Goal: Task Accomplishment & Management: Complete application form

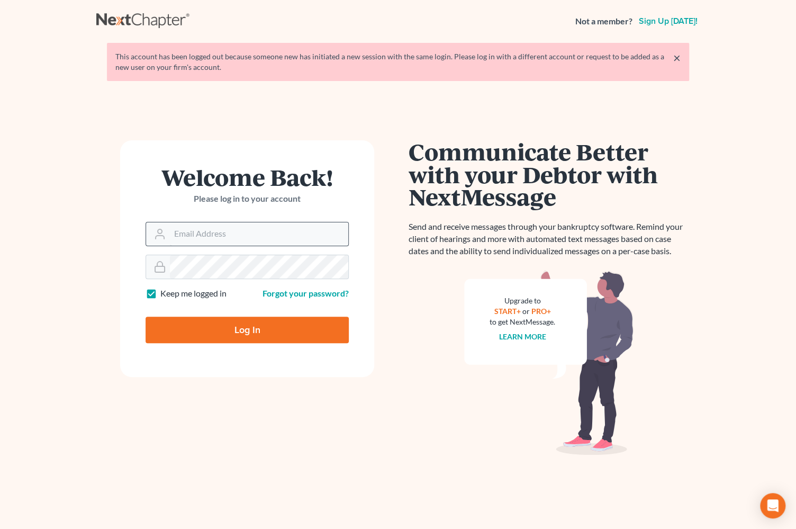
click at [220, 228] on input "Email Address" at bounding box center [259, 233] width 178 height 23
type input "maxwell@groswald.com"
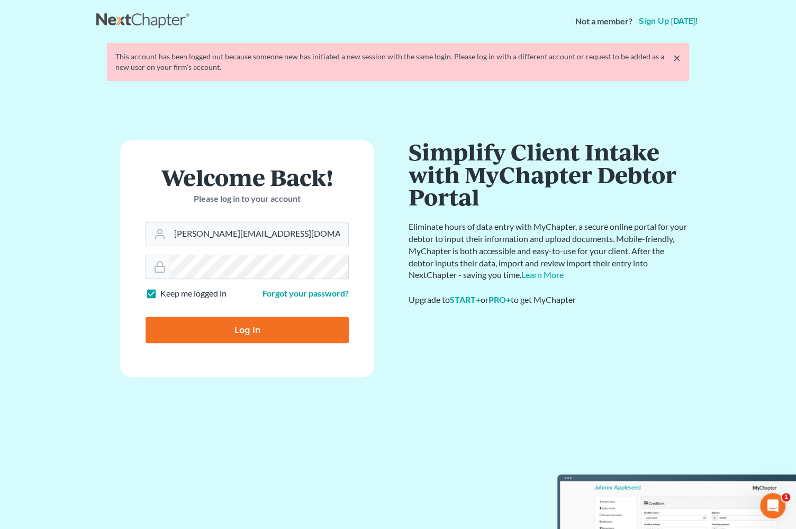
click at [264, 328] on input "Log In" at bounding box center [247, 330] width 203 height 26
type input "Thinking..."
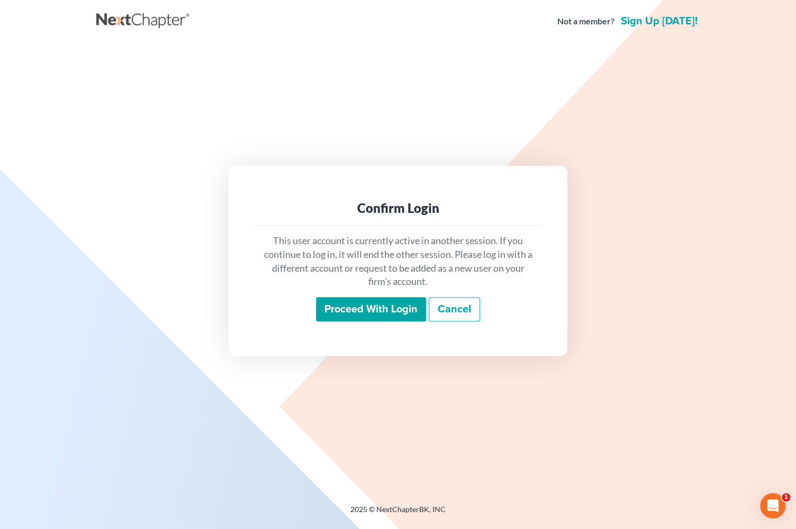
click at [359, 301] on input "Proceed with login" at bounding box center [371, 309] width 110 height 24
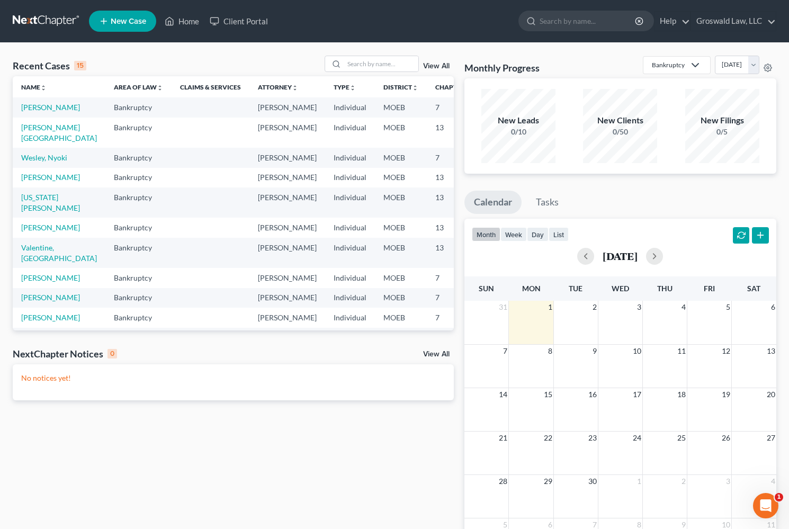
drag, startPoint x: 426, startPoint y: 28, endPoint x: 372, endPoint y: 27, distance: 54.0
click at [424, 28] on ul "New Case Home Client Portal - No Result - See all results Or Press Enter... Hel…" at bounding box center [432, 21] width 687 height 28
click at [357, 68] on input "search" at bounding box center [381, 63] width 74 height 15
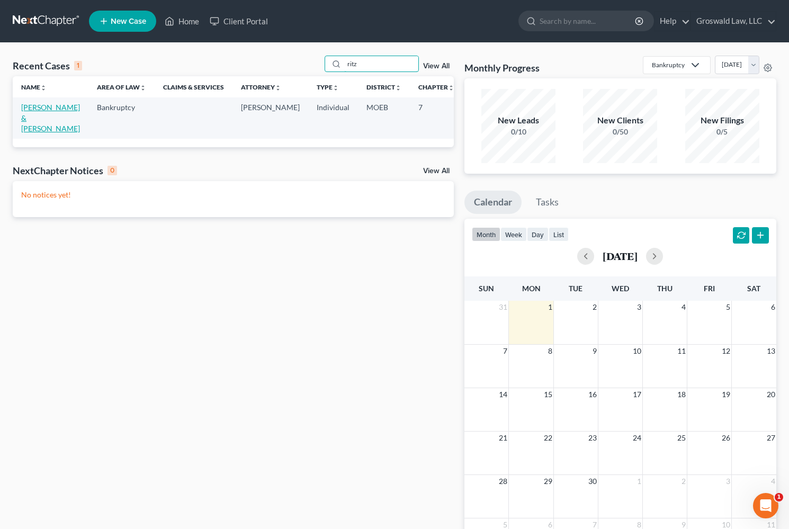
type input "ritz"
click at [32, 118] on link "[PERSON_NAME] & [PERSON_NAME]" at bounding box center [50, 118] width 59 height 30
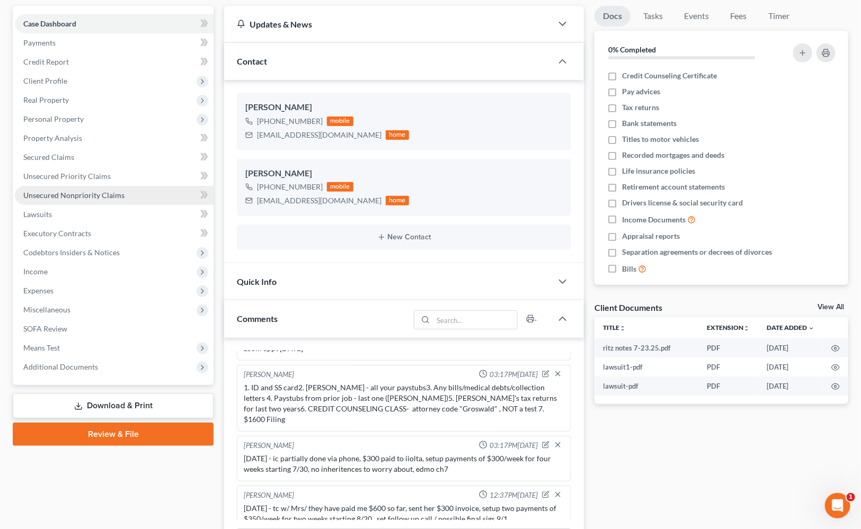
scroll to position [48, 0]
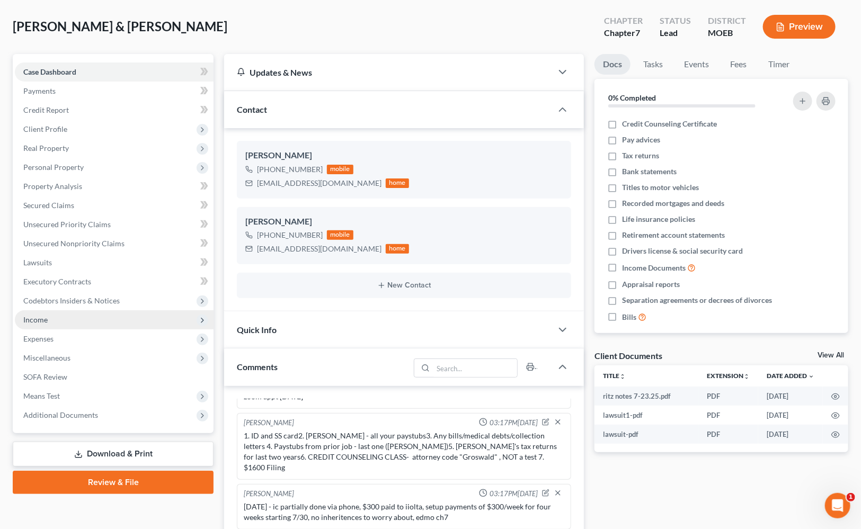
click at [58, 316] on span "Income" at bounding box center [114, 319] width 199 height 19
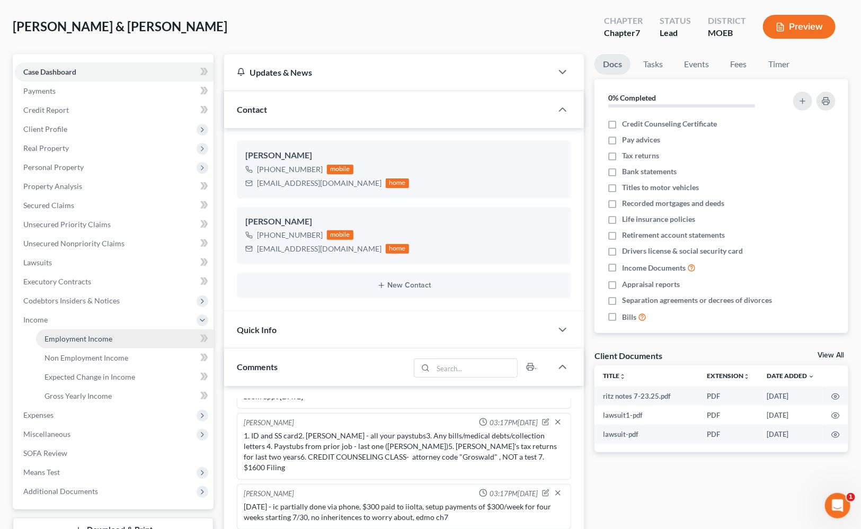
click at [116, 336] on link "Employment Income" at bounding box center [124, 338] width 177 height 19
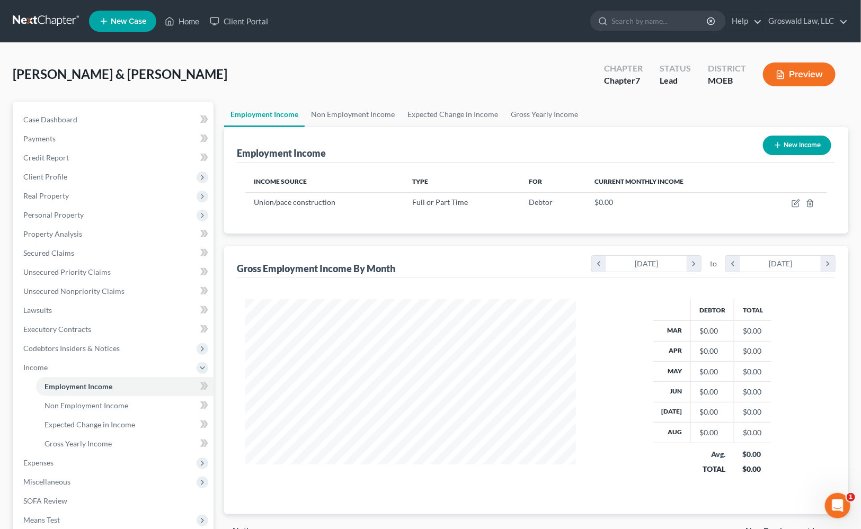
scroll to position [190, 352]
click at [516, 66] on div "[PERSON_NAME] & [PERSON_NAME] Upgraded Chapter Chapter 7 Status Lead District M…" at bounding box center [430, 79] width 835 height 46
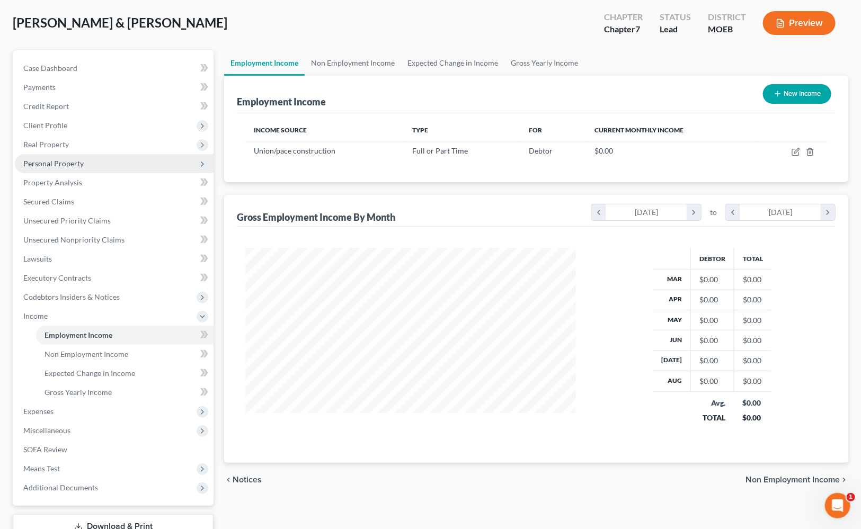
scroll to position [0, 0]
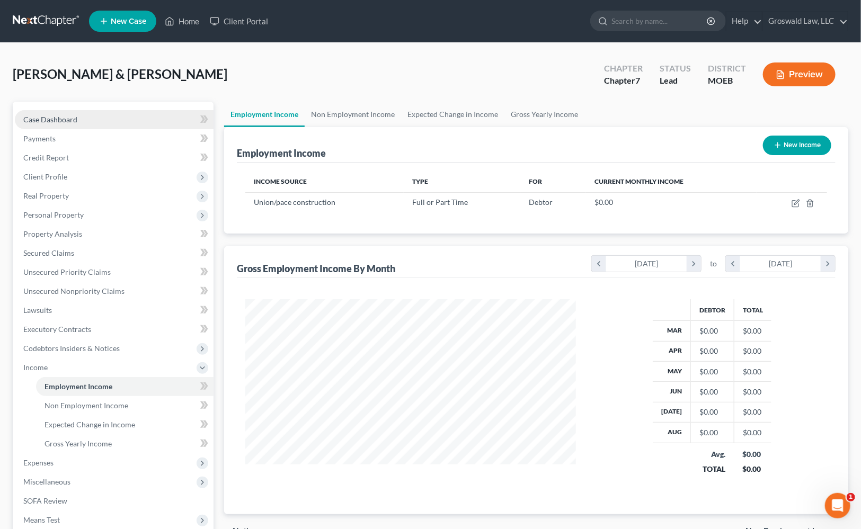
click at [70, 121] on span "Case Dashboard" at bounding box center [50, 119] width 54 height 9
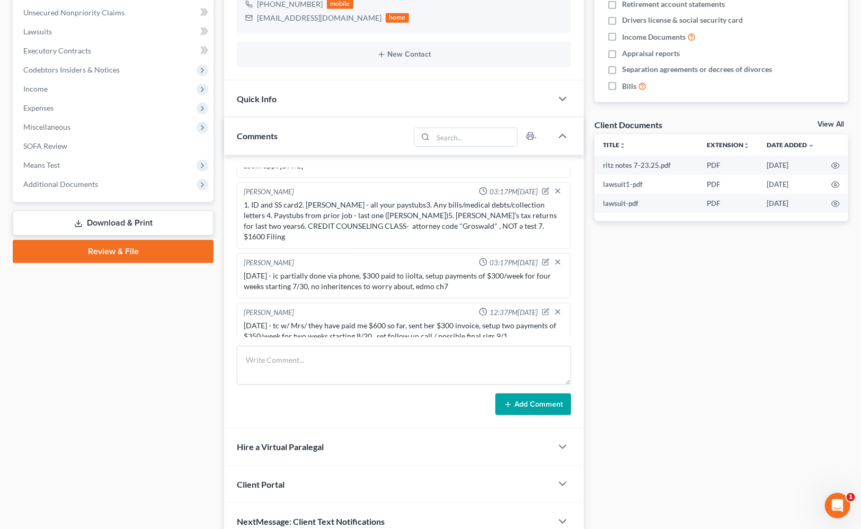
scroll to position [289, 0]
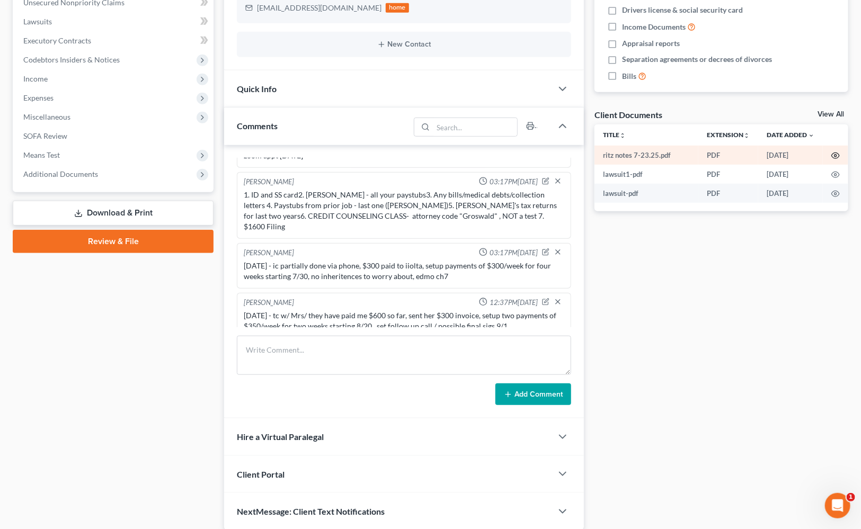
click at [796, 155] on circle "button" at bounding box center [835, 156] width 2 height 2
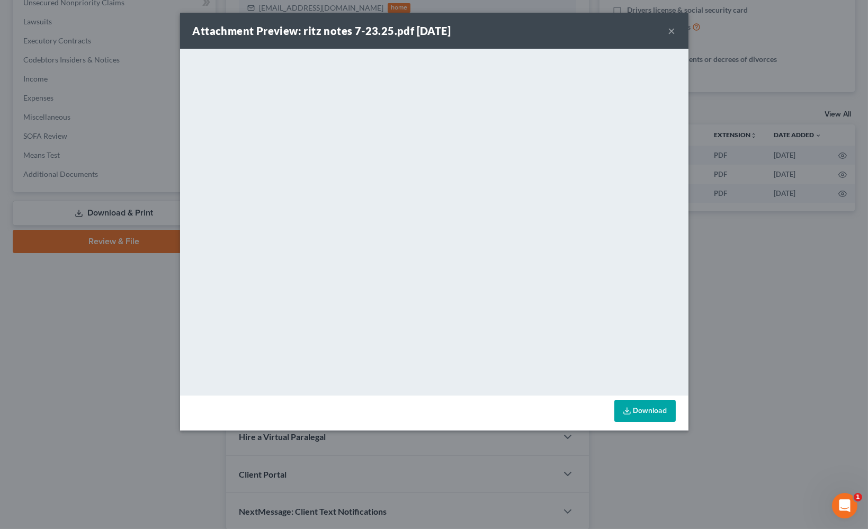
click at [671, 31] on button "×" at bounding box center [671, 30] width 7 height 13
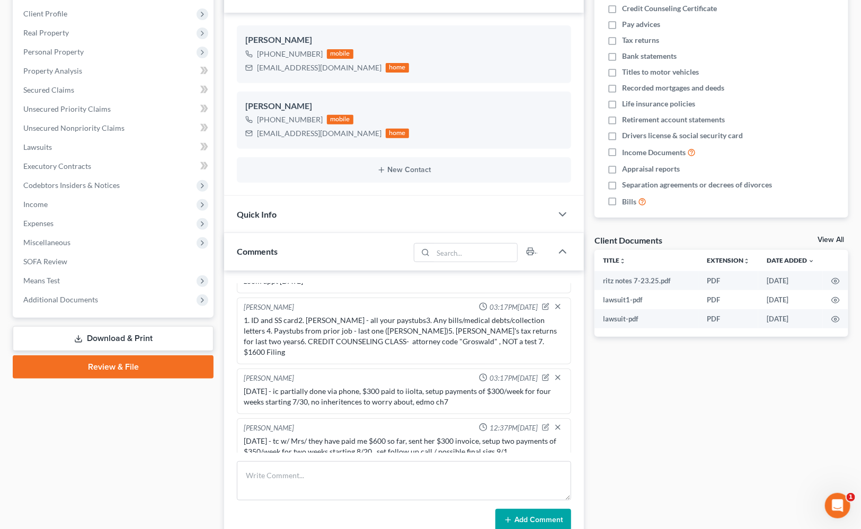
scroll to position [0, 0]
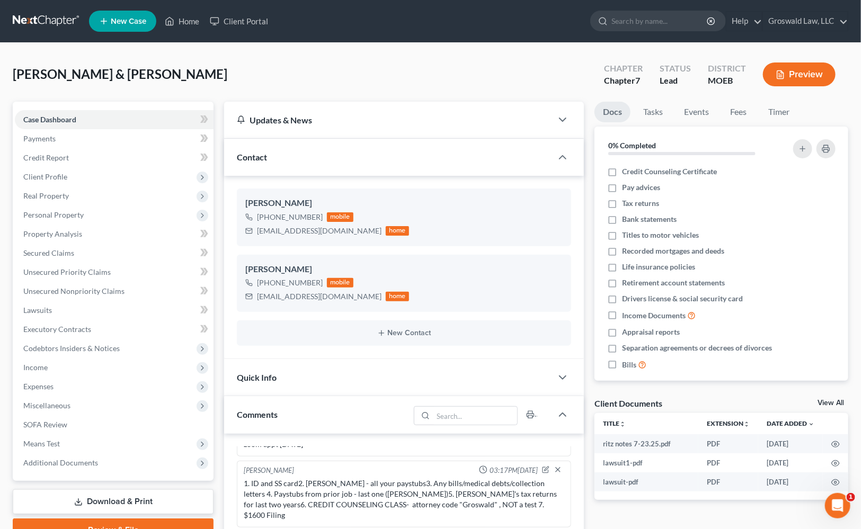
click at [421, 64] on div "[PERSON_NAME] & [PERSON_NAME] Upgraded Chapter Chapter 7 Status Lead District M…" at bounding box center [430, 79] width 835 height 46
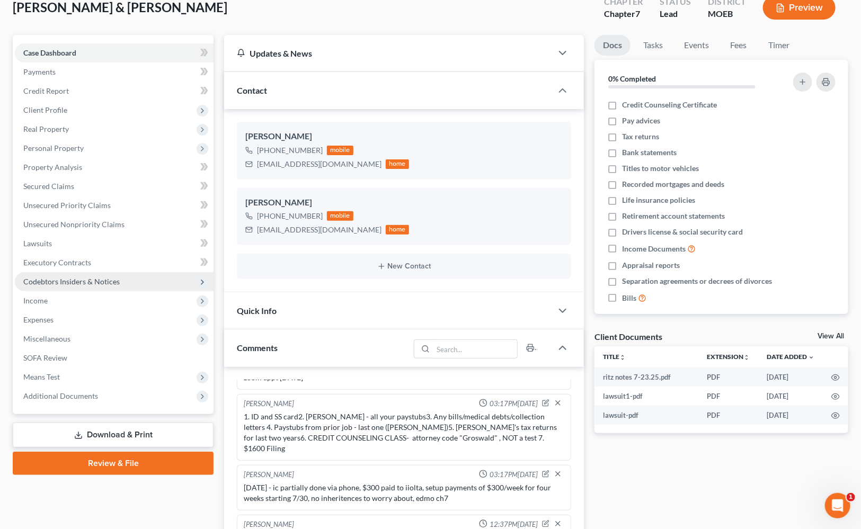
scroll to position [96, 0]
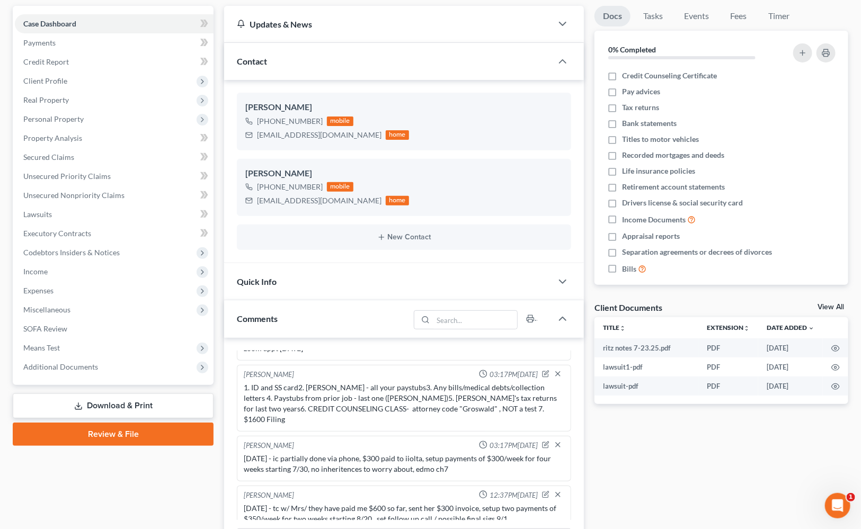
click at [689, 481] on div "Docs Tasks Events Fees Timer 0% Completed Nothing here yet! Credit Counseling C…" at bounding box center [721, 365] width 264 height 718
click at [796, 366] on circle "button" at bounding box center [835, 367] width 2 height 2
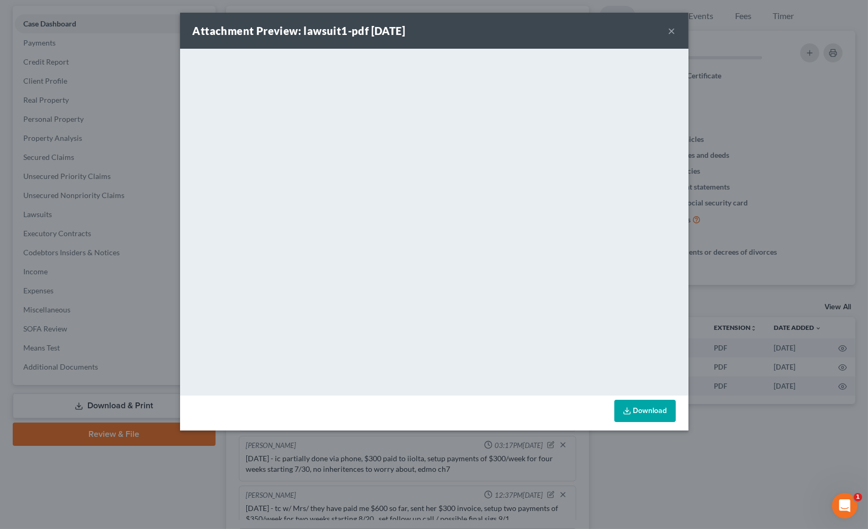
click at [674, 30] on button "×" at bounding box center [671, 30] width 7 height 13
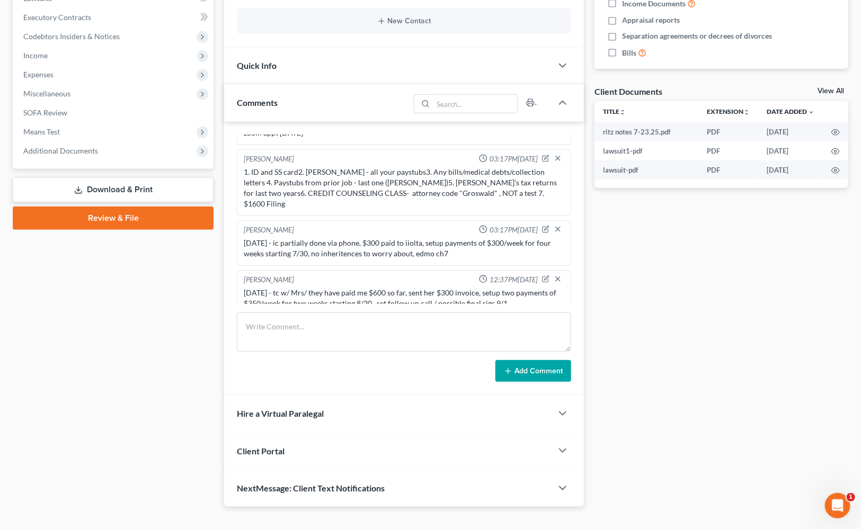
scroll to position [328, 0]
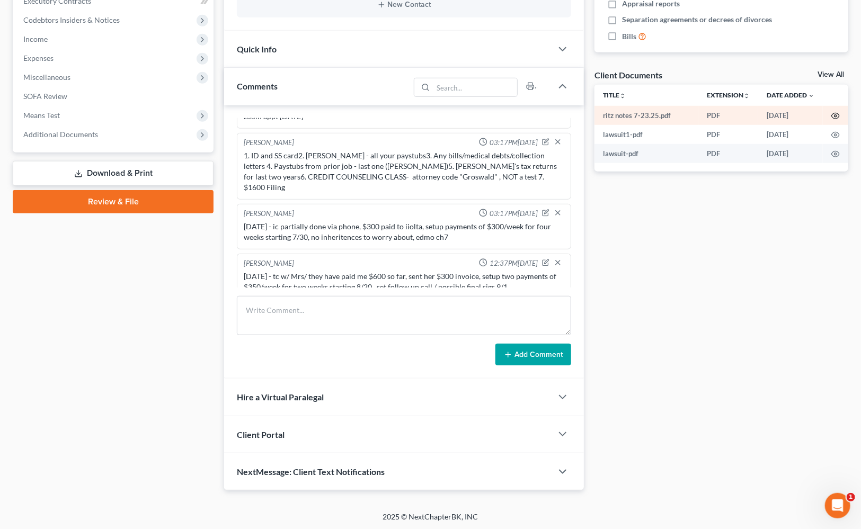
click at [796, 116] on icon "button" at bounding box center [835, 116] width 8 height 8
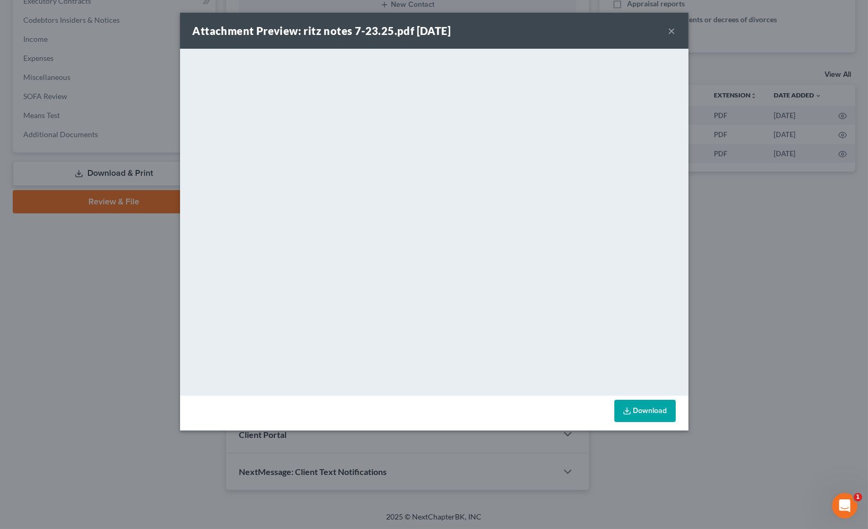
click at [673, 30] on button "×" at bounding box center [671, 30] width 7 height 13
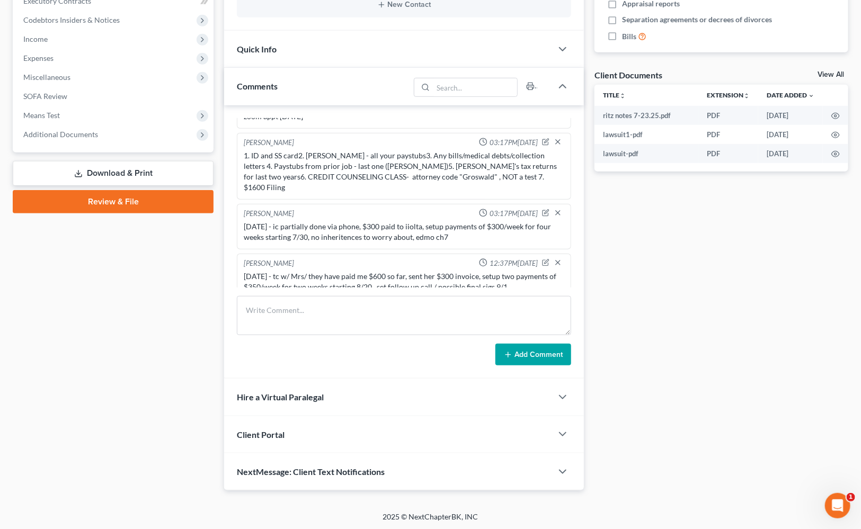
click at [671, 347] on div "Docs Tasks Events Fees Timer 0% Completed Nothing here yet! Credit Counseling C…" at bounding box center [721, 132] width 264 height 718
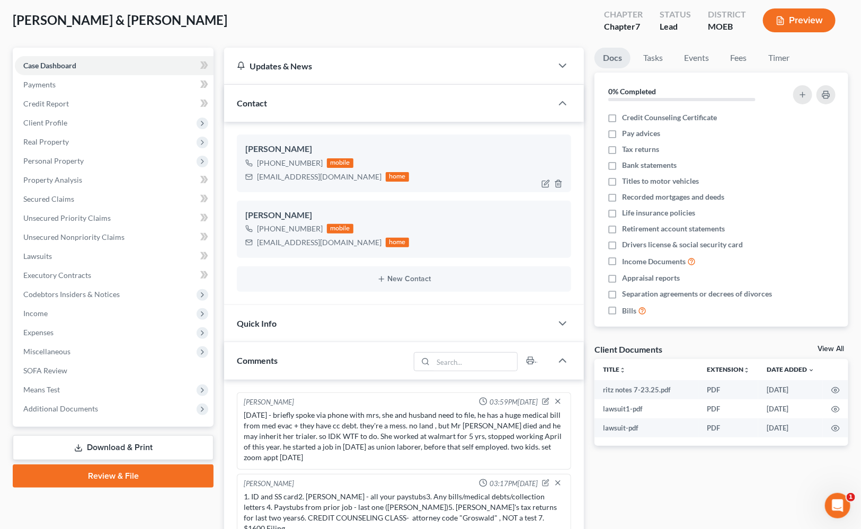
scroll to position [39, 0]
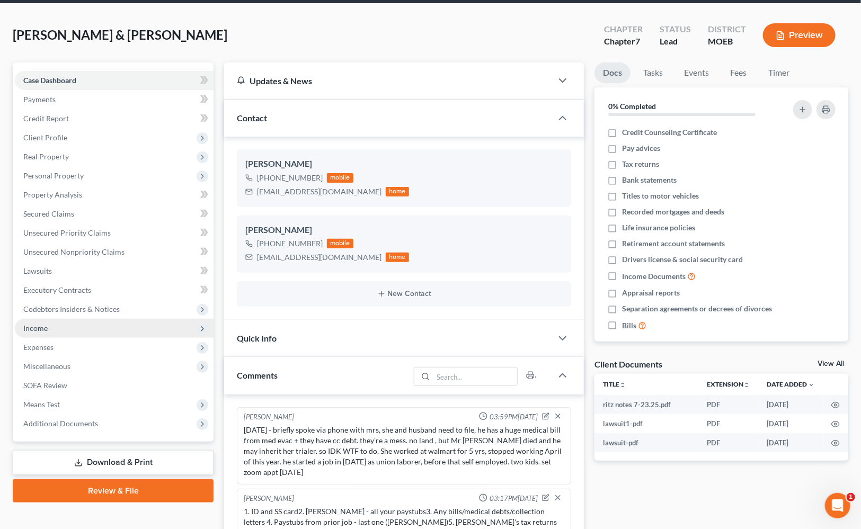
click at [57, 324] on span "Income" at bounding box center [114, 328] width 199 height 19
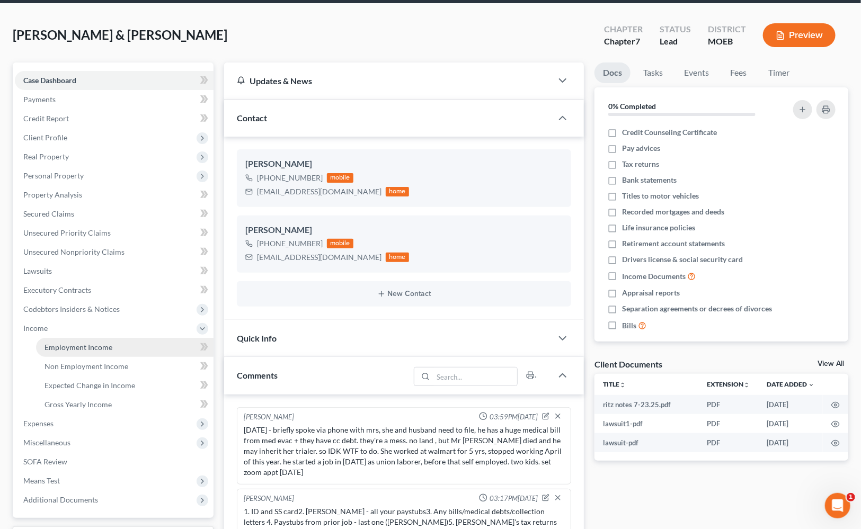
click at [144, 342] on link "Employment Income" at bounding box center [124, 347] width 177 height 19
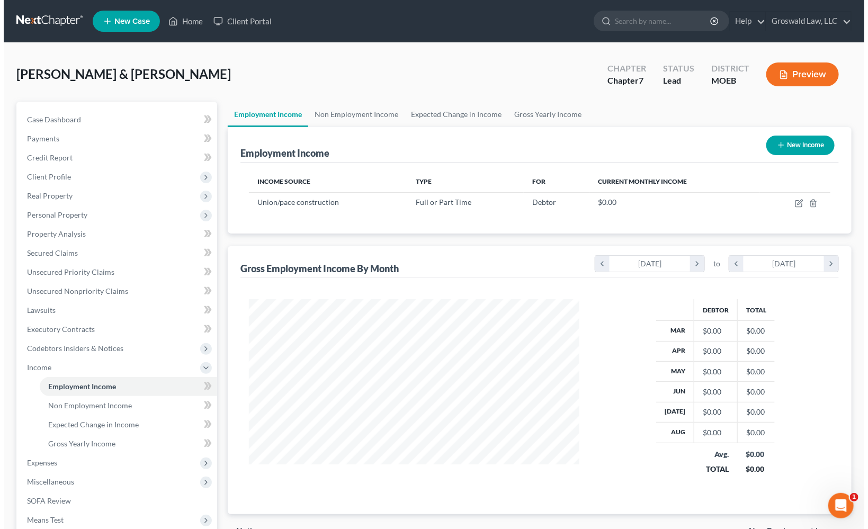
scroll to position [190, 352]
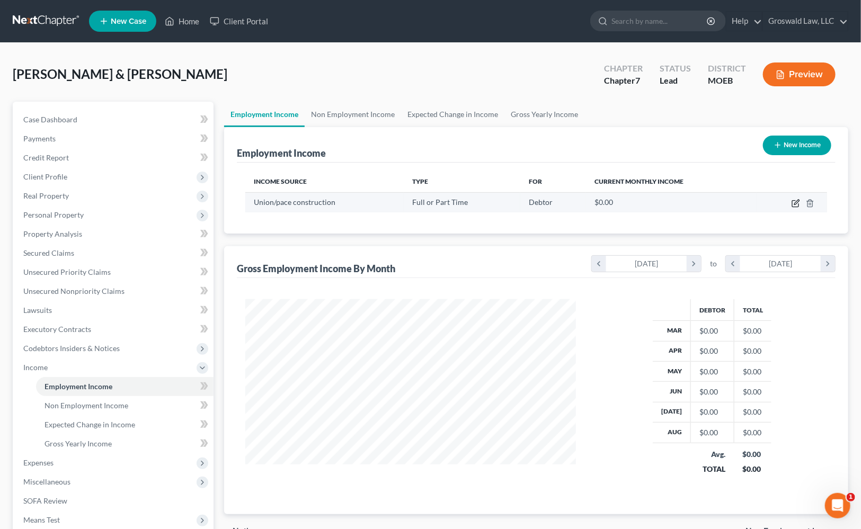
click at [795, 203] on icon "button" at bounding box center [796, 202] width 5 height 5
select select "0"
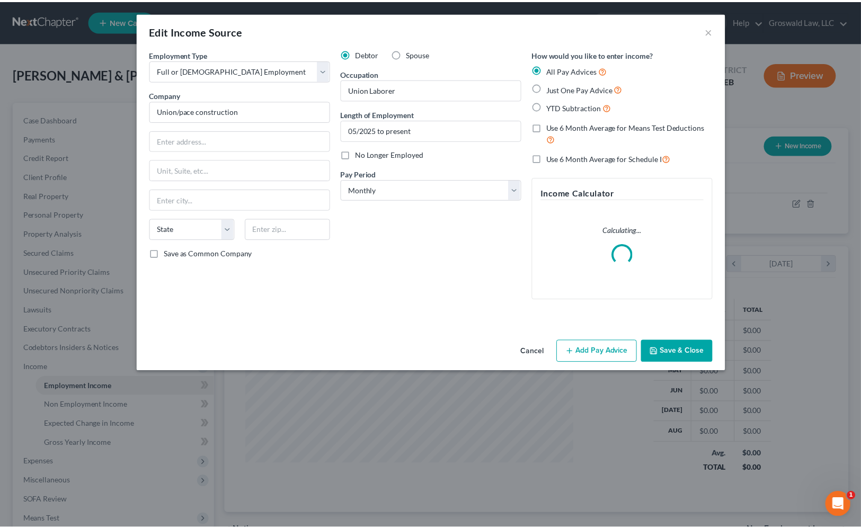
scroll to position [190, 355]
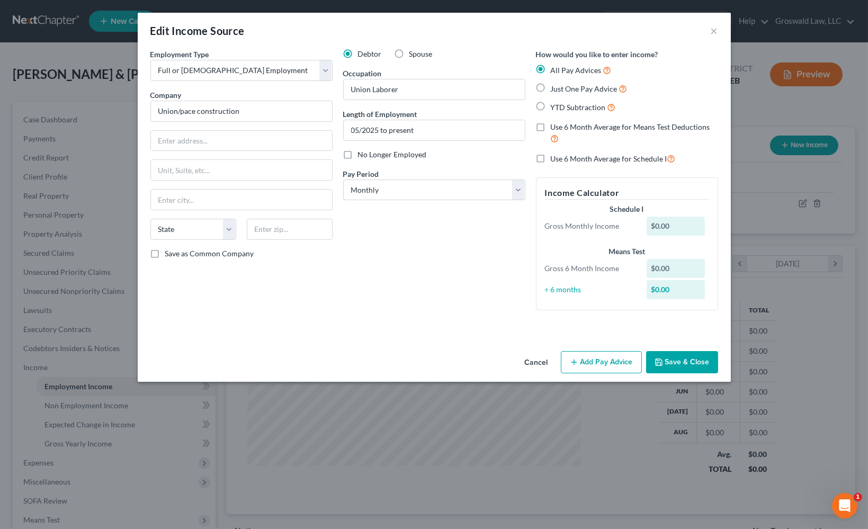
click at [537, 352] on button "Cancel" at bounding box center [536, 362] width 40 height 21
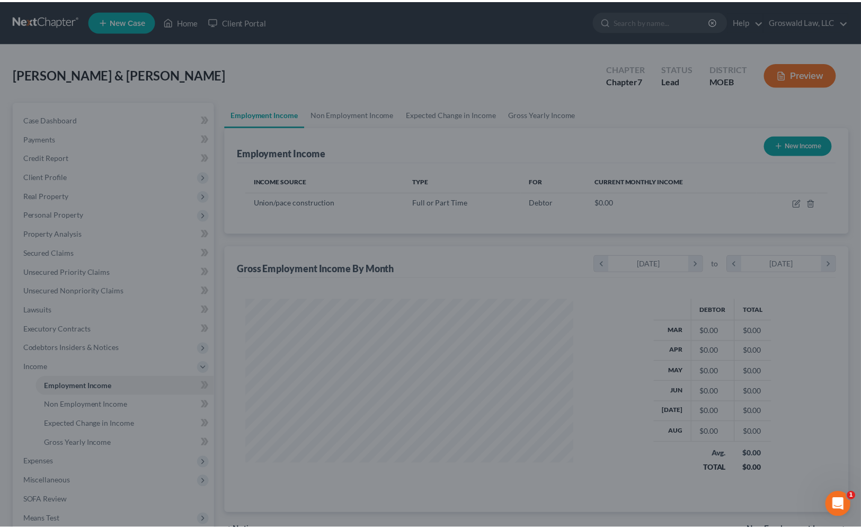
scroll to position [529355, 529193]
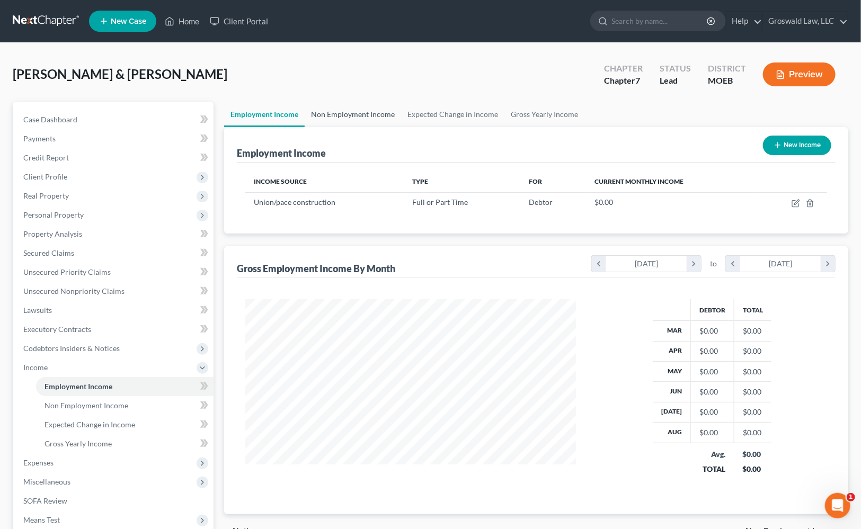
click at [348, 119] on link "Non Employment Income" at bounding box center [352, 114] width 96 height 25
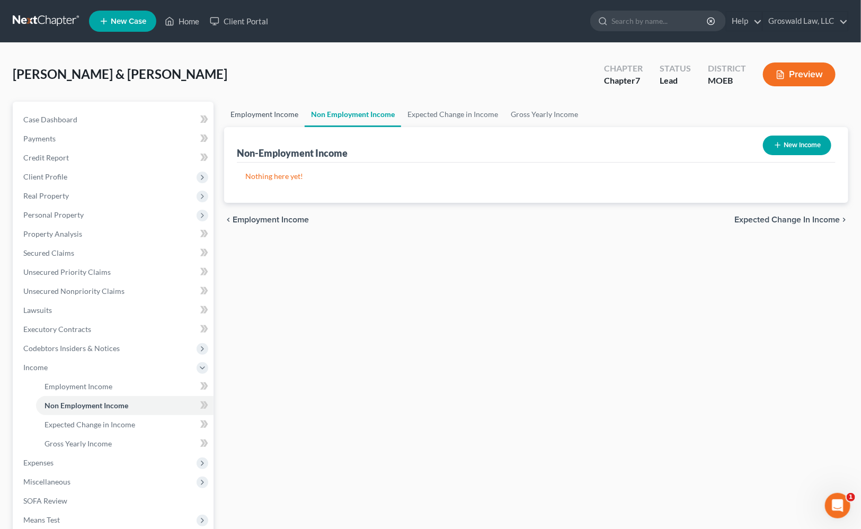
click at [250, 116] on link "Employment Income" at bounding box center [264, 114] width 80 height 25
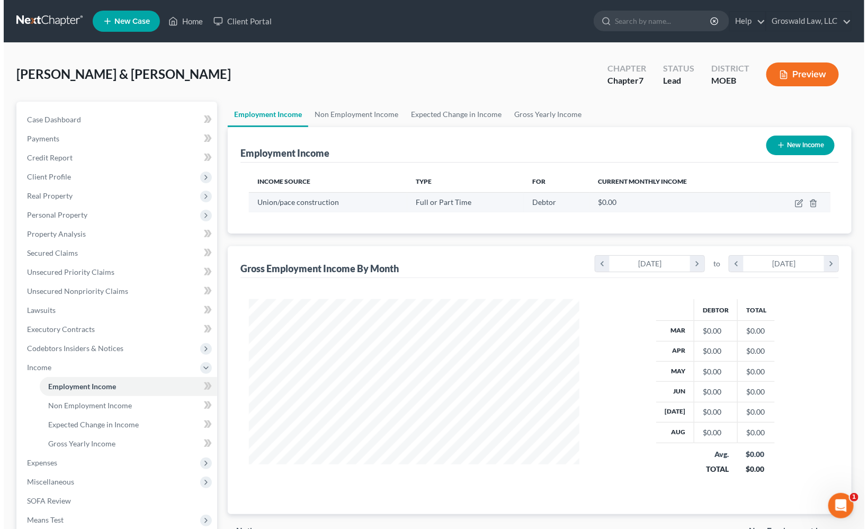
scroll to position [190, 352]
click at [793, 203] on icon "button" at bounding box center [795, 203] width 8 height 8
select select "0"
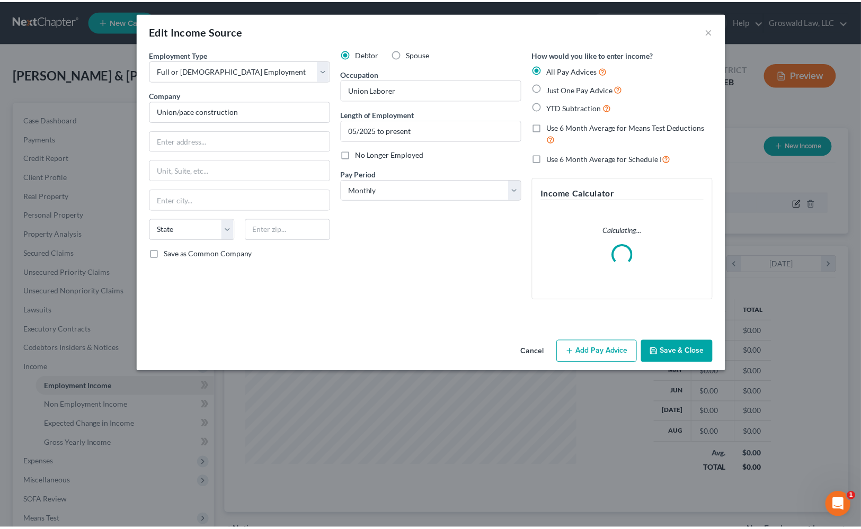
scroll to position [190, 355]
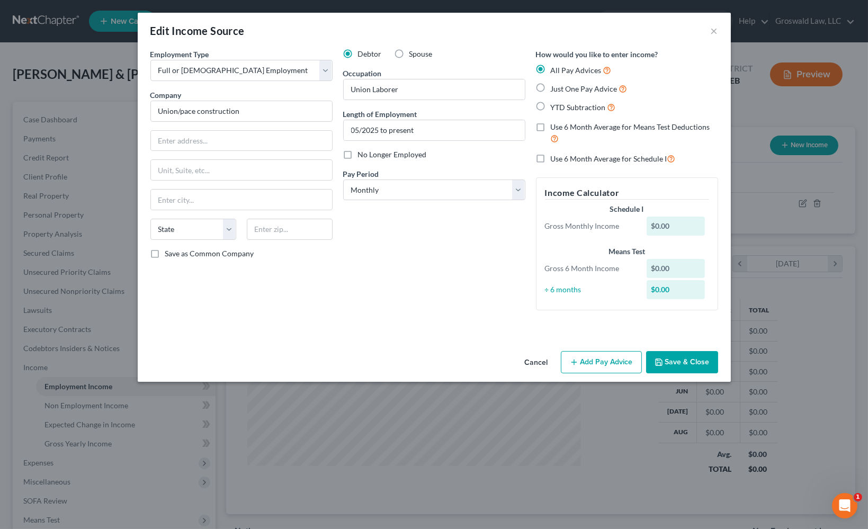
click at [531, 359] on button "Cancel" at bounding box center [536, 362] width 40 height 21
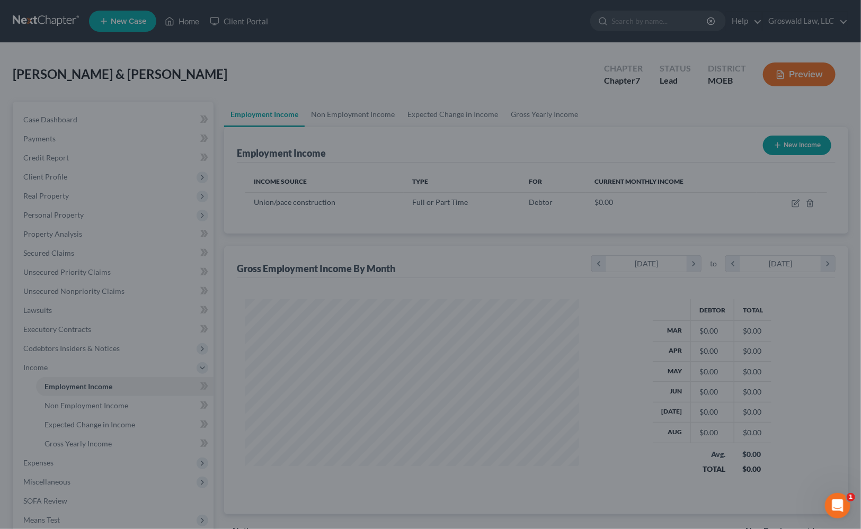
scroll to position [529355, 529193]
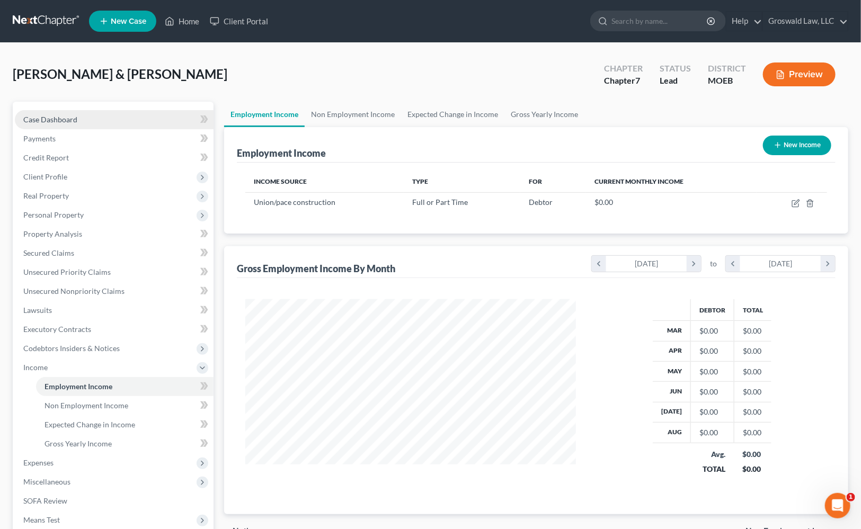
click at [75, 115] on span "Case Dashboard" at bounding box center [50, 119] width 54 height 9
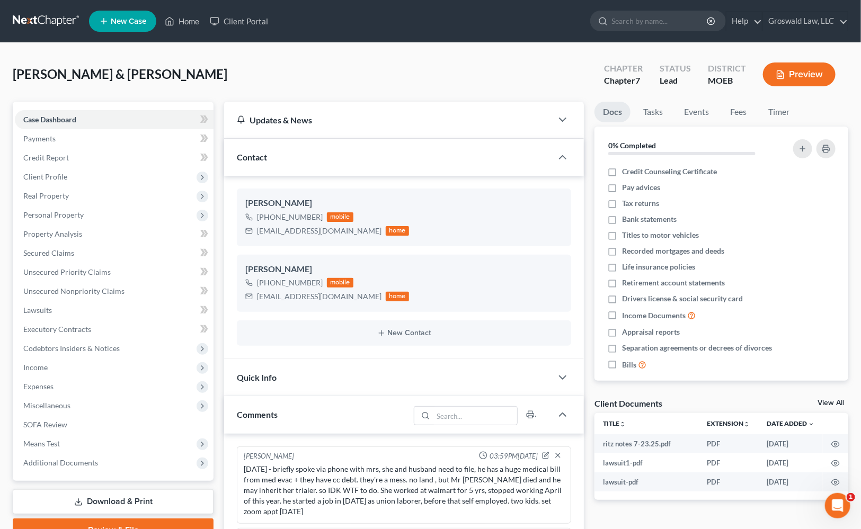
scroll to position [67, 0]
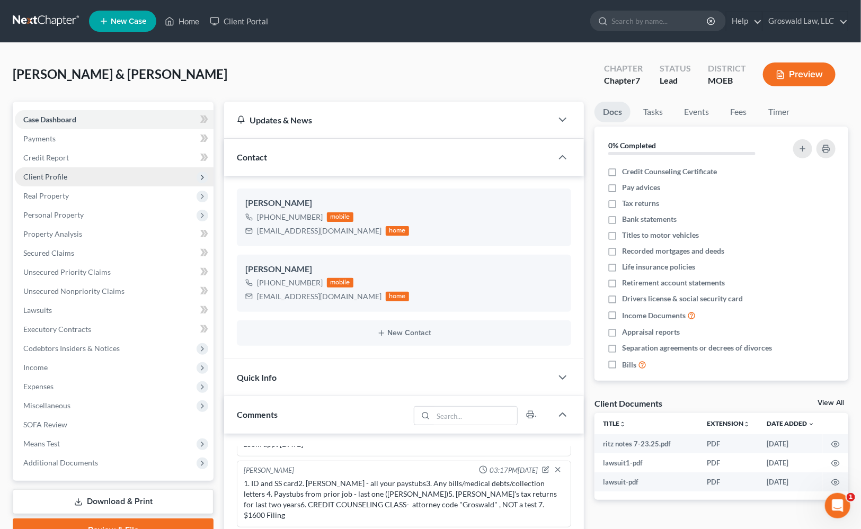
click at [66, 176] on span "Client Profile" at bounding box center [45, 176] width 44 height 9
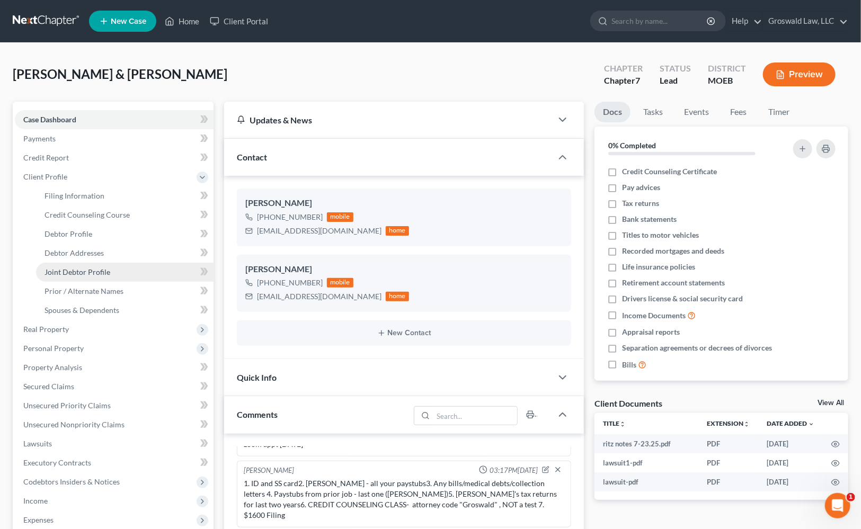
click at [95, 272] on span "Joint Debtor Profile" at bounding box center [77, 271] width 66 height 9
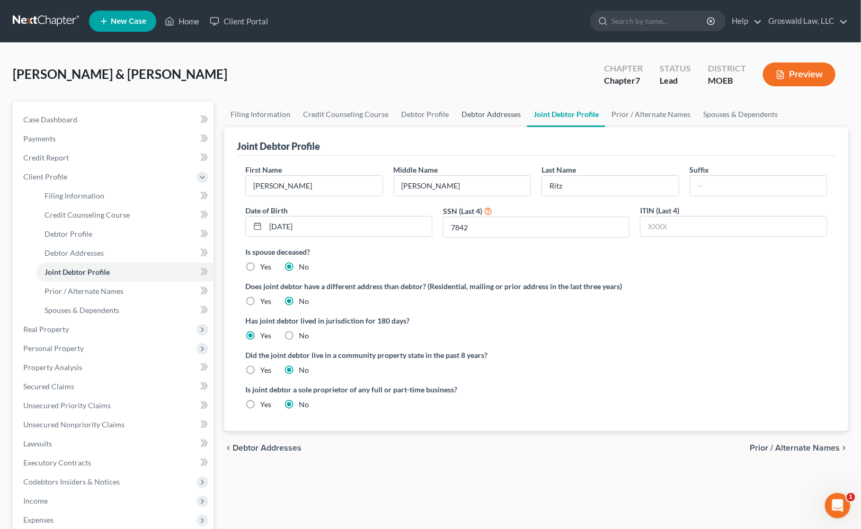
click at [489, 116] on link "Debtor Addresses" at bounding box center [491, 114] width 72 height 25
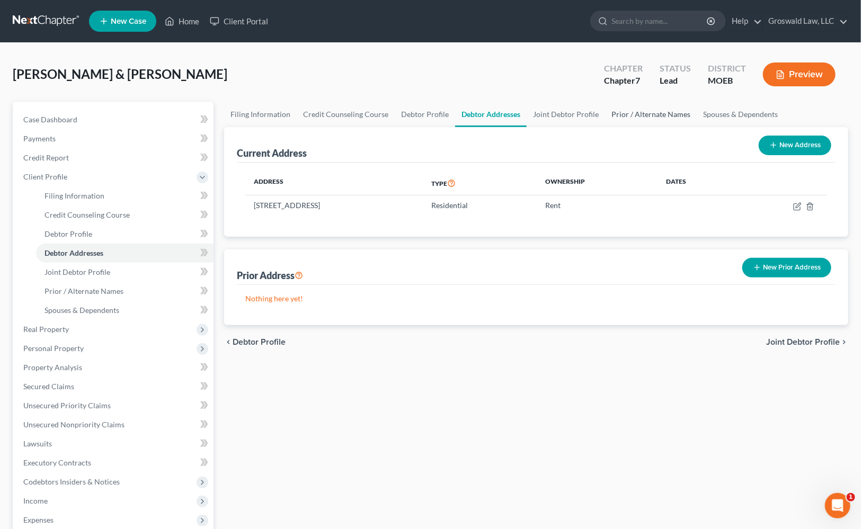
click at [617, 115] on link "Prior / Alternate Names" at bounding box center [651, 114] width 92 height 25
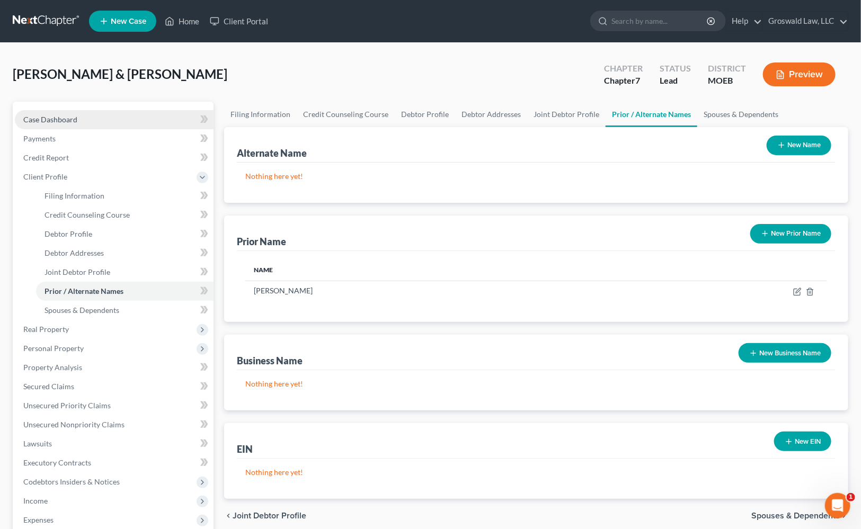
click at [63, 119] on span "Case Dashboard" at bounding box center [50, 119] width 54 height 9
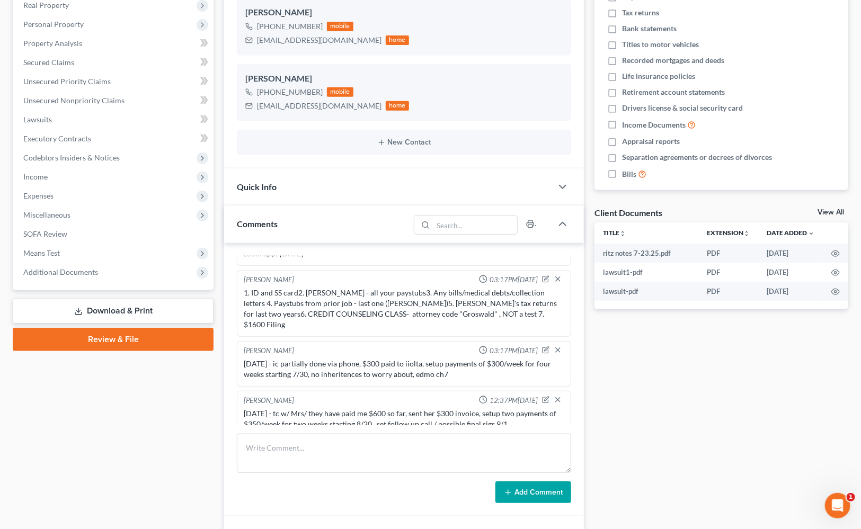
scroll to position [48, 0]
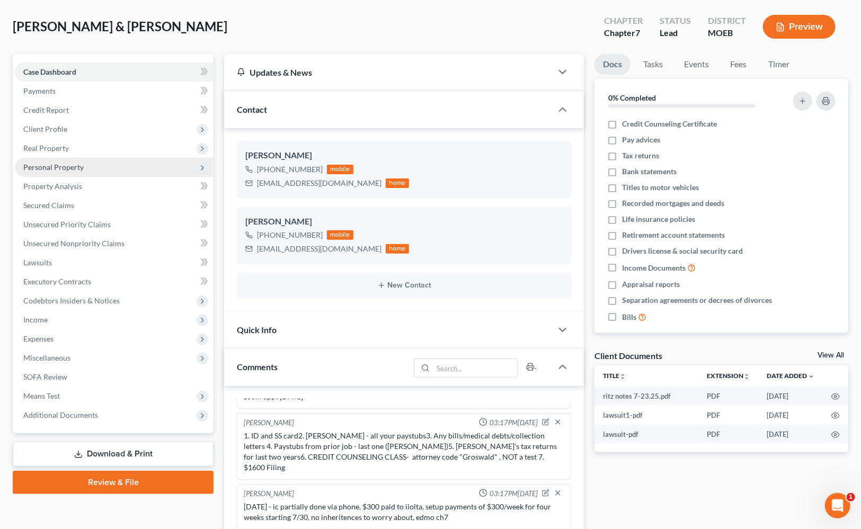
click at [74, 167] on span "Personal Property" at bounding box center [53, 167] width 60 height 9
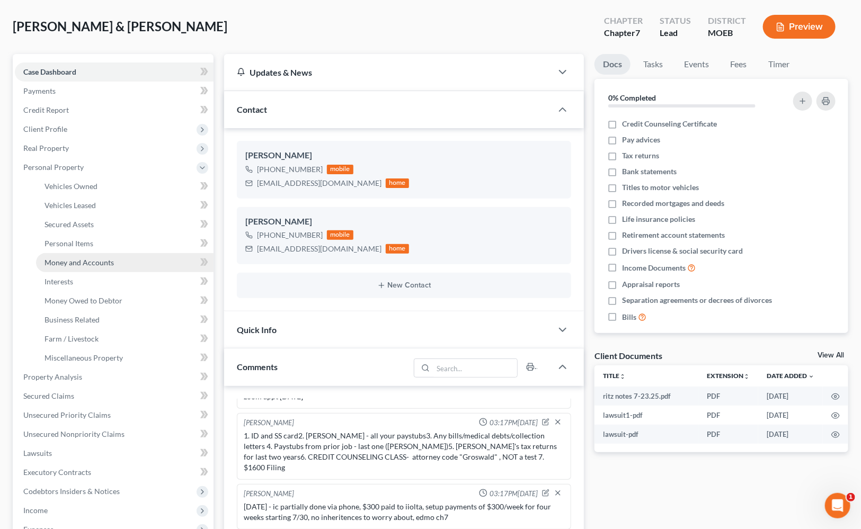
click at [74, 263] on span "Money and Accounts" at bounding box center [78, 262] width 69 height 9
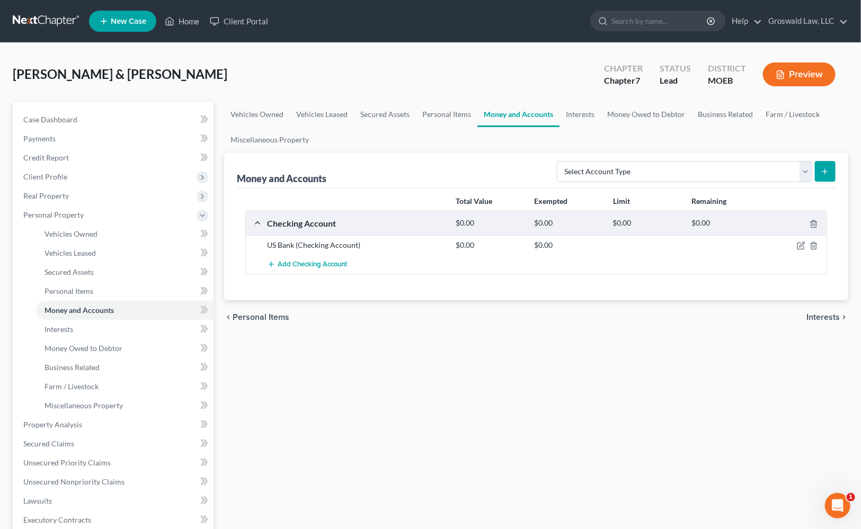
click at [564, 368] on div "Vehicles Owned Vehicles Leased Secured Assets Personal Items Money and Accounts…" at bounding box center [536, 417] width 634 height 631
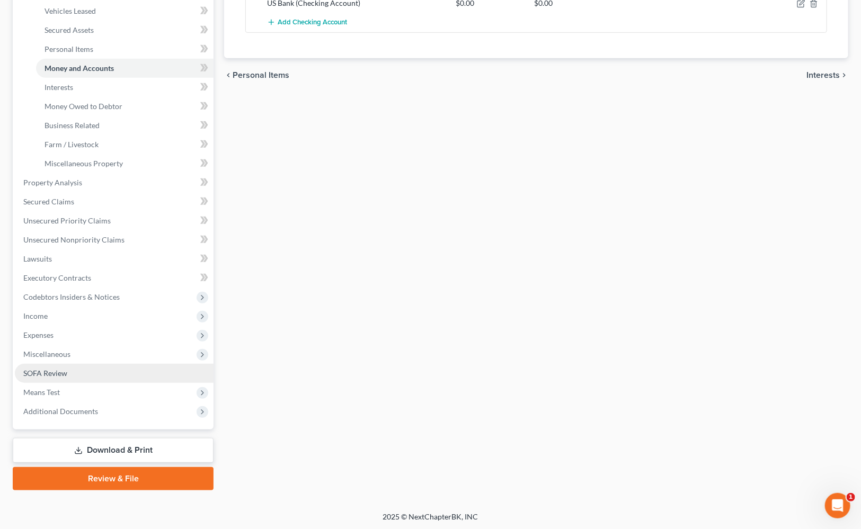
scroll to position [146, 0]
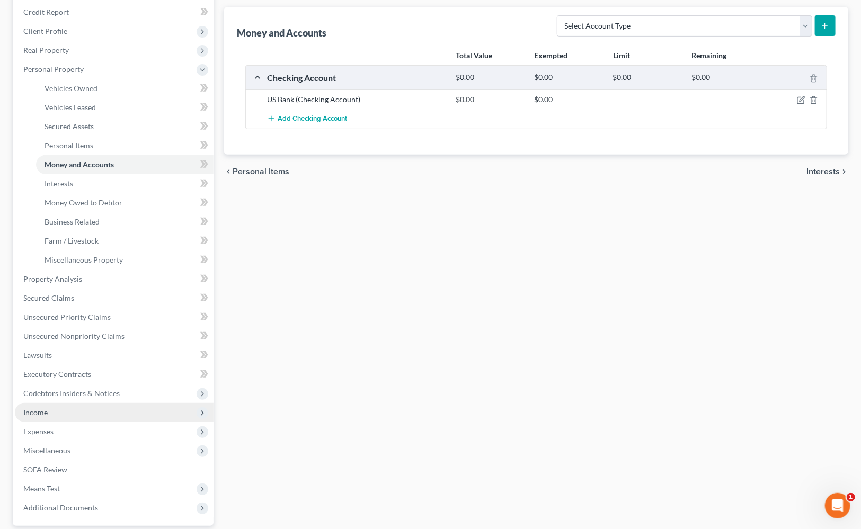
click at [64, 413] on span "Income" at bounding box center [114, 412] width 199 height 19
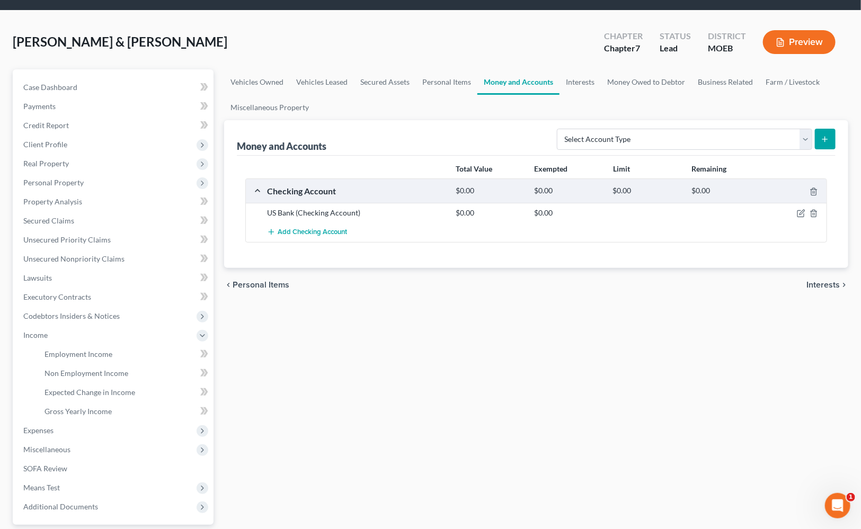
scroll to position [0, 0]
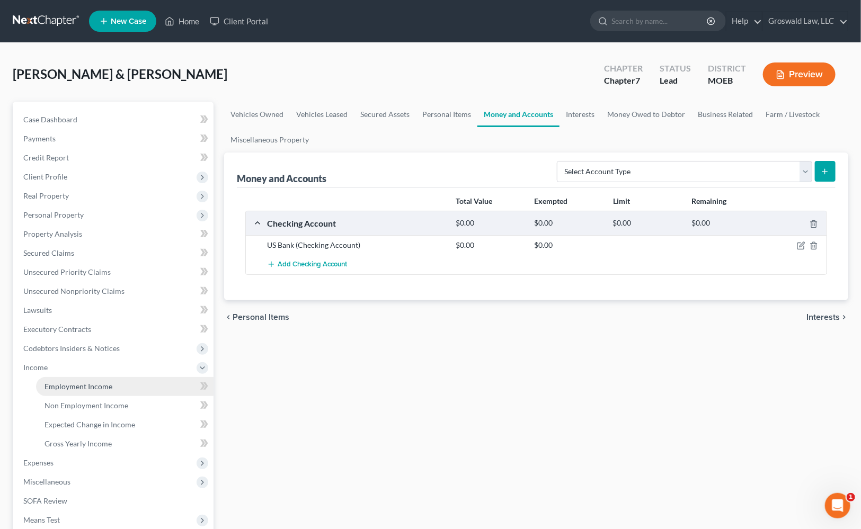
click at [85, 389] on span "Employment Income" at bounding box center [78, 386] width 68 height 9
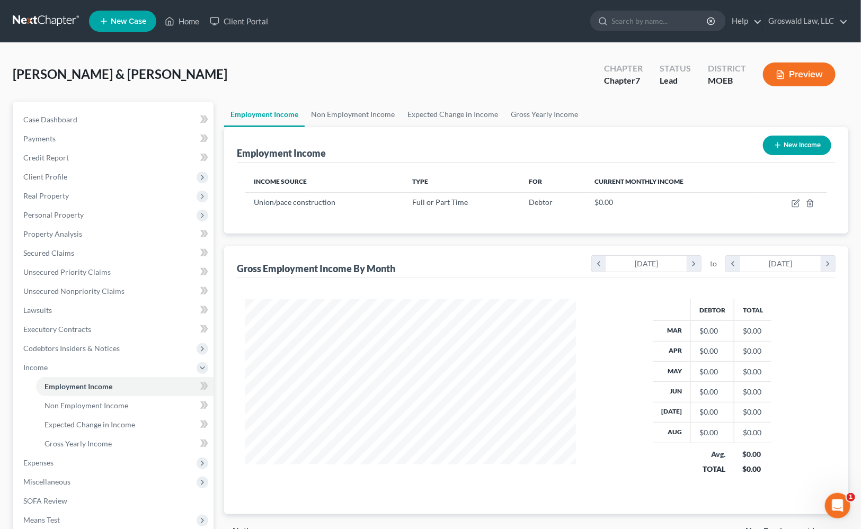
scroll to position [190, 352]
click at [460, 88] on div "[PERSON_NAME] & [PERSON_NAME] Upgraded Chapter Chapter 7 Status Lead District M…" at bounding box center [430, 79] width 835 height 46
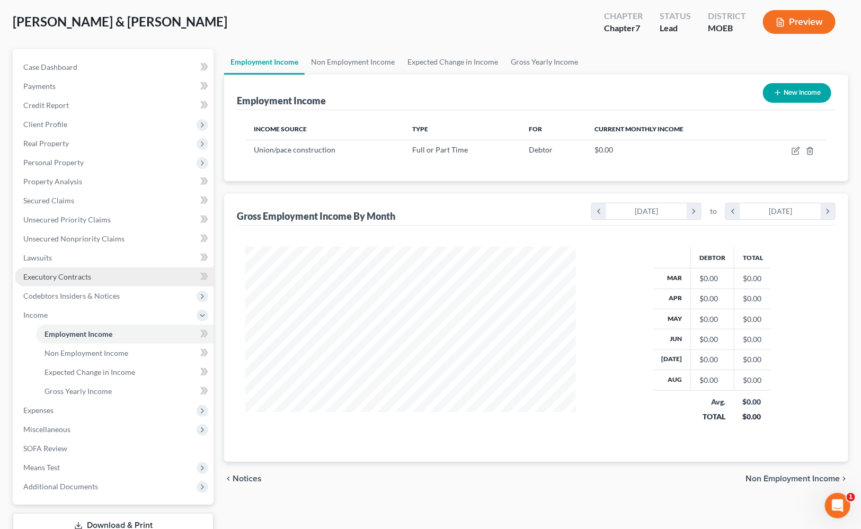
scroll to position [128, 0]
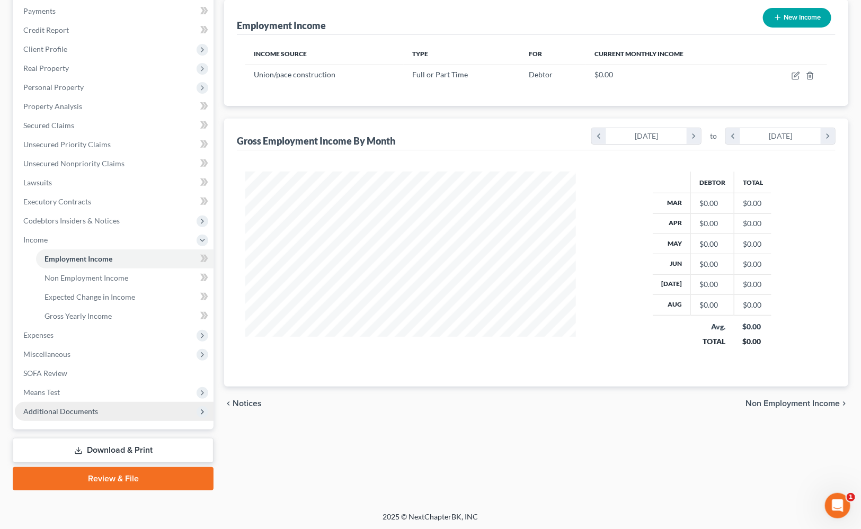
click at [94, 413] on span "Additional Documents" at bounding box center [60, 411] width 75 height 9
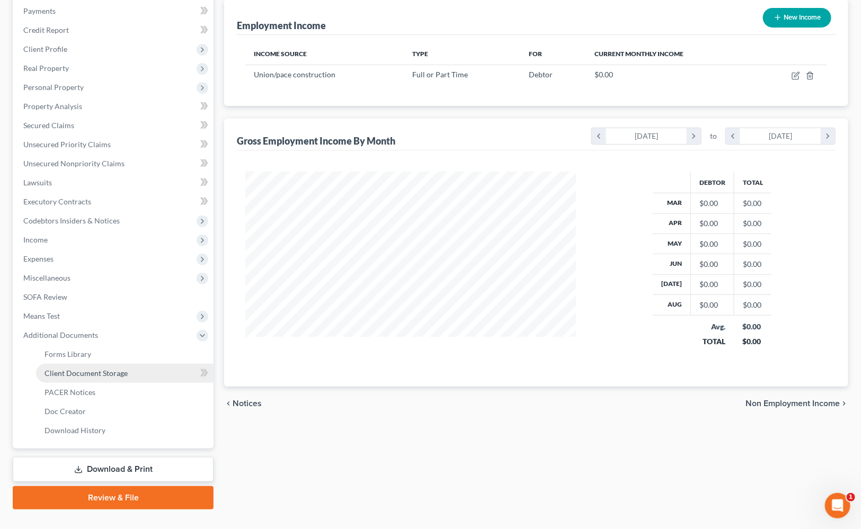
click at [118, 372] on span "Client Document Storage" at bounding box center [85, 373] width 83 height 9
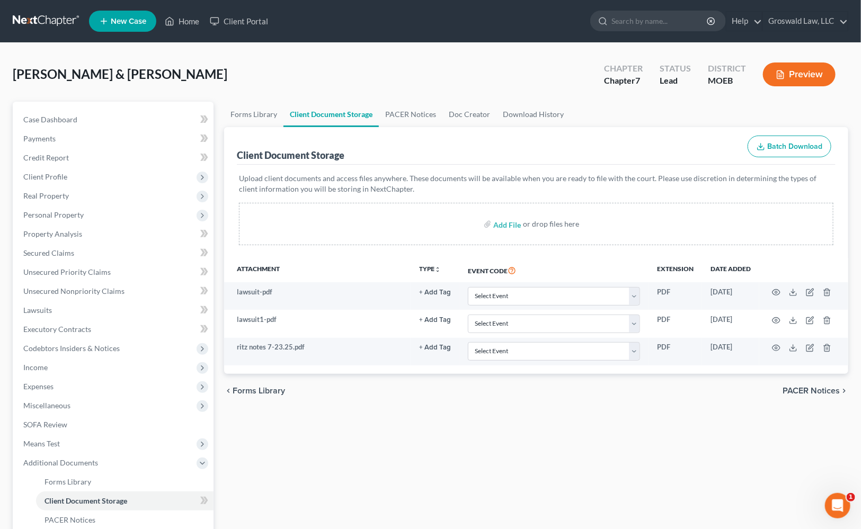
click at [621, 393] on div "chevron_left Forms Library PACER Notices chevron_right" at bounding box center [536, 391] width 624 height 34
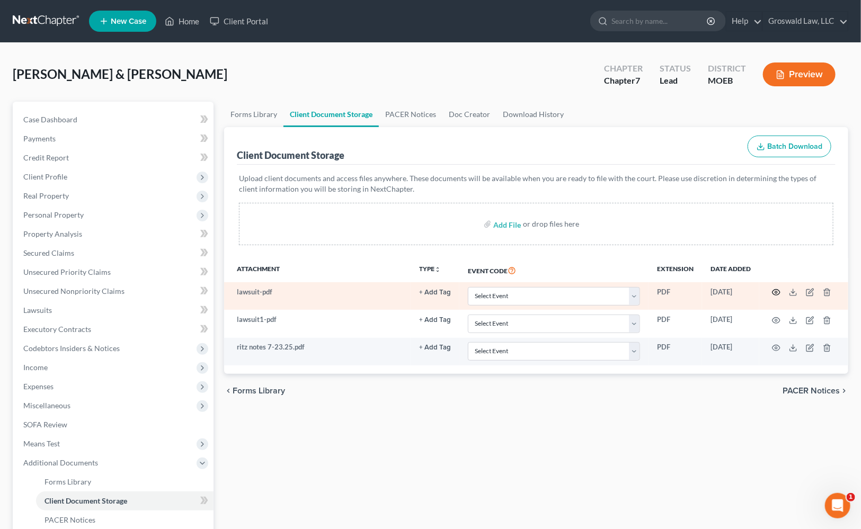
click at [775, 291] on circle "button" at bounding box center [776, 292] width 2 height 2
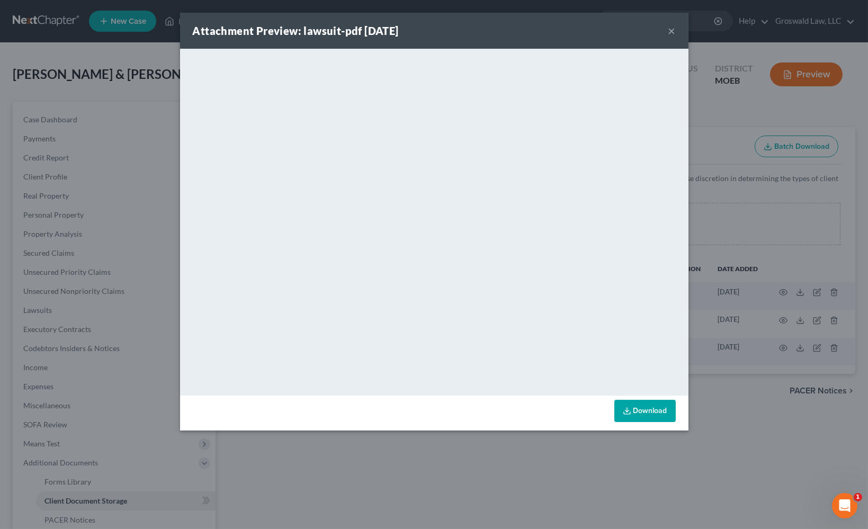
click at [671, 32] on button "×" at bounding box center [671, 30] width 7 height 13
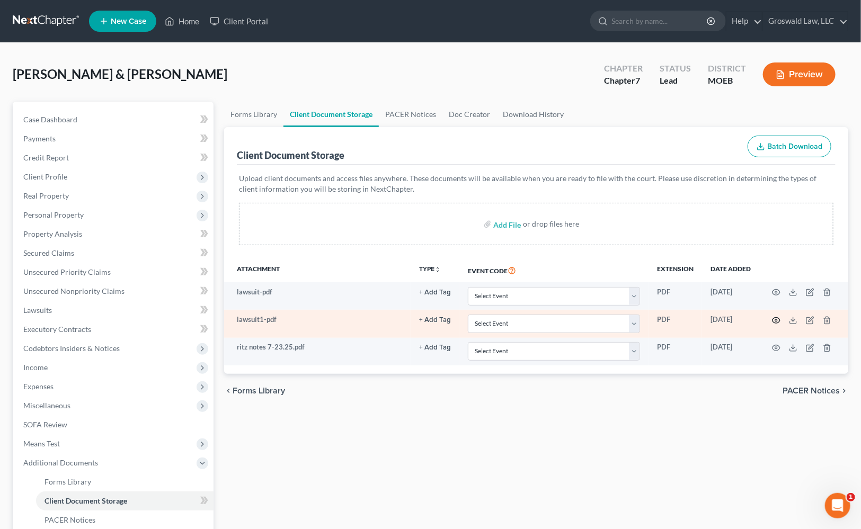
click at [778, 319] on icon "button" at bounding box center [776, 320] width 8 height 8
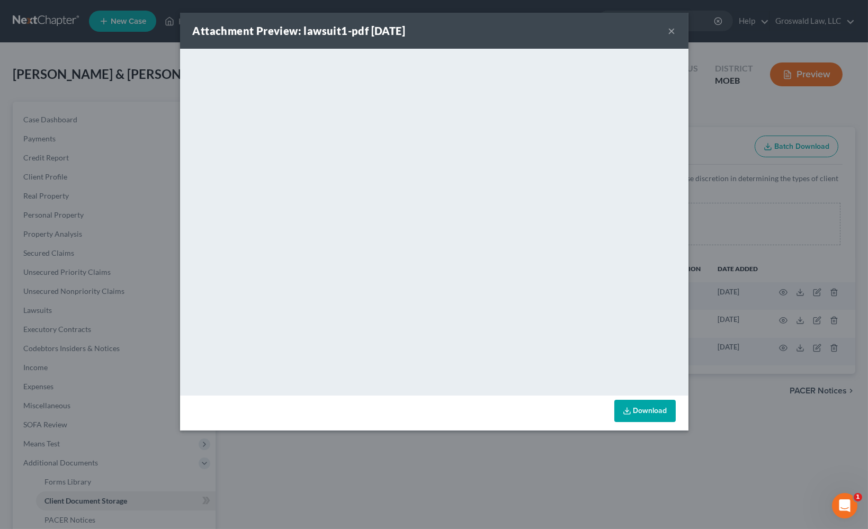
click at [671, 31] on button "×" at bounding box center [671, 30] width 7 height 13
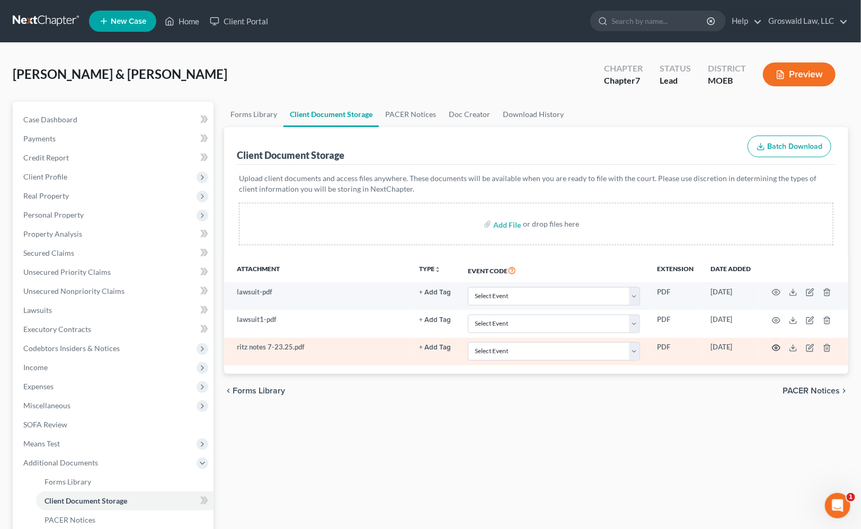
click at [774, 345] on icon "button" at bounding box center [776, 348] width 8 height 8
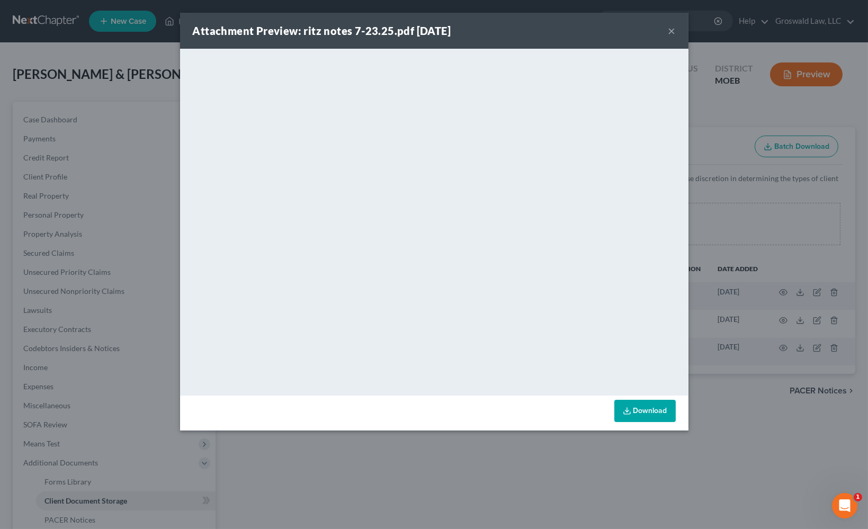
click at [671, 30] on button "×" at bounding box center [671, 30] width 7 height 13
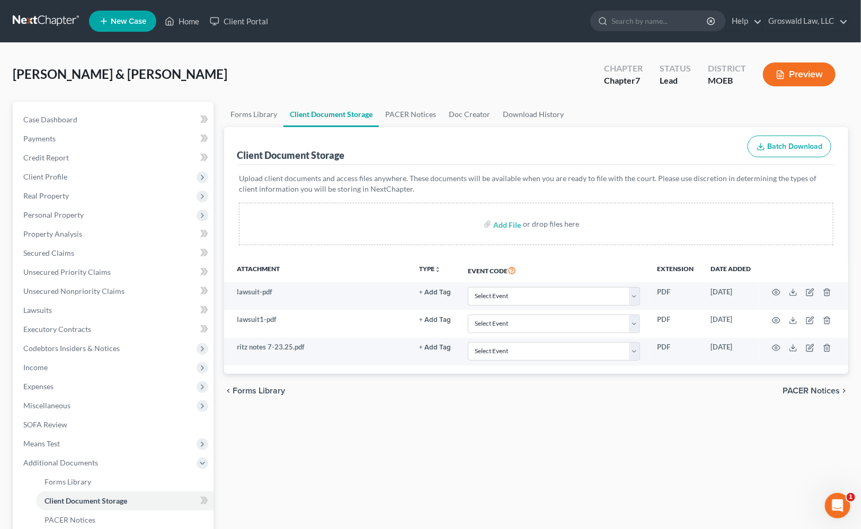
drag, startPoint x: 349, startPoint y: 77, endPoint x: 197, endPoint y: 118, distance: 157.5
click at [346, 77] on div "[PERSON_NAME] & [PERSON_NAME] Upgraded Chapter Chapter 7 Status Lead District M…" at bounding box center [430, 79] width 835 height 46
click at [55, 121] on span "Case Dashboard" at bounding box center [50, 119] width 54 height 9
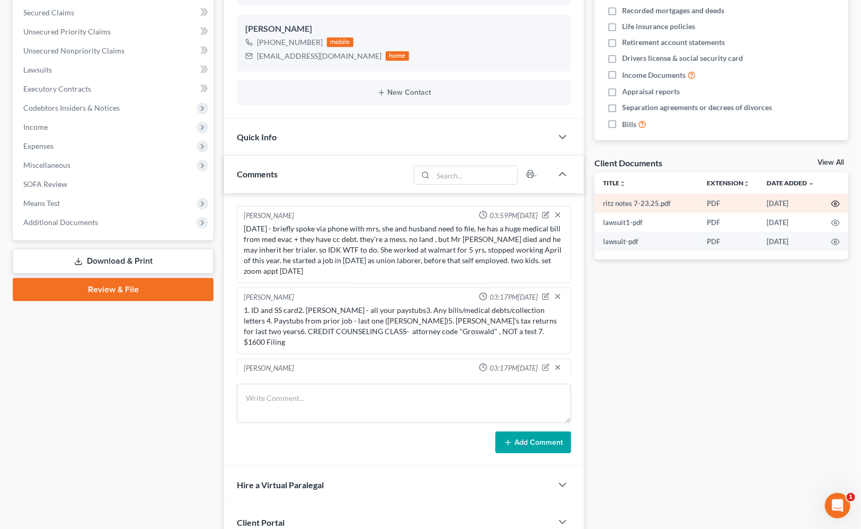
click at [796, 201] on icon "button" at bounding box center [835, 204] width 8 height 6
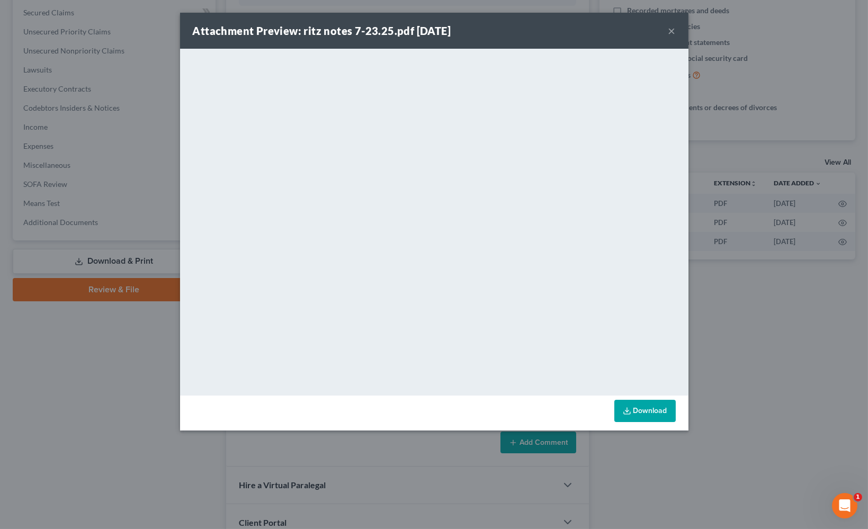
drag, startPoint x: 673, startPoint y: 32, endPoint x: 653, endPoint y: 39, distance: 20.1
click at [673, 32] on button "×" at bounding box center [671, 30] width 7 height 13
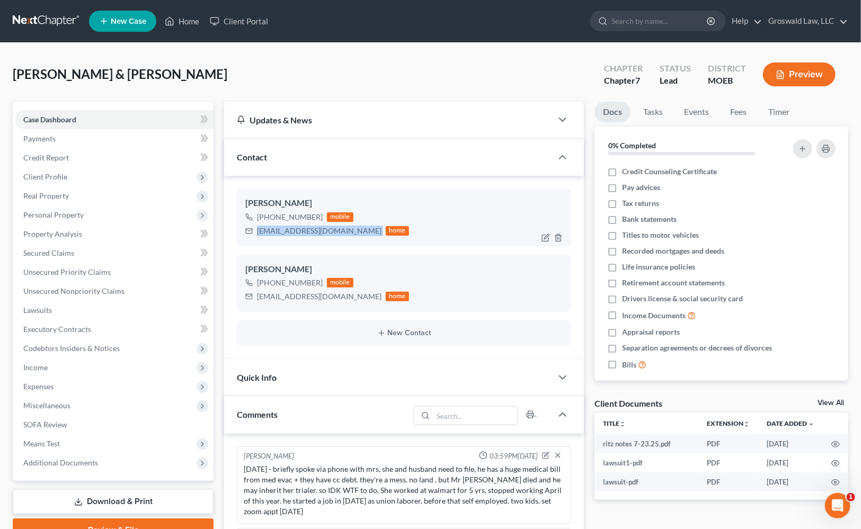
drag, startPoint x: 331, startPoint y: 228, endPoint x: 252, endPoint y: 229, distance: 79.4
click at [250, 232] on div "[EMAIL_ADDRESS][DOMAIN_NAME] home" at bounding box center [327, 231] width 164 height 14
drag, startPoint x: 587, startPoint y: 282, endPoint x: 364, endPoint y: 258, distance: 223.7
click at [584, 281] on div "Updates & News × [US_STATE] [GEOGRAPHIC_DATA] Notes: Take a look at NextChapter…" at bounding box center [404, 461] width 370 height 718
drag, startPoint x: 329, startPoint y: 296, endPoint x: 254, endPoint y: 293, distance: 75.2
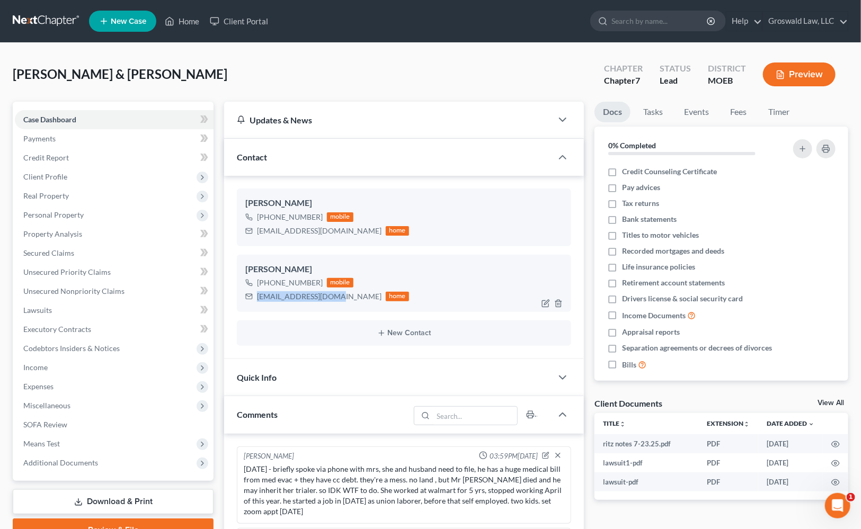
click at [254, 295] on div "[EMAIL_ADDRESS][DOMAIN_NAME] home" at bounding box center [327, 297] width 164 height 14
copy div "[EMAIL_ADDRESS][DOMAIN_NAME]"
click at [463, 495] on div "[DATE] - briefly spoke via phone with mrs, she and husband need to file, he has…" at bounding box center [404, 490] width 320 height 53
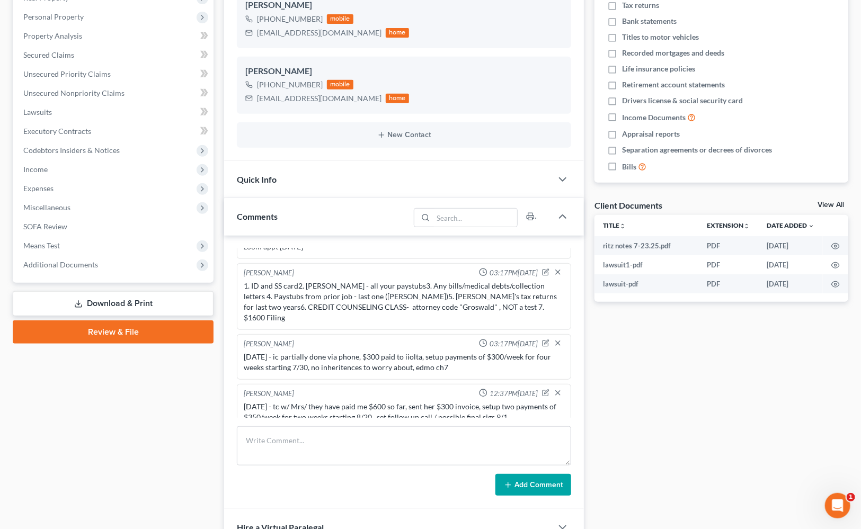
scroll to position [289, 0]
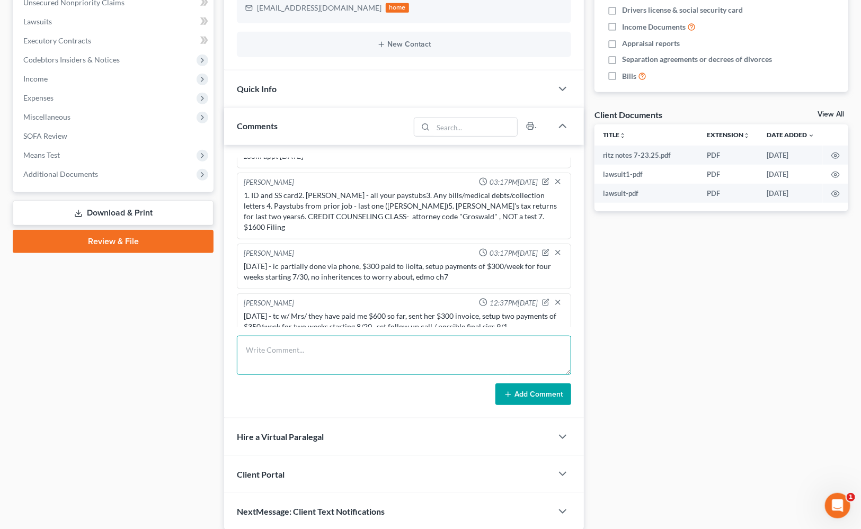
click at [469, 349] on textarea at bounding box center [404, 355] width 334 height 39
paste textarea "1. ID and SS card 2. Tax returns (state and federal) for 2024, 2023 3. CREDIT C…"
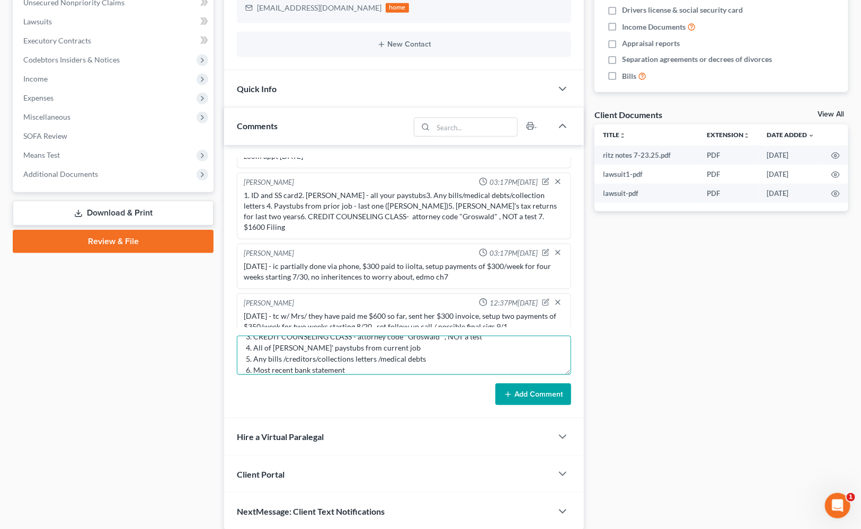
scroll to position [47, 0]
type textarea "1. ID and SS card 2. Tax returns (state and federal) for 2024, 2023 3. CREDIT C…"
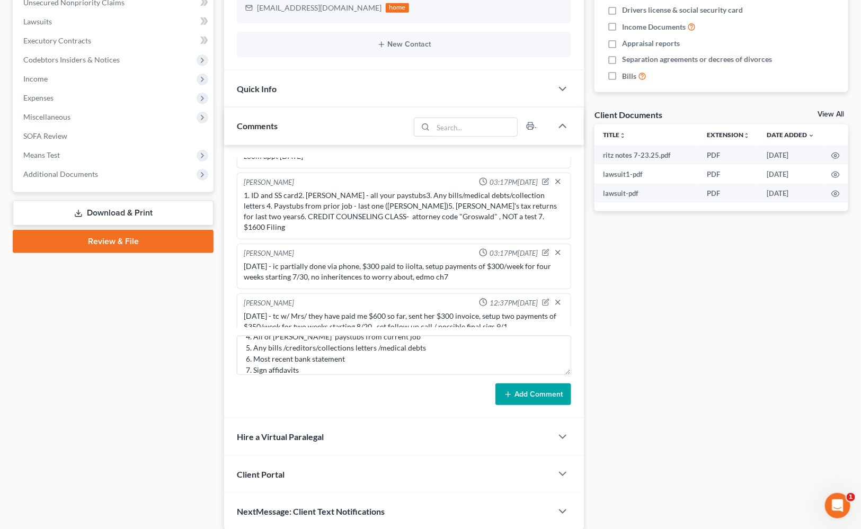
click at [512, 395] on icon at bounding box center [508, 394] width 8 height 8
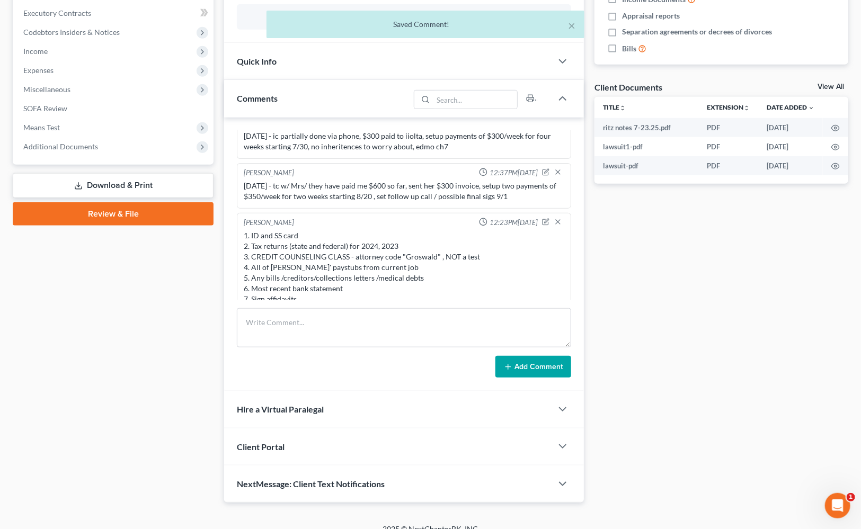
scroll to position [328, 0]
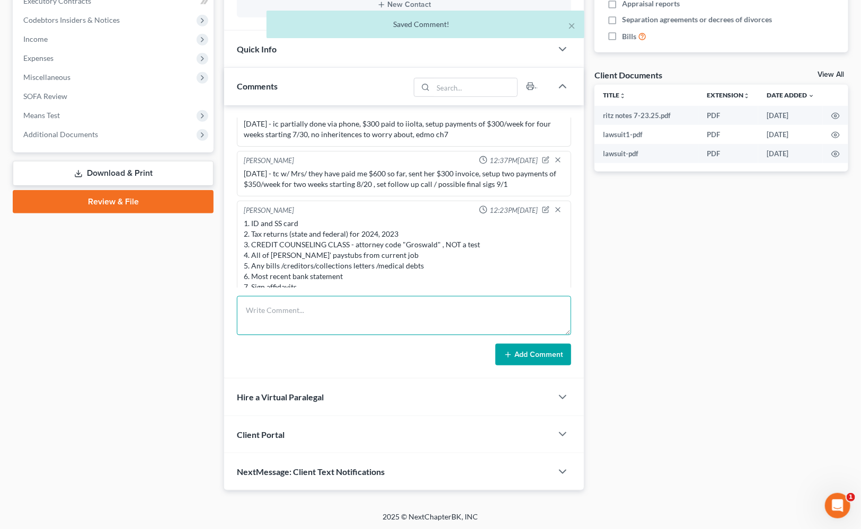
click at [316, 307] on textarea at bounding box center [404, 315] width 334 height 39
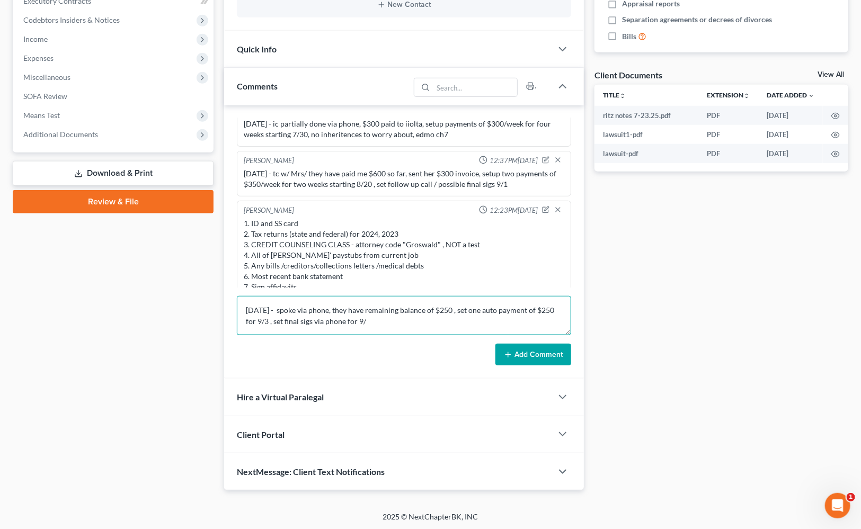
click at [482, 323] on textarea "[DATE] - spoke via phone, they have remaining balance of $250 , set one auto pa…" at bounding box center [404, 315] width 334 height 39
type textarea "[DATE] - spoke via phone, they have remaining balance of $250 , set one auto pa…"
drag, startPoint x: 531, startPoint y: 357, endPoint x: 531, endPoint y: 336, distance: 21.2
click at [531, 357] on button "Add Comment" at bounding box center [533, 355] width 76 height 22
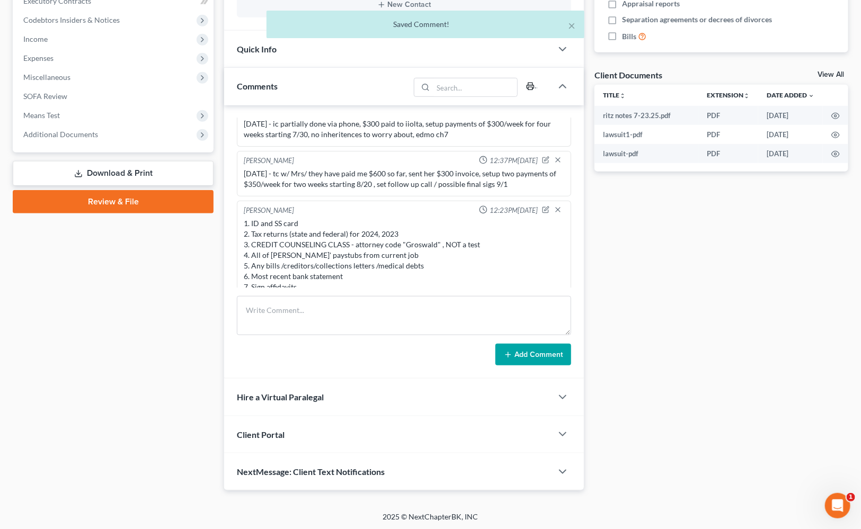
scroll to position [219, 0]
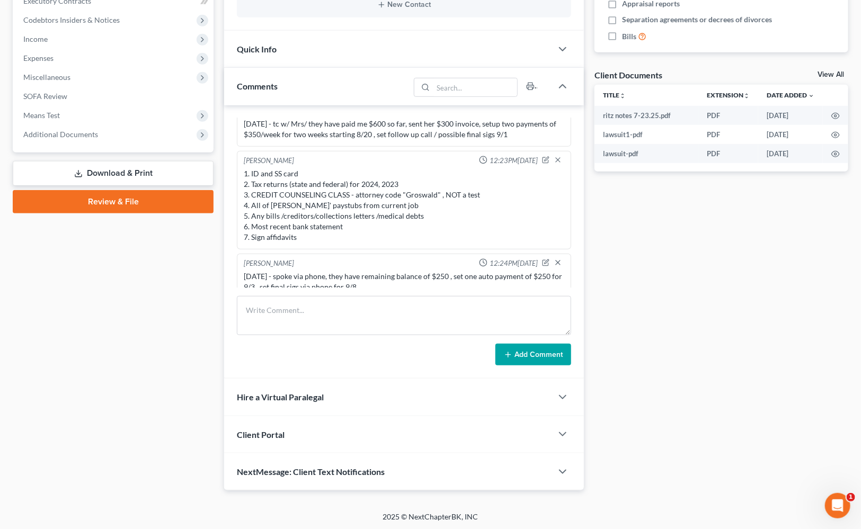
drag, startPoint x: 751, startPoint y: 406, endPoint x: 705, endPoint y: 371, distance: 57.1
click at [751, 406] on div "Docs Tasks Events Fees Timer 0% Completed Nothing here yet! Credit Counseling C…" at bounding box center [721, 132] width 264 height 718
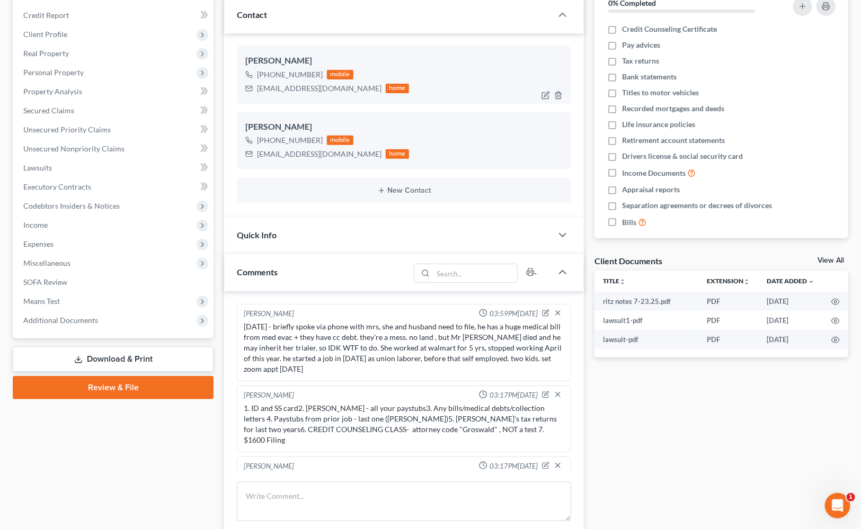
scroll to position [0, 0]
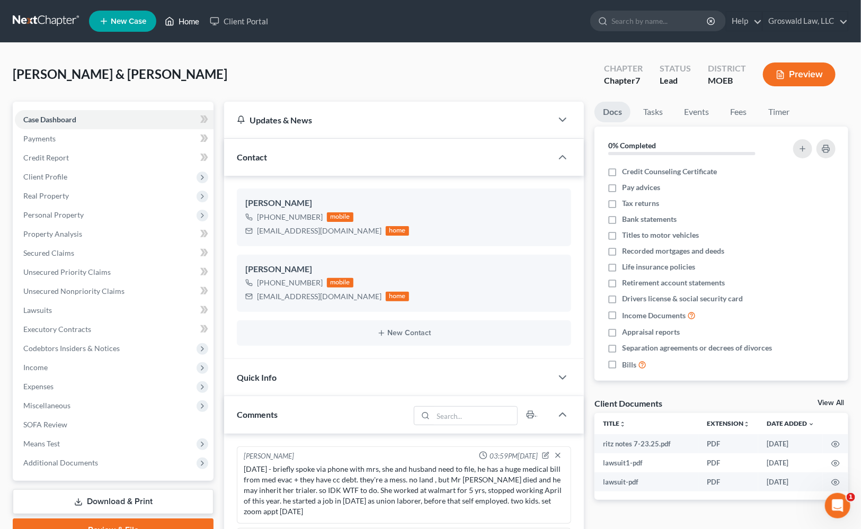
click at [194, 17] on link "Home" at bounding box center [181, 21] width 45 height 19
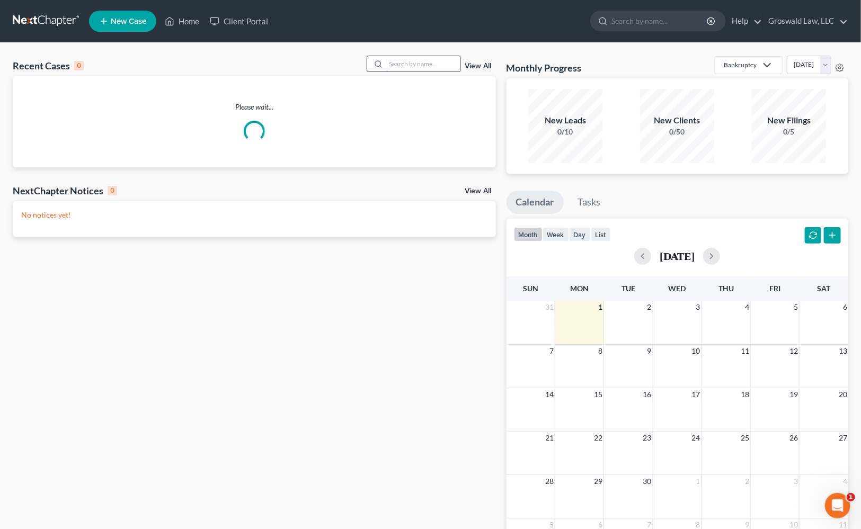
click at [417, 62] on input "search" at bounding box center [423, 63] width 74 height 15
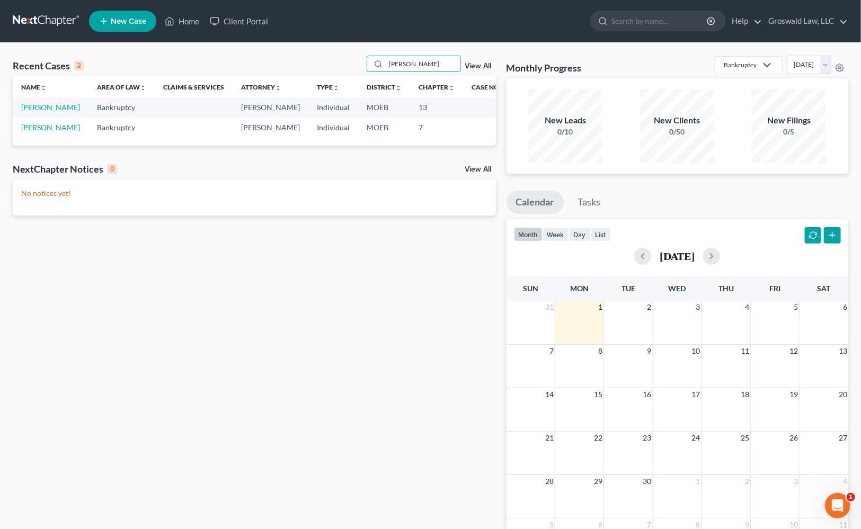
type input "[PERSON_NAME]"
click at [131, 22] on span "New Case" at bounding box center [128, 21] width 35 height 8
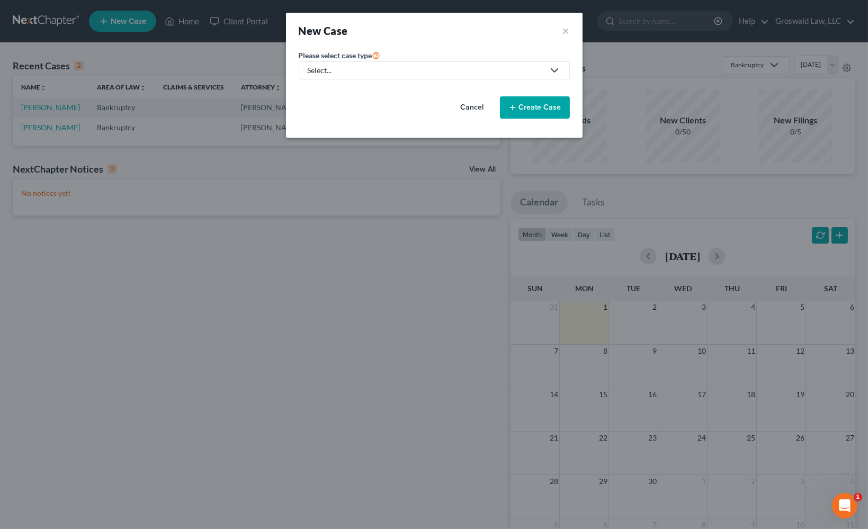
click at [420, 70] on div "Select..." at bounding box center [426, 70] width 236 height 11
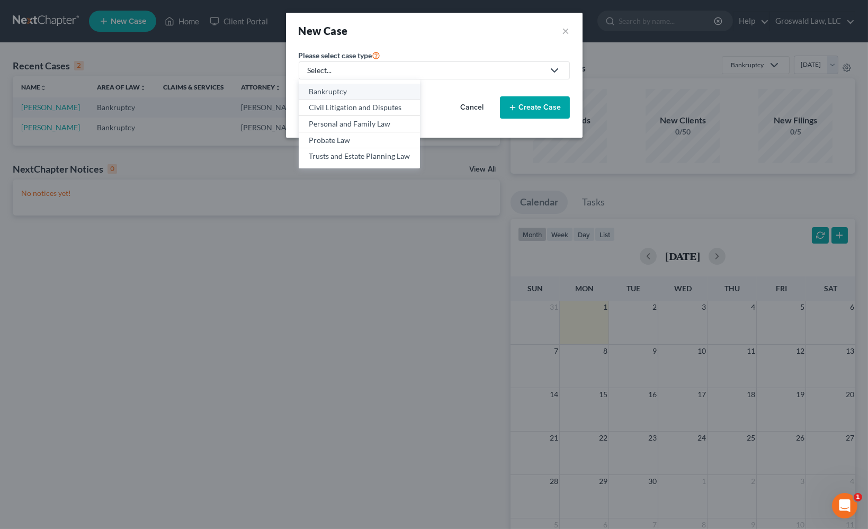
click at [364, 95] on div "Bankruptcy" at bounding box center [359, 91] width 101 height 11
select select "45"
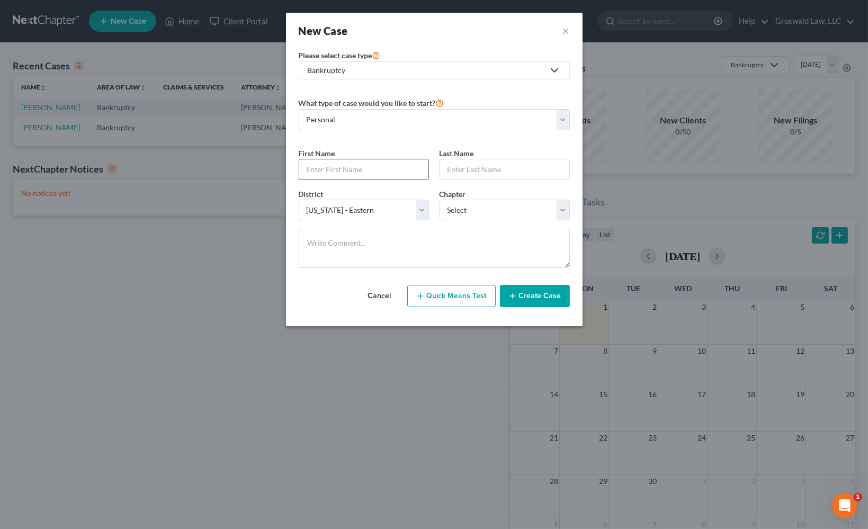
click at [328, 175] on input "text" at bounding box center [363, 169] width 129 height 20
type input "[PERSON_NAME]"
select select "0"
click at [539, 297] on button "Create Case" at bounding box center [535, 296] width 70 height 22
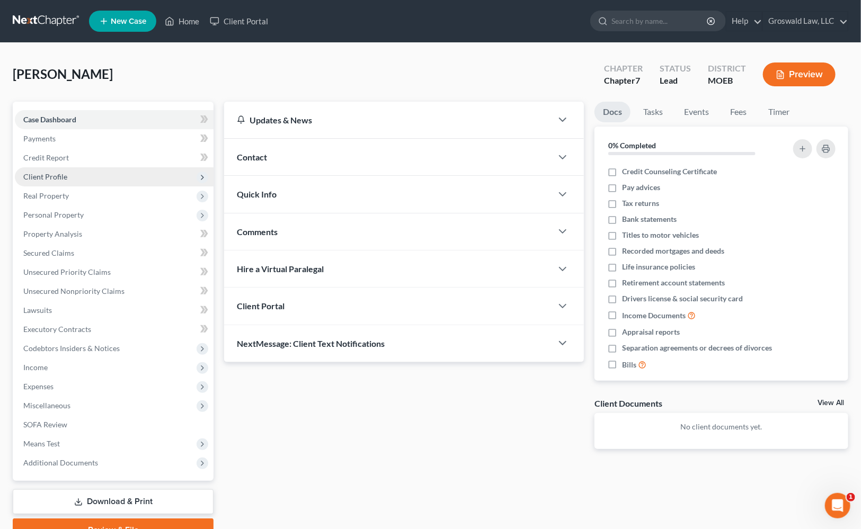
click at [58, 175] on span "Client Profile" at bounding box center [45, 176] width 44 height 9
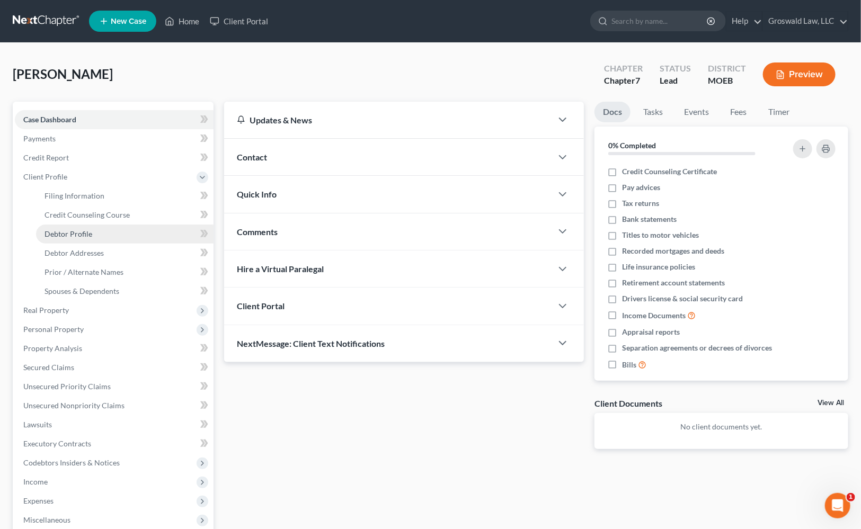
click at [78, 234] on span "Debtor Profile" at bounding box center [68, 233] width 48 height 9
select select "0"
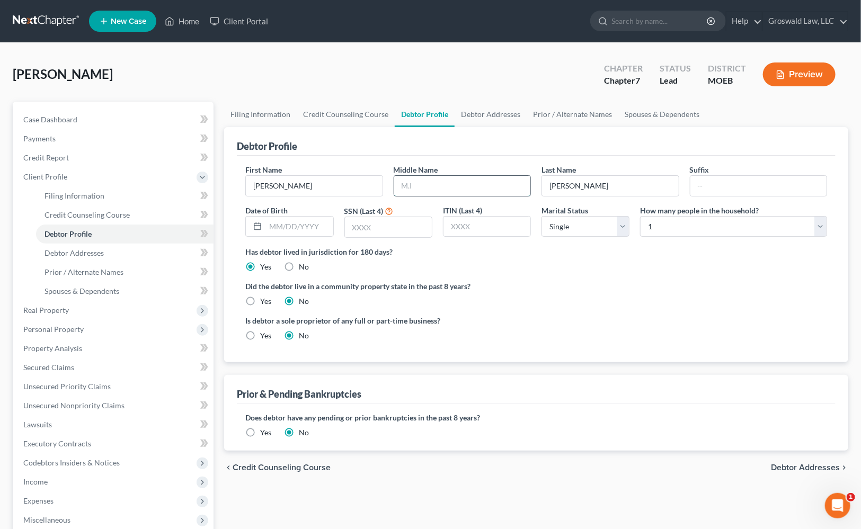
click at [436, 187] on input "text" at bounding box center [462, 186] width 136 height 20
type input "M."
click at [662, 284] on label "Did the debtor live in a community property state in the past 8 years?" at bounding box center [535, 286] width 581 height 11
click at [497, 110] on link "Debtor Addresses" at bounding box center [490, 114] width 72 height 25
select select "0"
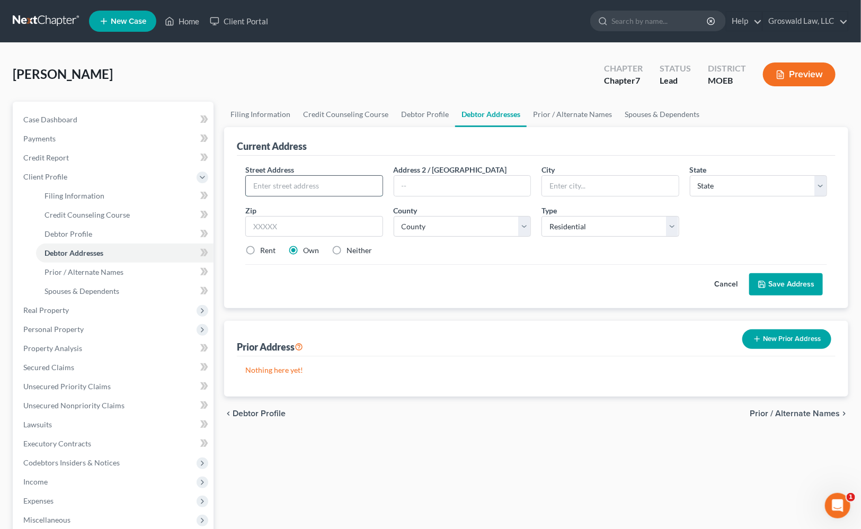
click at [299, 186] on input "text" at bounding box center [314, 186] width 136 height 20
type input "[STREET_ADDRESS]"
type input "63069"
type input "Pacific"
select select "26"
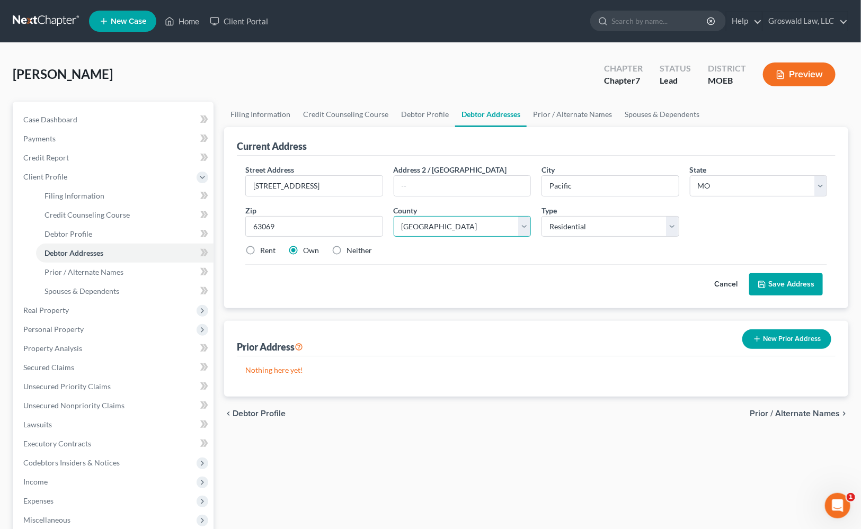
click at [410, 225] on select "County [GEOGRAPHIC_DATA] [GEOGRAPHIC_DATA] [GEOGRAPHIC_DATA] [GEOGRAPHIC_DATA] …" at bounding box center [461, 226] width 137 height 21
select select "35"
click at [393, 216] on select "County [GEOGRAPHIC_DATA] [GEOGRAPHIC_DATA] [GEOGRAPHIC_DATA] [GEOGRAPHIC_DATA] …" at bounding box center [461, 226] width 137 height 21
click at [346, 253] on label "Neither" at bounding box center [358, 250] width 25 height 11
click at [351, 252] on input "Neither" at bounding box center [354, 248] width 7 height 7
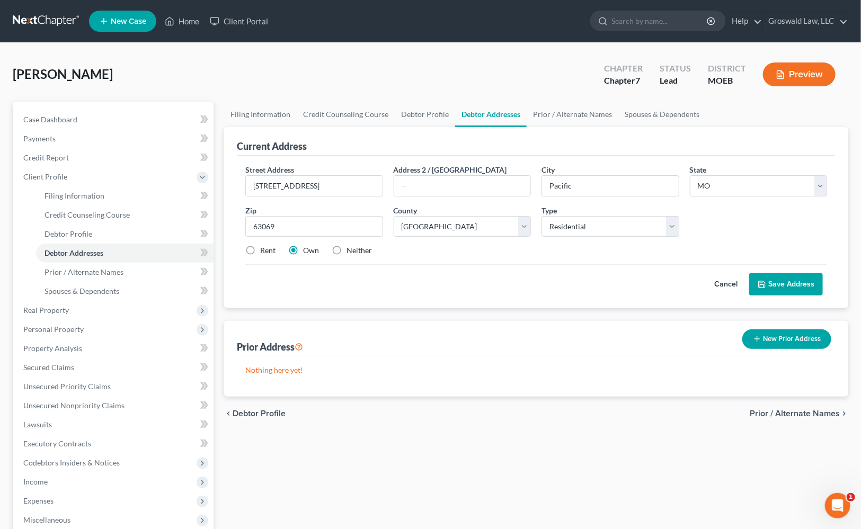
radio input "true"
click at [783, 286] on button "Save Address" at bounding box center [786, 284] width 74 height 22
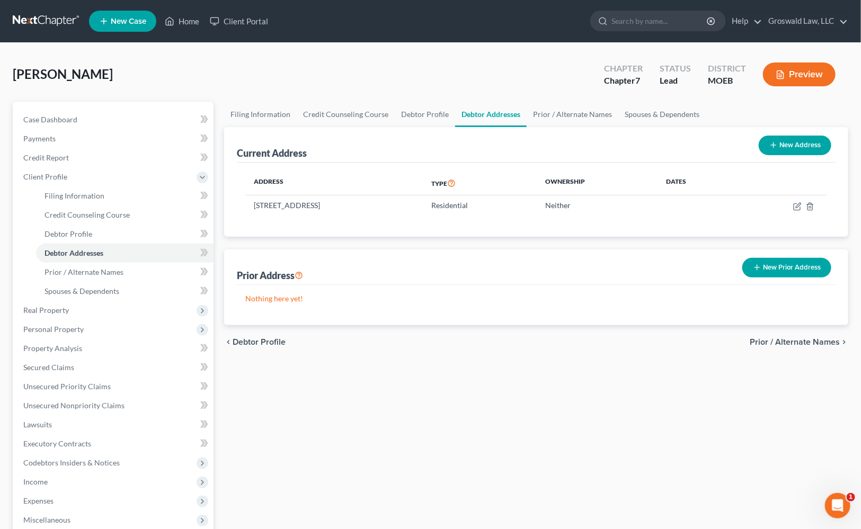
drag, startPoint x: 469, startPoint y: 456, endPoint x: 442, endPoint y: 419, distance: 45.9
click at [469, 455] on div "Filing Information Credit Counseling Course Debtor Profile Debtor Addresses Pri…" at bounding box center [536, 379] width 634 height 554
click at [48, 121] on span "Case Dashboard" at bounding box center [50, 119] width 54 height 9
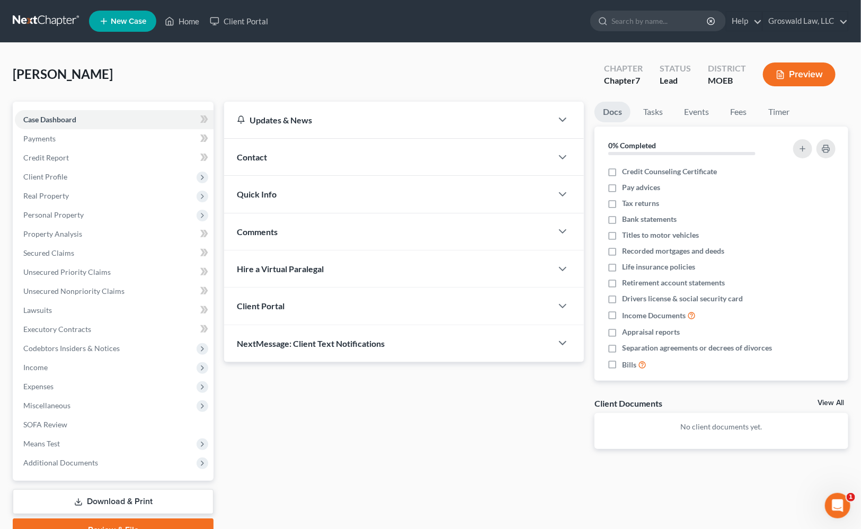
click at [308, 187] on div "Quick Info" at bounding box center [388, 194] width 328 height 37
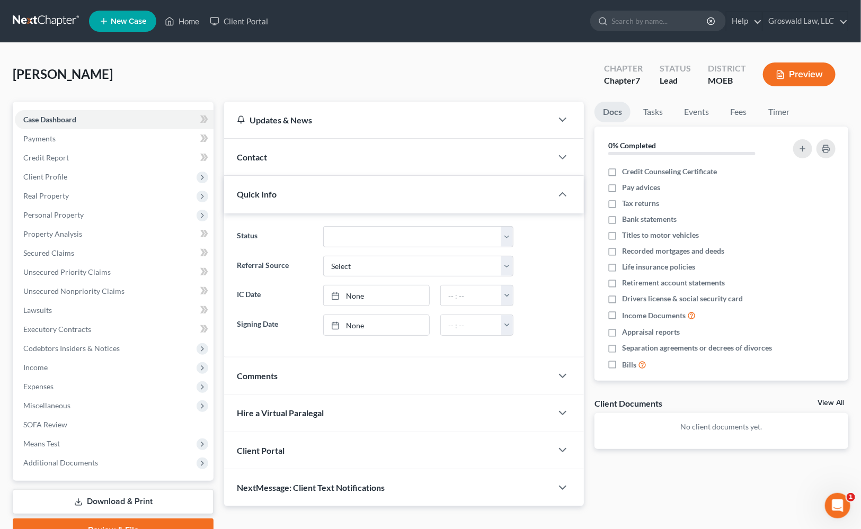
click at [292, 156] on div "Contact" at bounding box center [388, 157] width 328 height 37
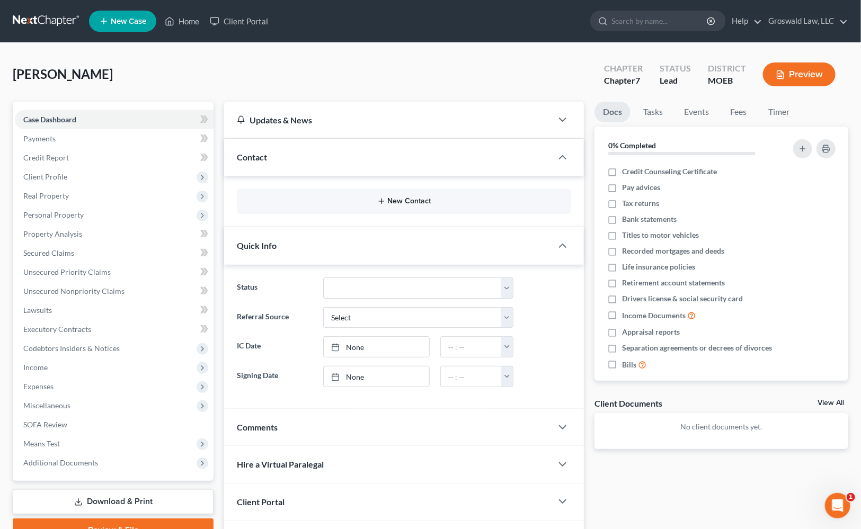
click at [414, 199] on button "New Contact" at bounding box center [403, 201] width 317 height 8
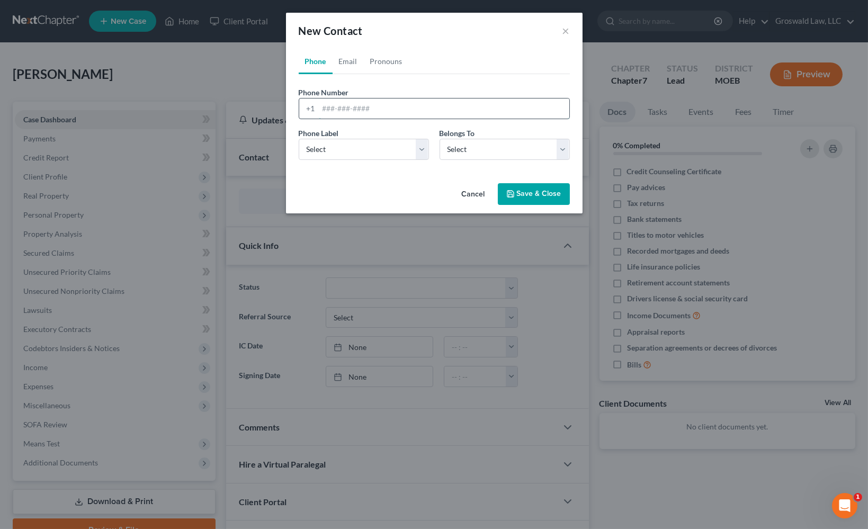
click at [365, 113] on input "tel" at bounding box center [444, 108] width 250 height 20
paste input "432-6436"
type input "[PHONE_NUMBER]"
select select "0"
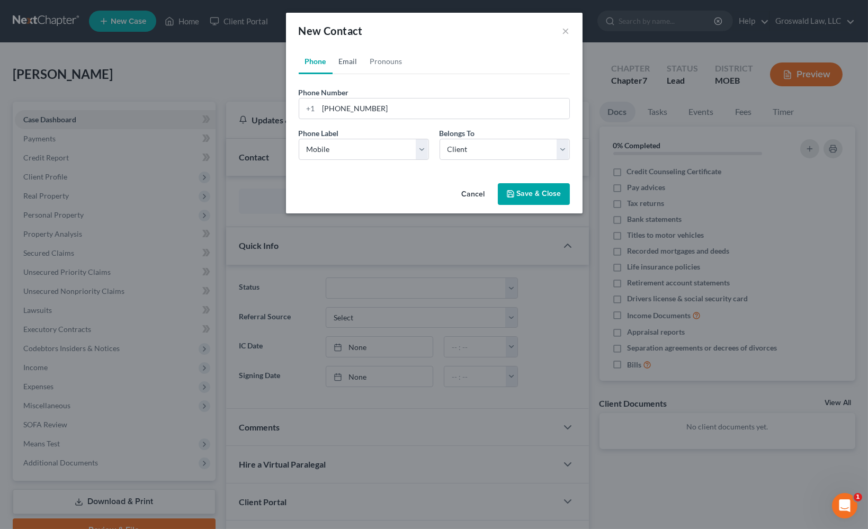
click at [346, 61] on link "Email" at bounding box center [348, 61] width 31 height 25
click at [346, 111] on input "email" at bounding box center [444, 108] width 250 height 20
paste input "[EMAIL_ADDRESS][DOMAIN_NAME]"
type input "[EMAIL_ADDRESS][DOMAIN_NAME]"
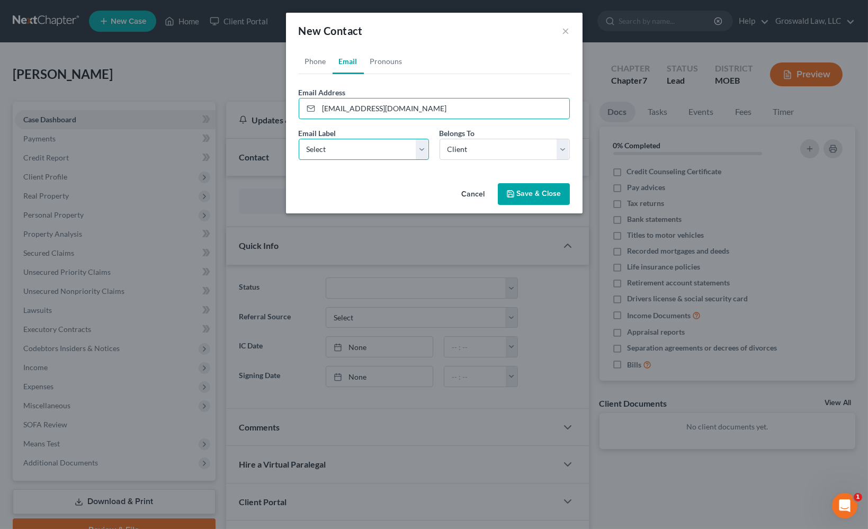
click at [339, 157] on select "Select Home Work Other" at bounding box center [364, 149] width 130 height 21
select select "0"
click at [299, 139] on select "Select Home Work Other" at bounding box center [364, 149] width 130 height 21
click at [527, 191] on button "Save & Close" at bounding box center [534, 194] width 72 height 22
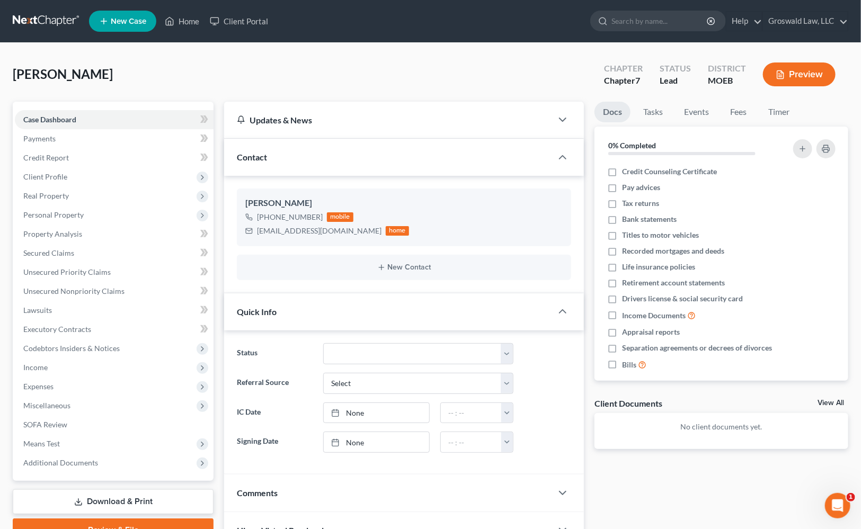
drag, startPoint x: 670, startPoint y: 482, endPoint x: 264, endPoint y: 379, distance: 419.5
click at [668, 479] on div "Docs Tasks Events Fees Timer 0% Completed Nothing here yet! Credit Counseling C…" at bounding box center [721, 363] width 264 height 522
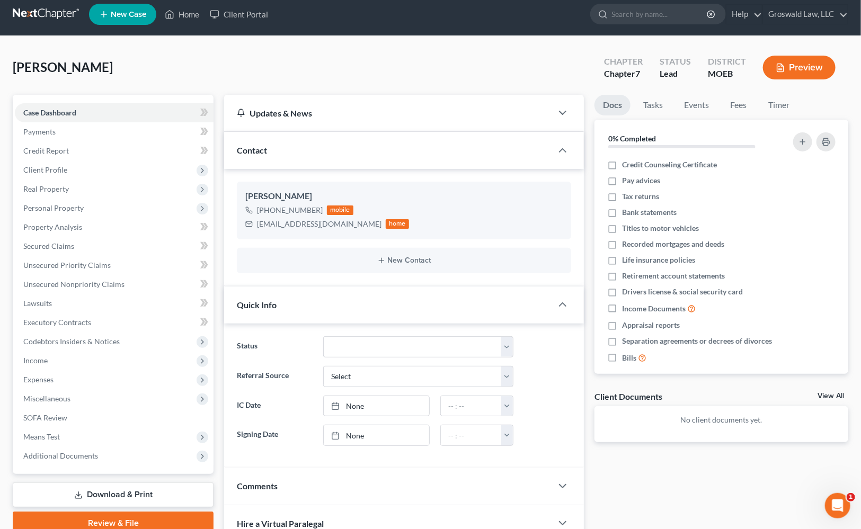
scroll to position [132, 0]
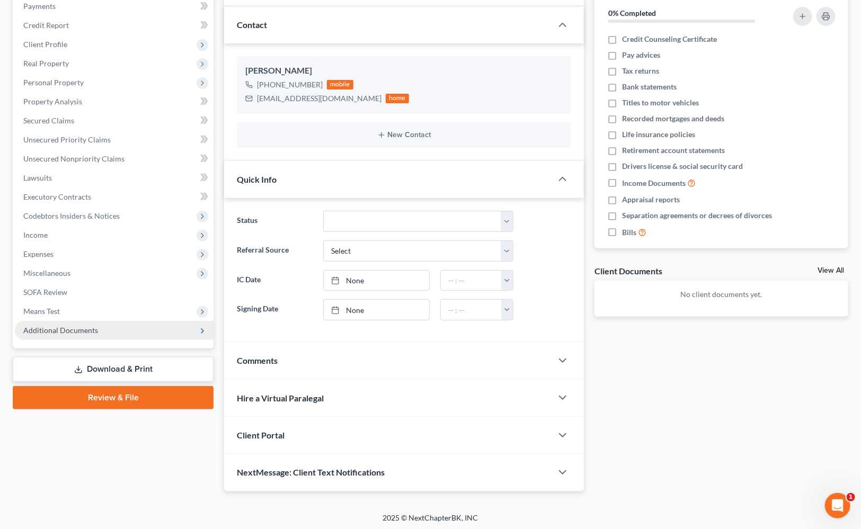
drag, startPoint x: 87, startPoint y: 330, endPoint x: 86, endPoint y: 323, distance: 7.1
click at [87, 330] on span "Additional Documents" at bounding box center [60, 330] width 75 height 9
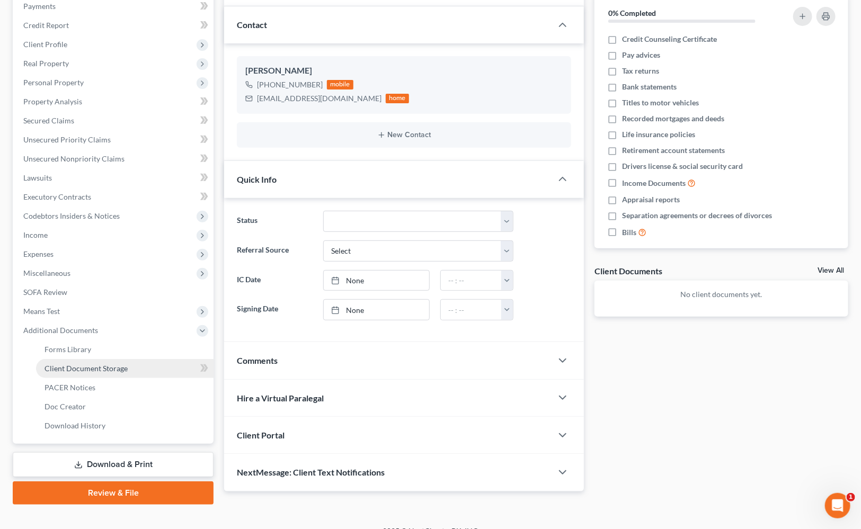
click at [98, 367] on span "Client Document Storage" at bounding box center [85, 368] width 83 height 9
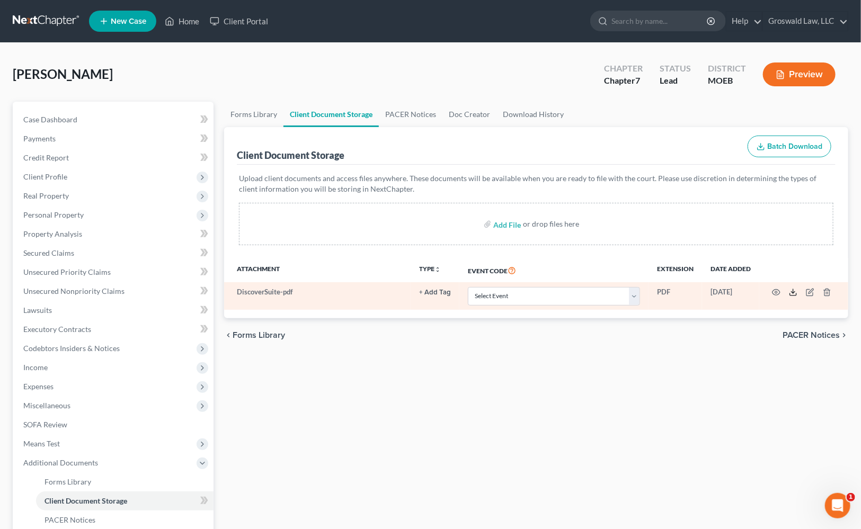
click at [794, 292] on polyline at bounding box center [793, 293] width 4 height 2
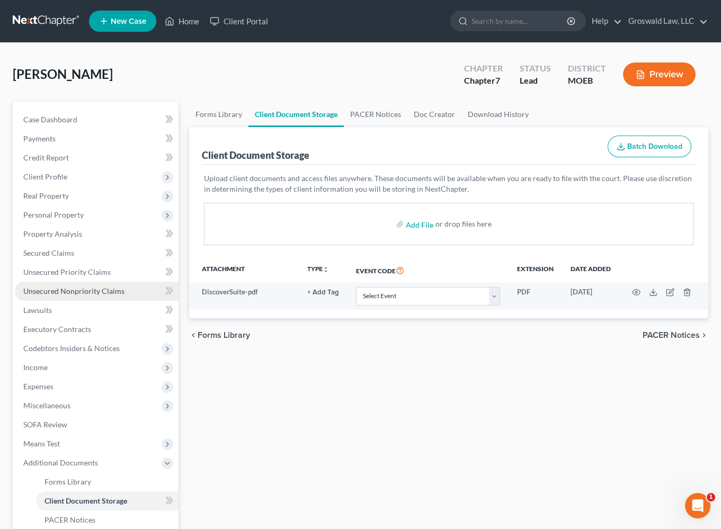
click at [89, 289] on span "Unsecured Nonpriority Claims" at bounding box center [73, 290] width 101 height 9
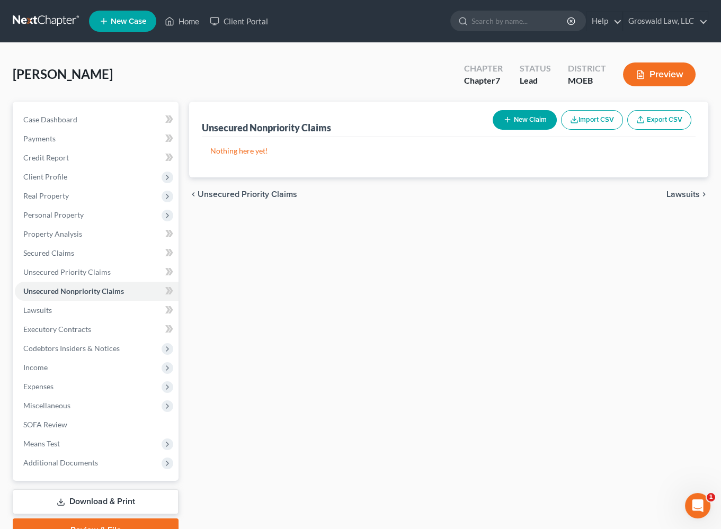
drag, startPoint x: 447, startPoint y: 417, endPoint x: 422, endPoint y: 402, distance: 29.0
click at [444, 415] on div "Unsecured Nonpriority Claims New Claim Import CSV Export CSV Nothing here yet! …" at bounding box center [449, 322] width 530 height 440
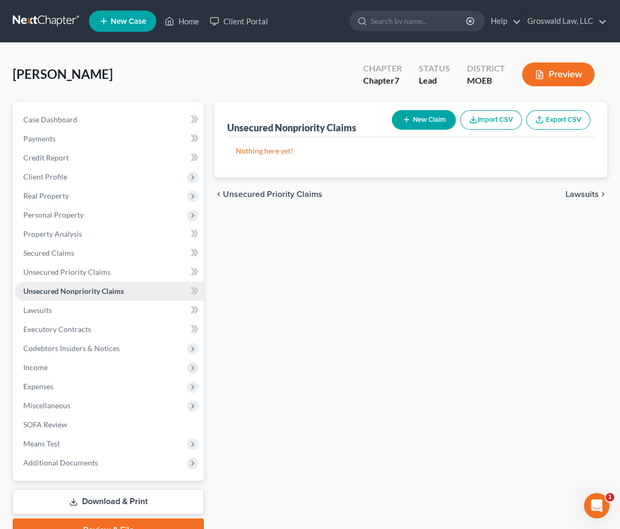
click at [111, 293] on span "Unsecured Nonpriority Claims" at bounding box center [73, 290] width 101 height 9
click at [424, 120] on button "New Claim" at bounding box center [424, 120] width 64 height 20
select select "0"
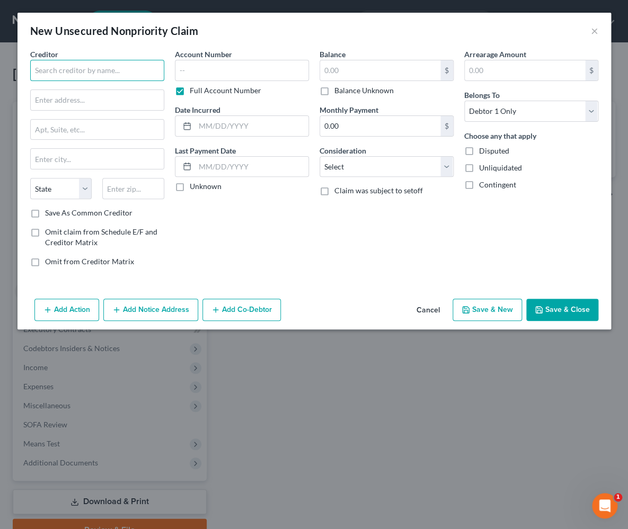
click at [107, 69] on input "text" at bounding box center [97, 70] width 134 height 21
type input "Capital One/Discover"
click at [121, 101] on input "c/o" at bounding box center [97, 100] width 133 height 20
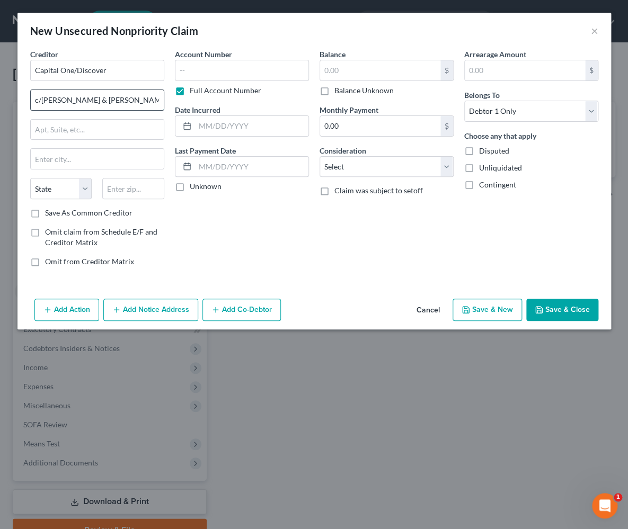
type input "c/[PERSON_NAME] & [PERSON_NAME]"
type input "[STREET_ADDRESS][PERSON_NAME]"
type input "72223"
type input "Little Rock"
select select "2"
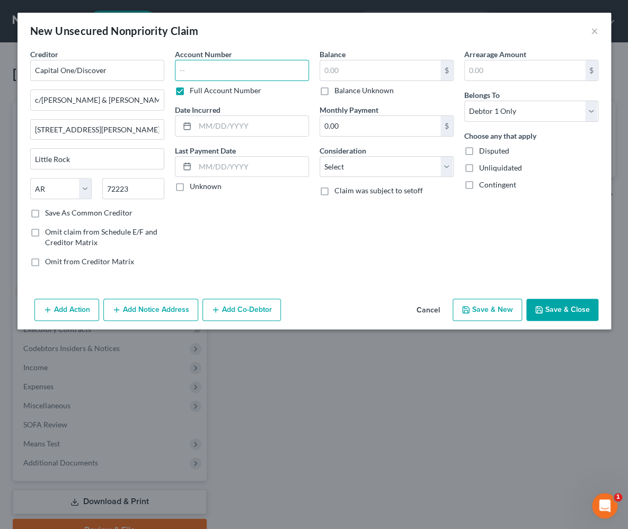
click at [193, 73] on input "text" at bounding box center [242, 70] width 134 height 21
paste input "25AB-AC01436"
type input "25AB-AC01436"
click at [221, 126] on input "text" at bounding box center [251, 126] width 113 height 20
type input "2025"
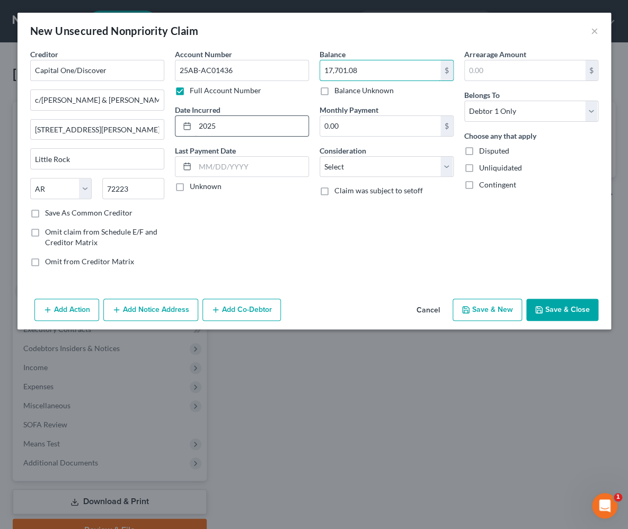
type input "17,701.08"
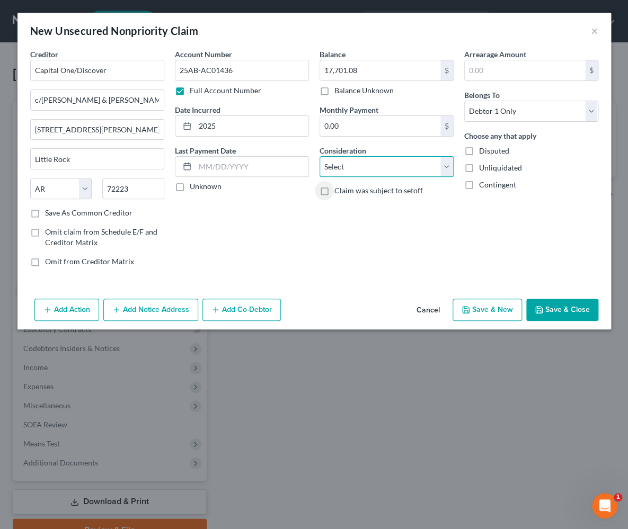
click at [382, 169] on select "Select Cable / Satellite Services Collection Agency Credit Card Debt Debt Couns…" at bounding box center [386, 166] width 134 height 21
select select "2"
click at [319, 156] on select "Select Cable / Satellite Services Collection Agency Credit Card Debt Debt Couns…" at bounding box center [386, 166] width 134 height 21
click at [557, 314] on button "Save & Close" at bounding box center [562, 310] width 72 height 22
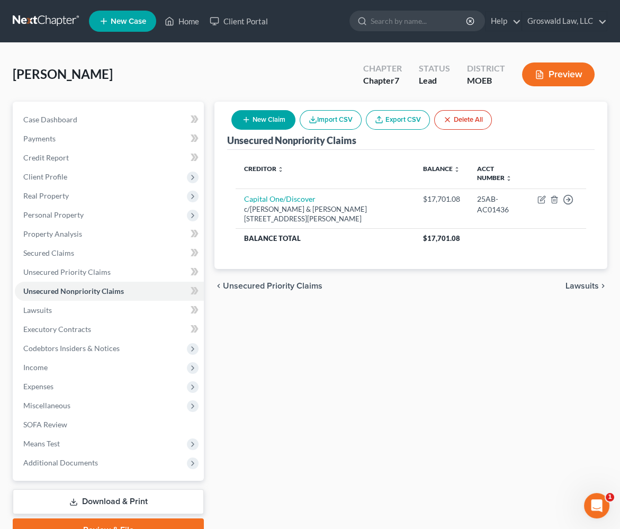
click at [259, 71] on div "[PERSON_NAME] Upgraded Chapter Chapter 7 Status Lead District MOEB Preview" at bounding box center [310, 79] width 595 height 46
click at [360, 373] on div "Unsecured Nonpriority Claims New Claim Import CSV Export CSV Delete All Credito…" at bounding box center [411, 322] width 404 height 440
click at [70, 158] on link "Credit Report" at bounding box center [109, 157] width 189 height 19
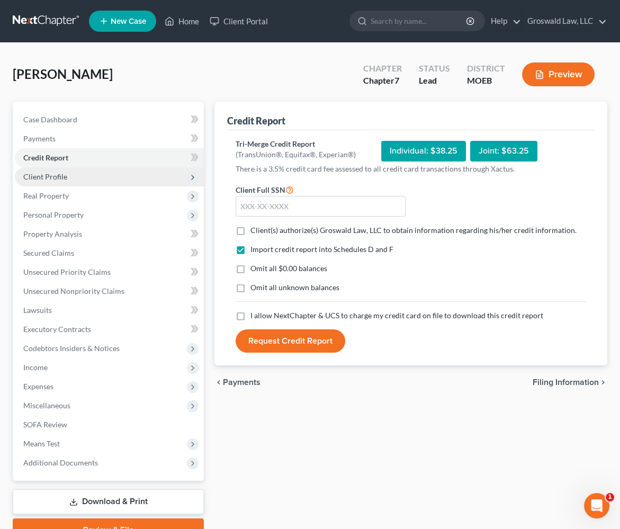
click at [60, 180] on span "Client Profile" at bounding box center [45, 176] width 44 height 9
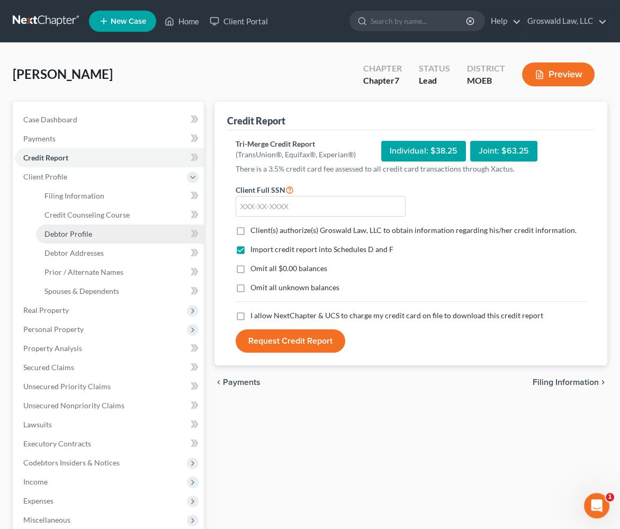
click at [96, 230] on link "Debtor Profile" at bounding box center [120, 234] width 168 height 19
select select "0"
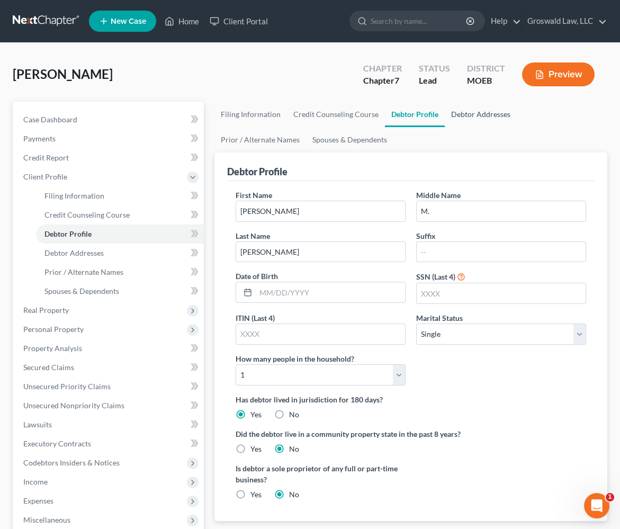
click at [473, 114] on link "Debtor Addresses" at bounding box center [481, 114] width 72 height 25
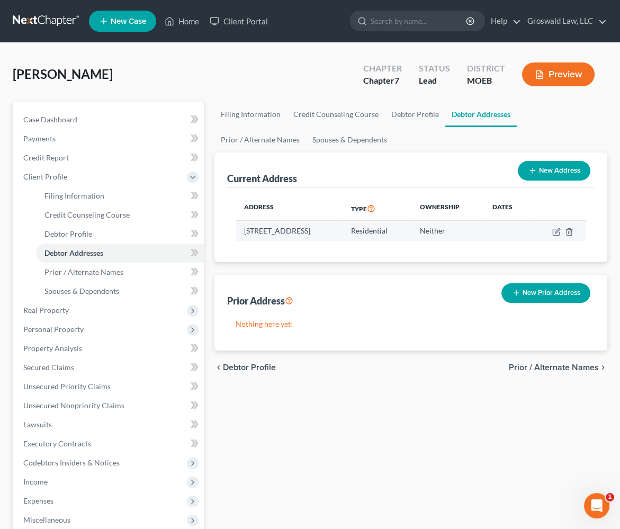
drag, startPoint x: 314, startPoint y: 232, endPoint x: 245, endPoint y: 232, distance: 69.4
click at [245, 232] on td "[STREET_ADDRESS]" at bounding box center [289, 231] width 107 height 20
copy td "[STREET_ADDRESS]"
click at [536, 437] on div "Filing Information Credit Counseling Course Debtor Profile Debtor Addresses Pri…" at bounding box center [411, 379] width 404 height 554
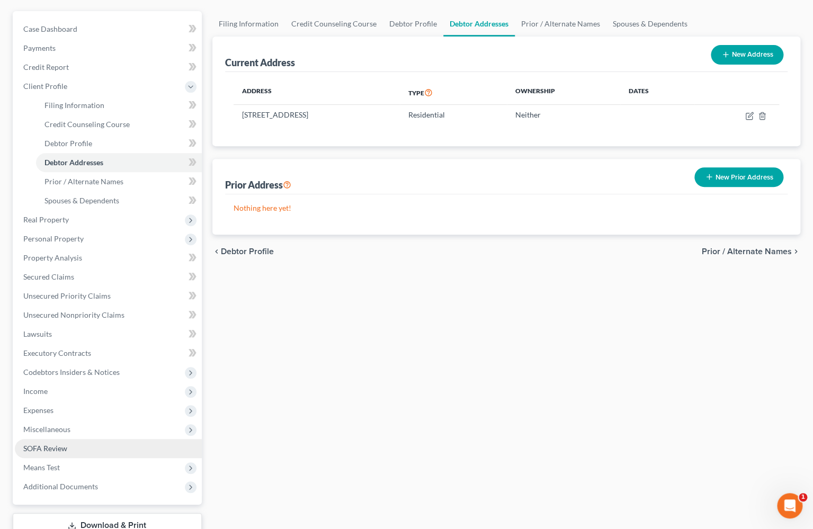
scroll to position [166, 0]
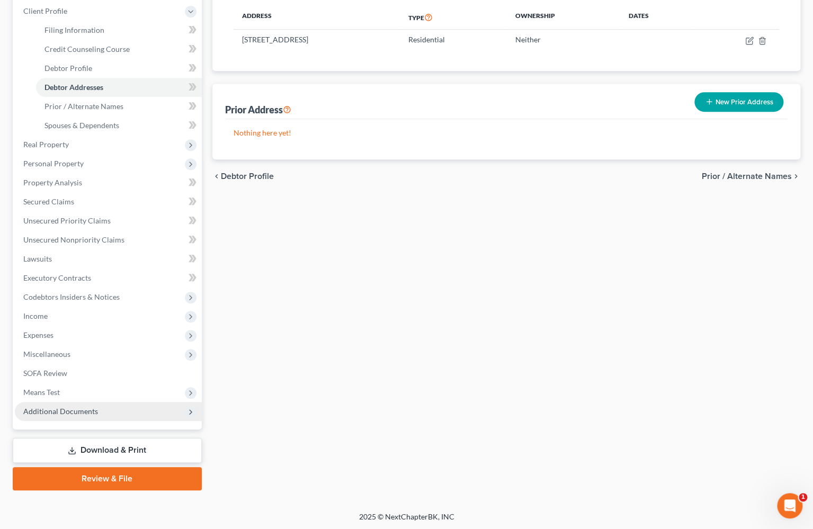
click at [81, 413] on span "Additional Documents" at bounding box center [60, 411] width 75 height 9
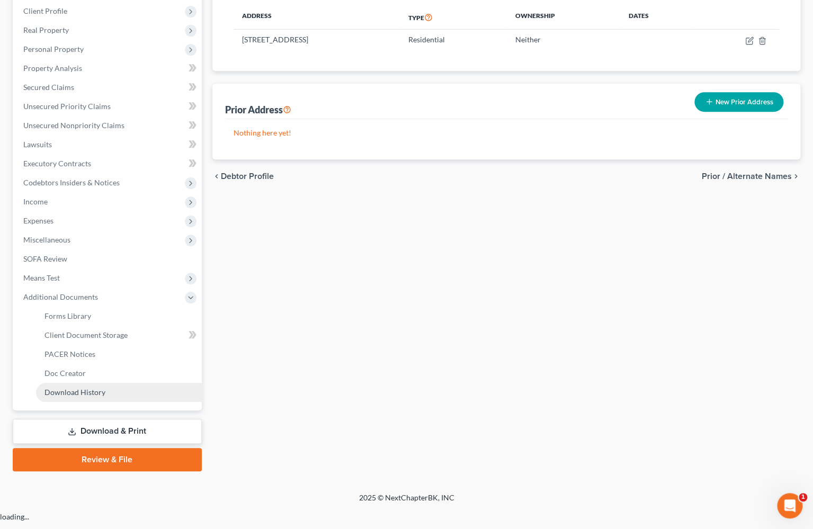
scroll to position [147, 0]
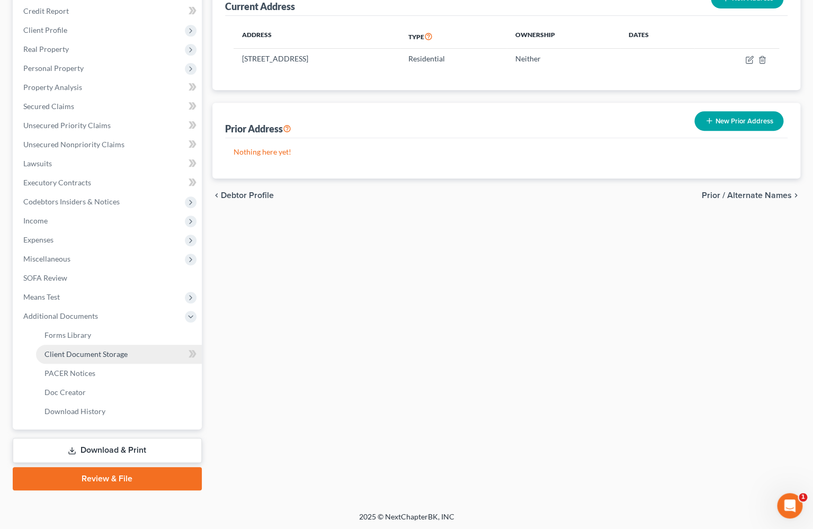
click at [105, 349] on span "Client Document Storage" at bounding box center [85, 353] width 83 height 9
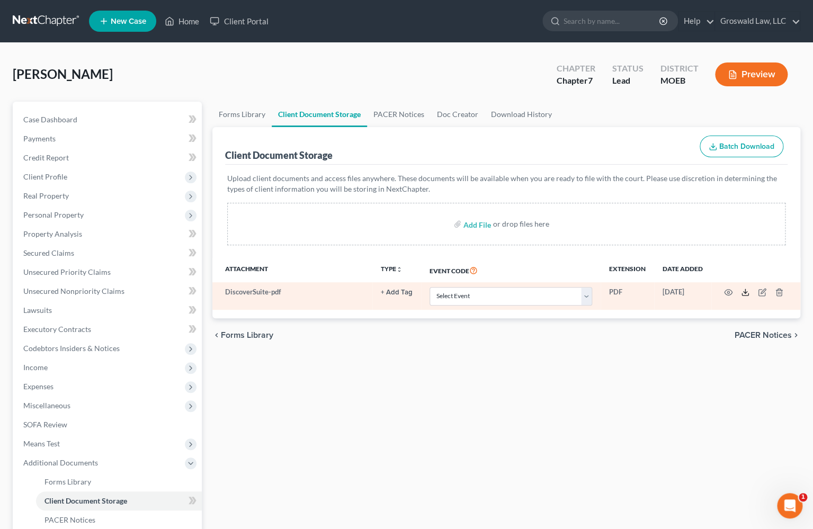
click at [741, 289] on icon at bounding box center [745, 292] width 8 height 8
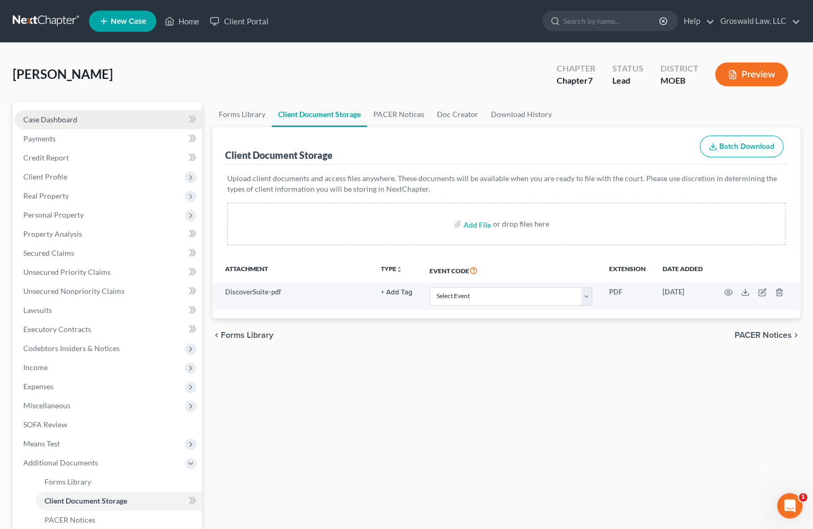
drag, startPoint x: 78, startPoint y: 121, endPoint x: 111, endPoint y: 123, distance: 32.9
click at [78, 121] on link "Case Dashboard" at bounding box center [108, 119] width 187 height 19
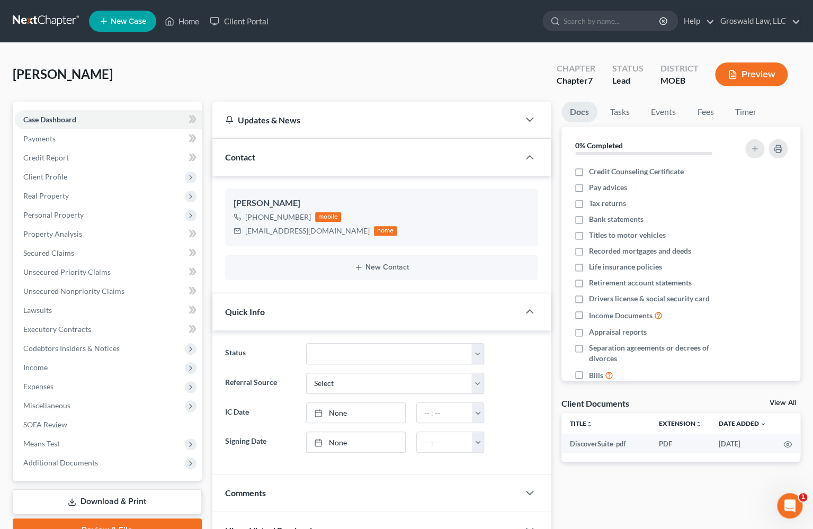
drag, startPoint x: 530, startPoint y: 70, endPoint x: 602, endPoint y: 4, distance: 97.8
click at [530, 70] on div "[PERSON_NAME] Upgraded Chapter Chapter 7 Status Lead District MOEB Preview" at bounding box center [406, 79] width 787 height 46
click at [40, 179] on span "Client Profile" at bounding box center [45, 176] width 44 height 9
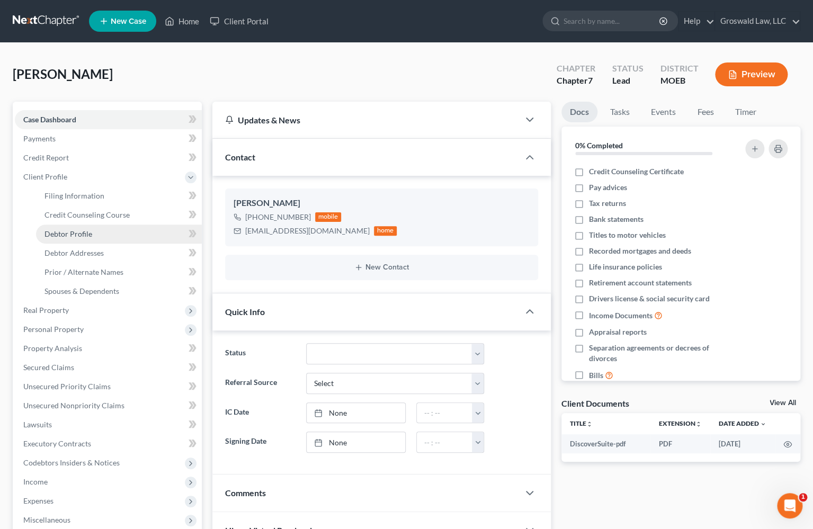
click at [87, 232] on span "Debtor Profile" at bounding box center [68, 233] width 48 height 9
select select "0"
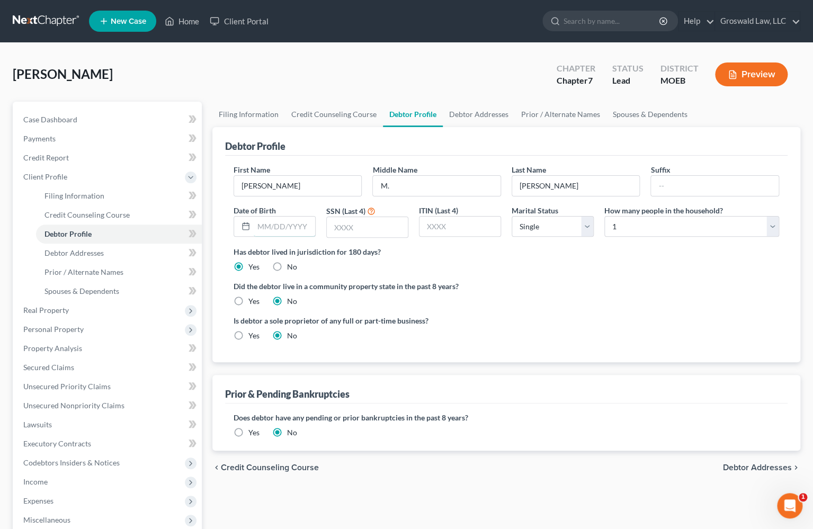
drag, startPoint x: 268, startPoint y: 226, endPoint x: 392, endPoint y: 161, distance: 140.5
click at [268, 226] on input "text" at bounding box center [284, 227] width 61 height 20
type input "[DATE]"
type input "1898"
drag, startPoint x: 583, startPoint y: 265, endPoint x: 534, endPoint y: 211, distance: 72.7
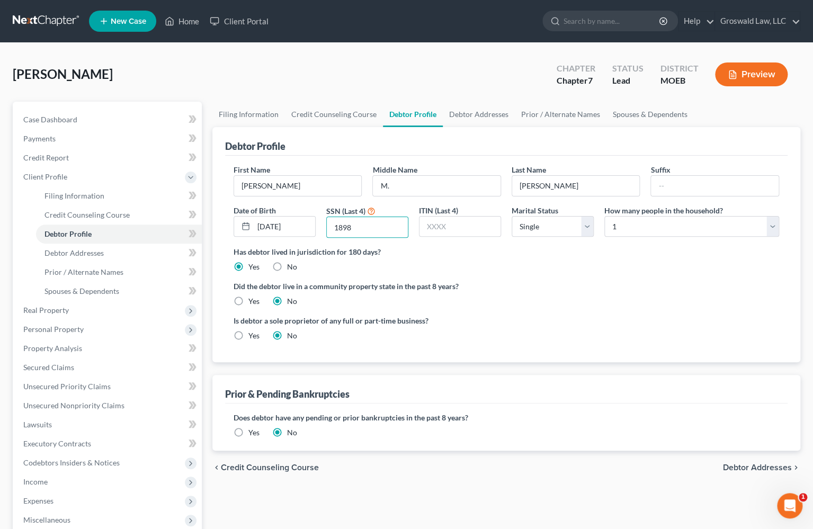
click at [581, 265] on div "Has debtor lived in jurisdiction for 180 days? Yes No Debtor must reside in jur…" at bounding box center [506, 259] width 545 height 26
click at [467, 110] on link "Debtor Addresses" at bounding box center [479, 114] width 72 height 25
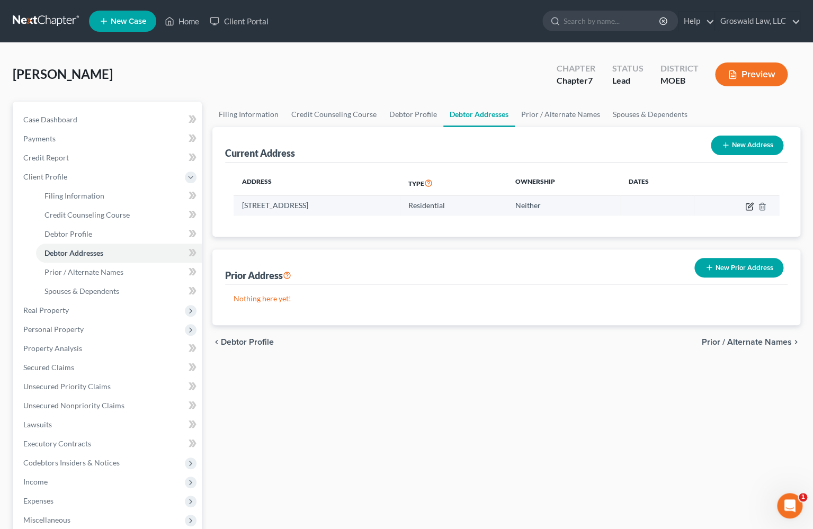
click at [750, 205] on icon "button" at bounding box center [749, 206] width 8 height 8
select select "26"
select select "35"
select select "0"
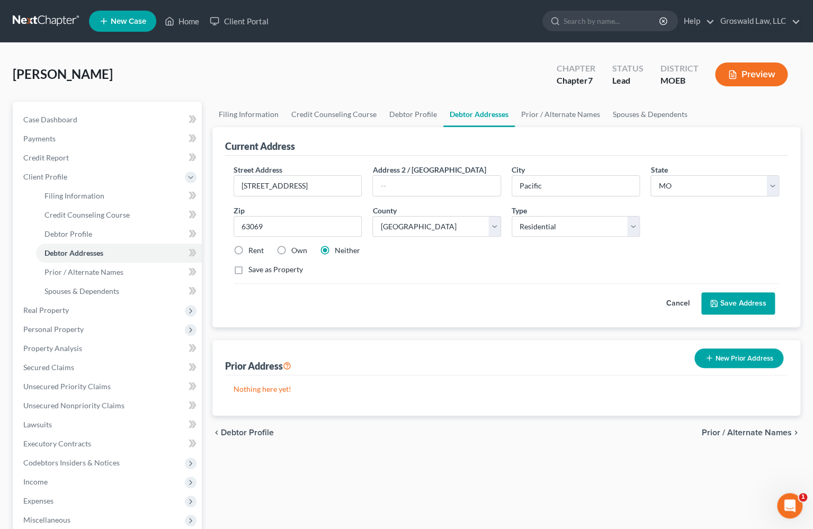
click at [715, 307] on button "Save Address" at bounding box center [738, 303] width 74 height 22
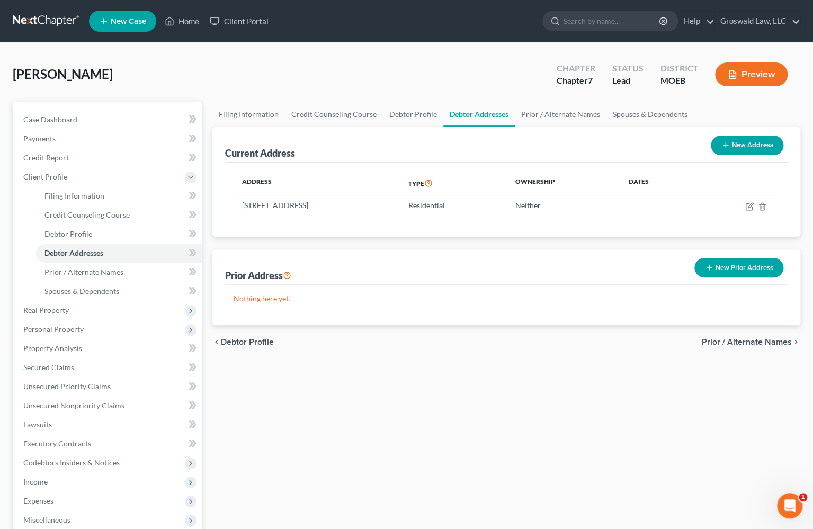
click at [295, 69] on div "[PERSON_NAME] Upgraded Chapter Chapter 7 Status Lead District MOEB Preview" at bounding box center [406, 79] width 787 height 46
click at [82, 483] on span "Income" at bounding box center [108, 481] width 187 height 19
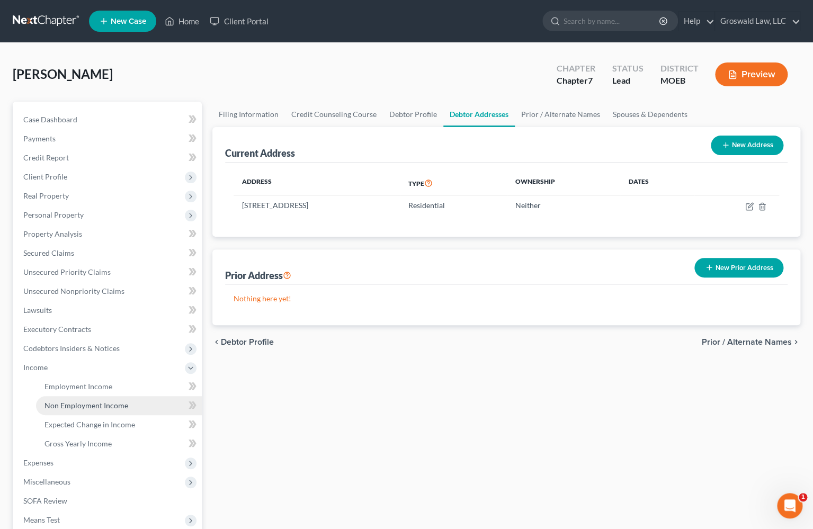
click at [81, 398] on link "Non Employment Income" at bounding box center [119, 405] width 166 height 19
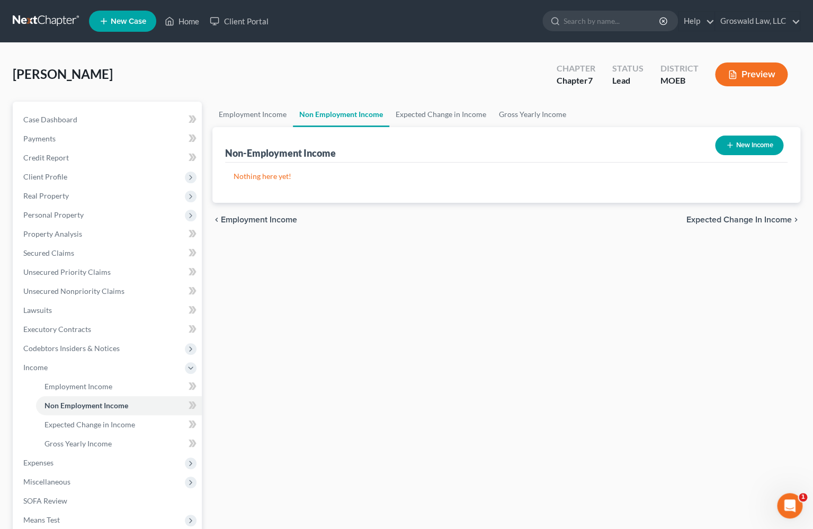
click at [754, 145] on button "New Income" at bounding box center [749, 146] width 68 height 20
select select "0"
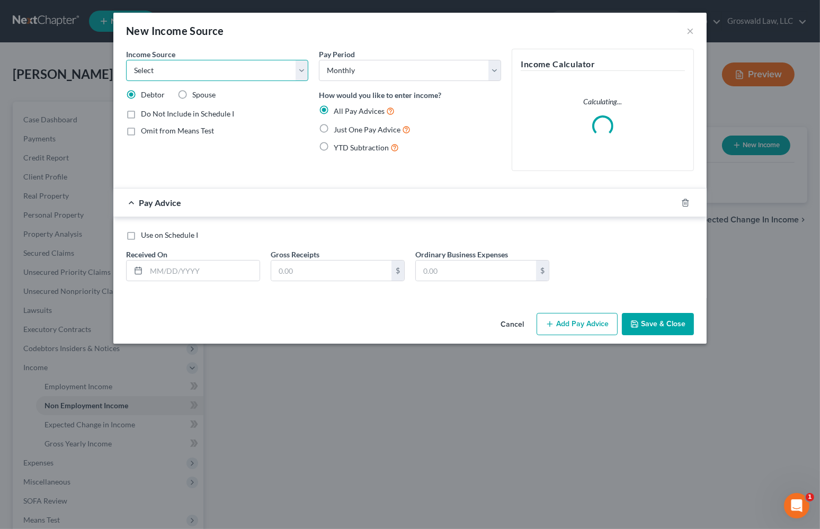
drag, startPoint x: 186, startPoint y: 68, endPoint x: 179, endPoint y: 78, distance: 12.6
click at [184, 69] on select "Select Unemployment Disability (from employer) Pension Retirement Social Securi…" at bounding box center [217, 70] width 182 height 21
select select "13"
click at [126, 60] on select "Select Unemployment Disability (from employer) Pension Retirement Social Securi…" at bounding box center [217, 70] width 182 height 21
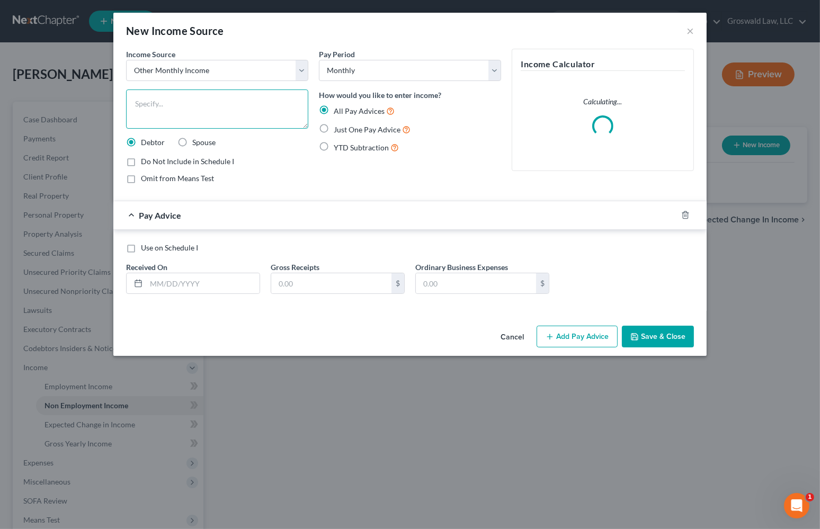
click at [183, 112] on textarea at bounding box center [217, 108] width 182 height 39
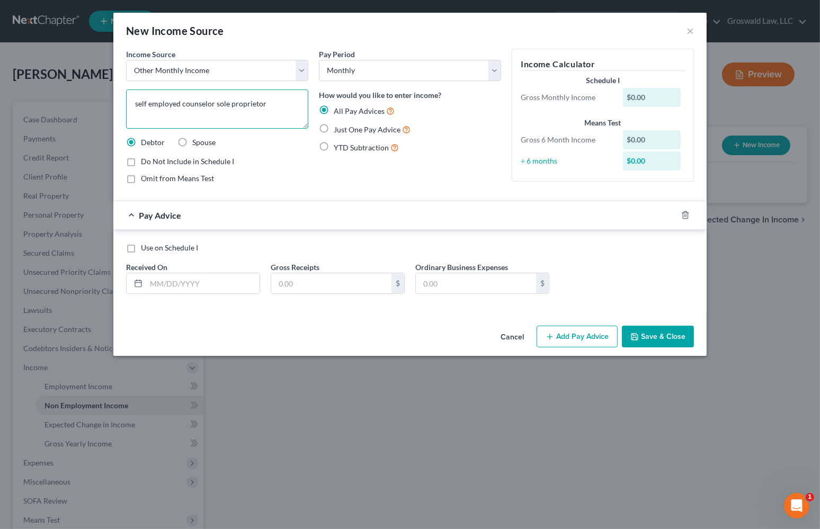
type textarea "self employed counselor sole proprietor"
click at [668, 338] on button "Save & Close" at bounding box center [658, 337] width 72 height 22
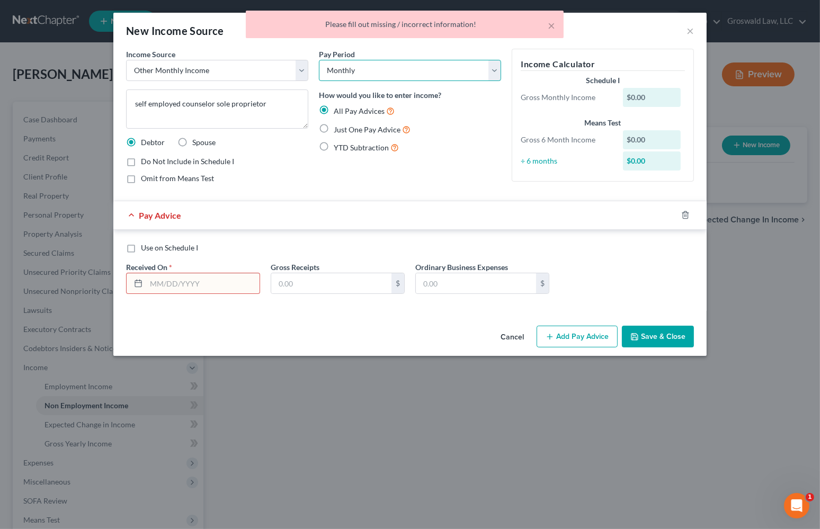
click at [349, 72] on select "Select Monthly Twice Monthly Every Other Week Weekly" at bounding box center [410, 70] width 182 height 21
click at [319, 60] on select "Select Monthly Twice Monthly Every Other Week Weekly" at bounding box center [410, 70] width 182 height 21
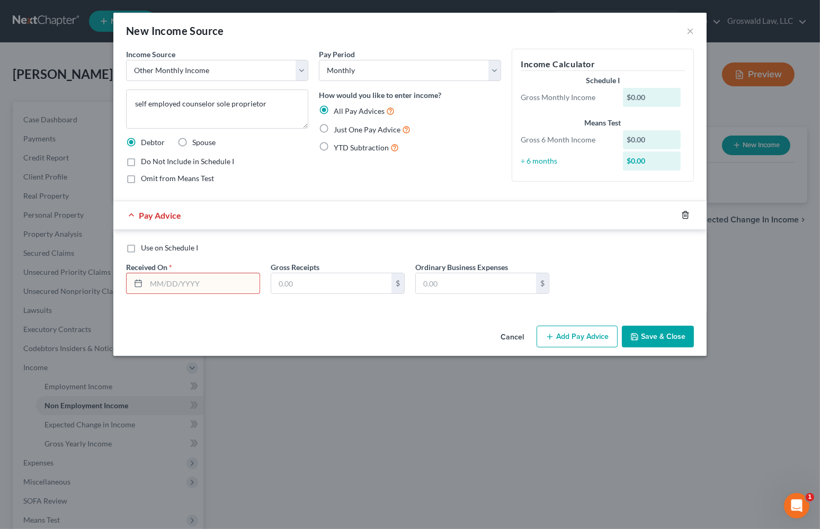
click at [687, 216] on icon "button" at bounding box center [685, 215] width 8 height 8
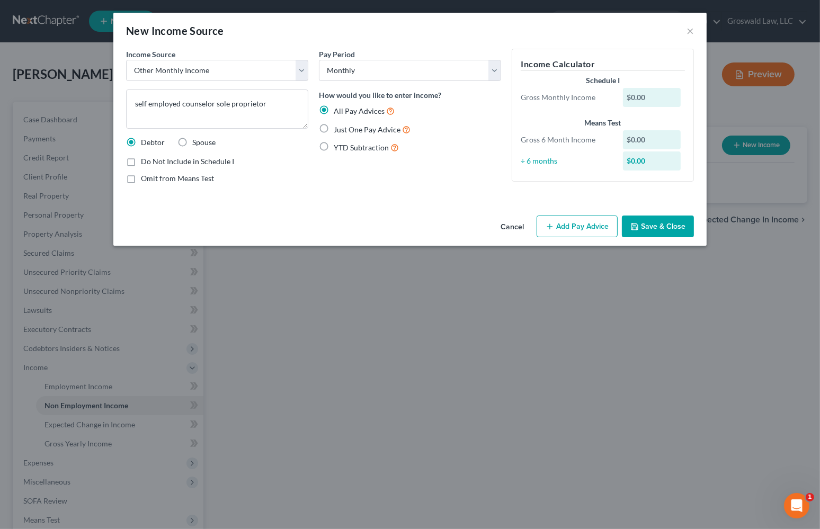
click at [661, 230] on button "Save & Close" at bounding box center [658, 227] width 72 height 22
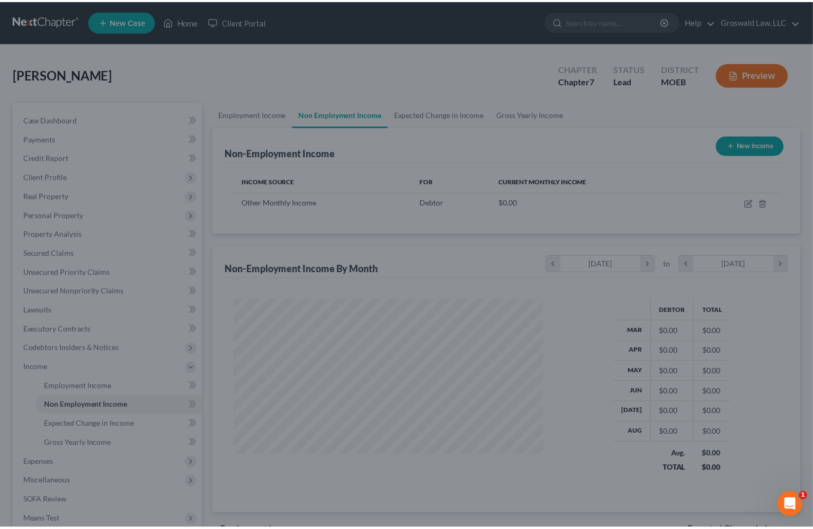
scroll to position [190, 330]
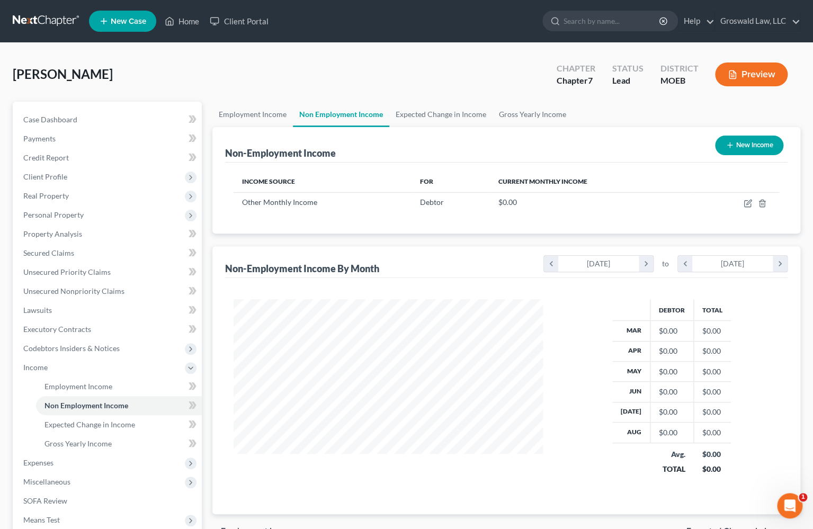
click at [610, 106] on ul "Employment Income Non Employment Income Expected Change in Income Gross Yearly …" at bounding box center [506, 114] width 588 height 25
click at [475, 80] on div "[PERSON_NAME] Upgraded Chapter Chapter 7 Status Lead District MOEB Preview" at bounding box center [406, 79] width 787 height 46
drag, startPoint x: 505, startPoint y: 64, endPoint x: 490, endPoint y: 62, distance: 15.4
click at [503, 63] on div "[PERSON_NAME] Upgraded Chapter Chapter 7 Status Lead District MOEB Preview" at bounding box center [406, 79] width 787 height 46
click at [121, 289] on link "Unsecured Nonpriority Claims" at bounding box center [108, 291] width 187 height 19
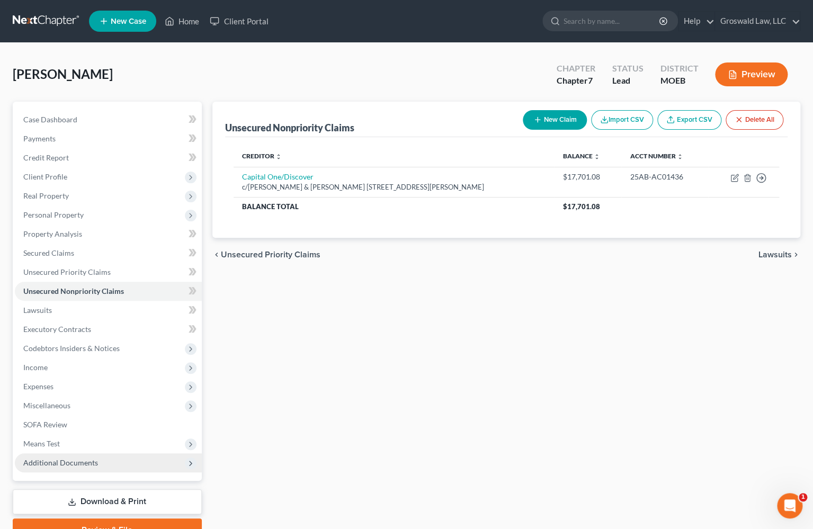
click at [124, 461] on span "Additional Documents" at bounding box center [108, 462] width 187 height 19
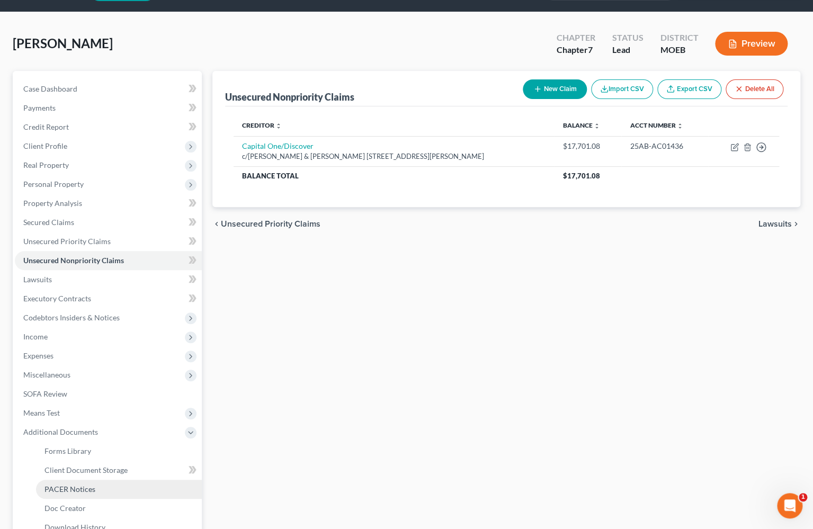
scroll to position [48, 0]
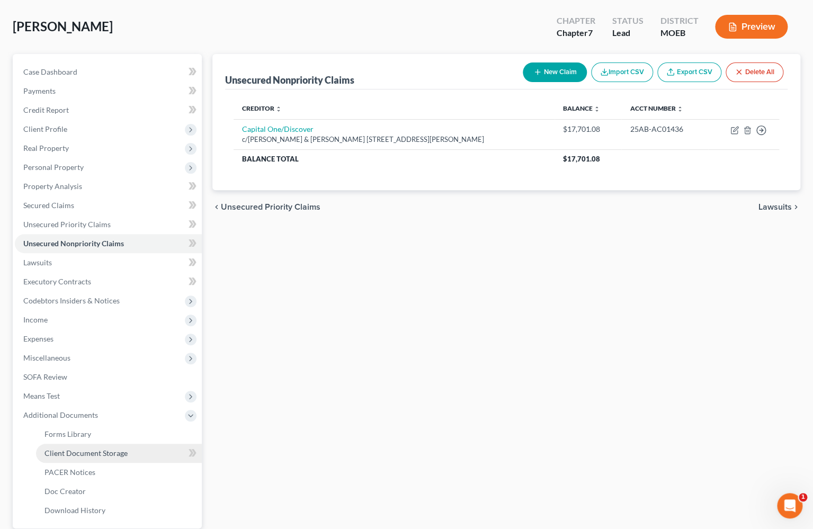
click at [128, 459] on link "Client Document Storage" at bounding box center [119, 453] width 166 height 19
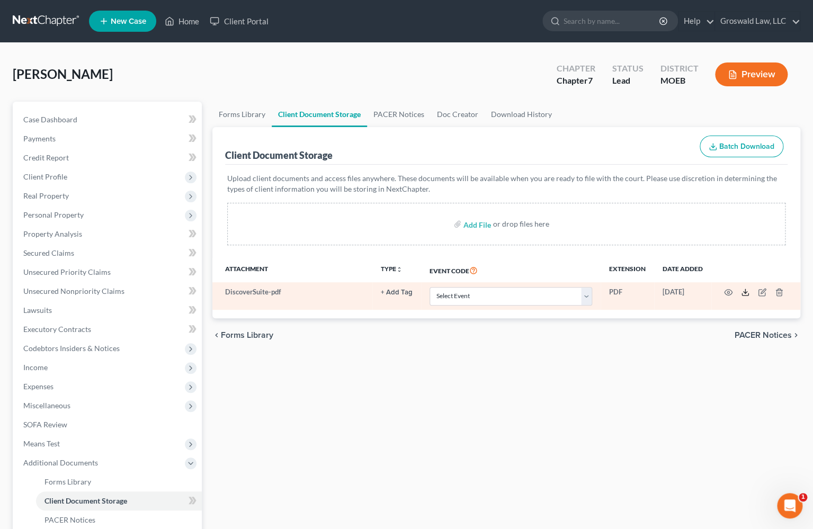
click at [745, 293] on icon at bounding box center [745, 292] width 8 height 8
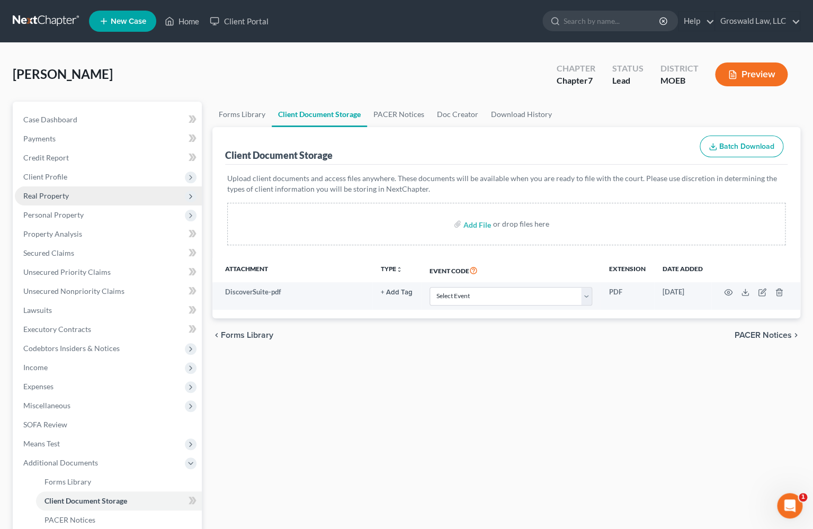
click at [46, 196] on span "Real Property" at bounding box center [46, 195] width 46 height 9
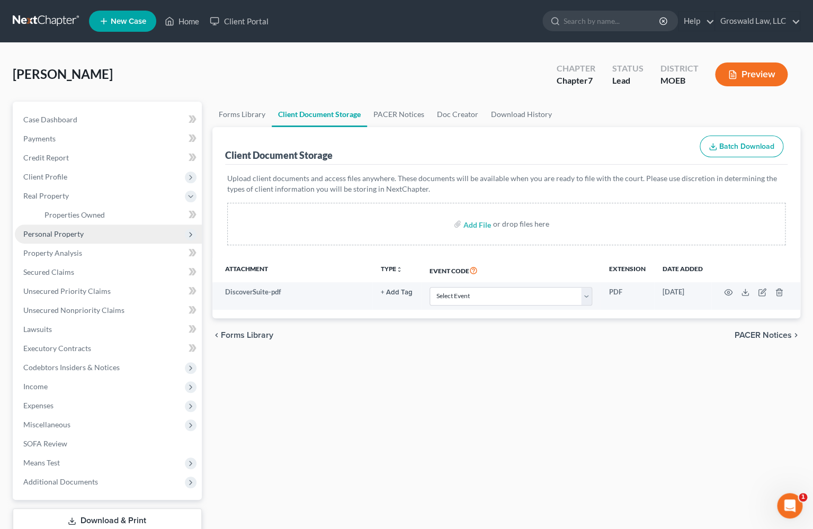
click at [53, 225] on span "Personal Property" at bounding box center [108, 234] width 187 height 19
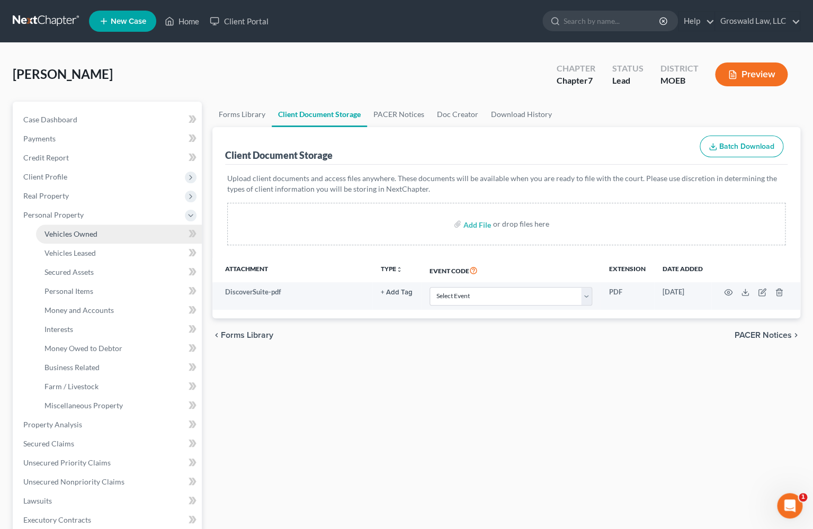
click at [65, 235] on span "Vehicles Owned" at bounding box center [70, 233] width 53 height 9
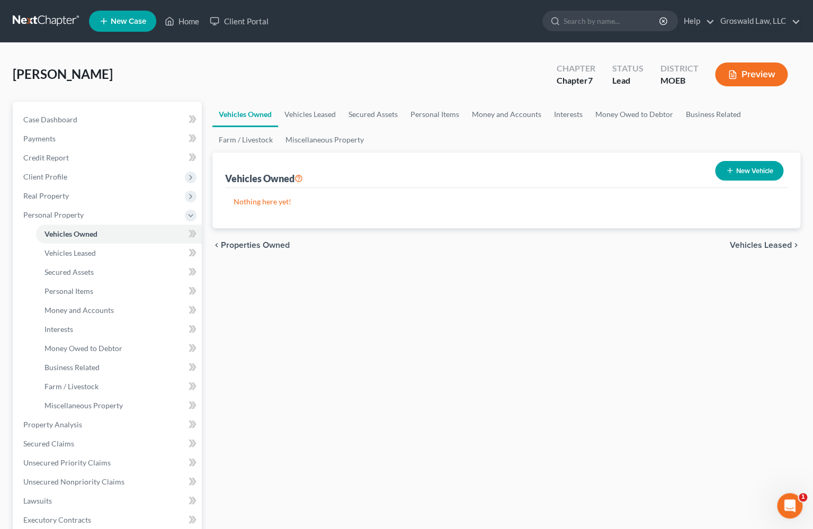
click at [737, 171] on button "New Vehicle" at bounding box center [749, 171] width 68 height 20
select select "0"
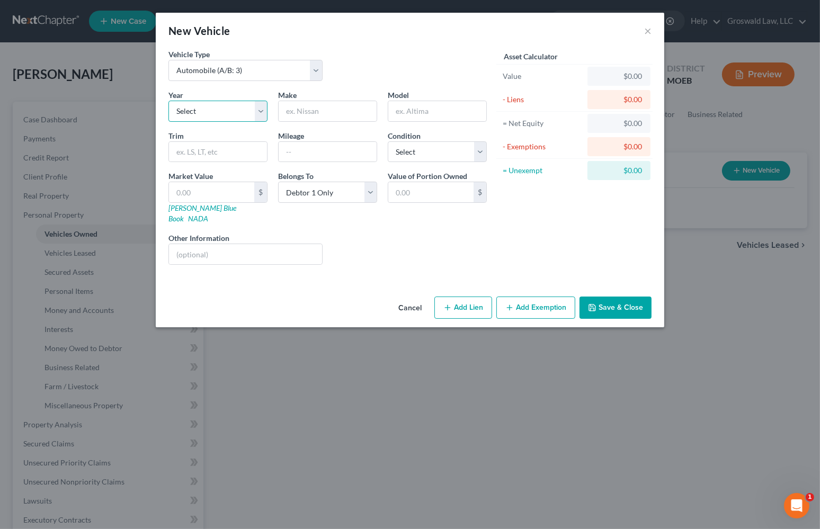
click at [193, 113] on select "Select 2026 2025 2024 2023 2022 2021 2020 2019 2018 2017 2016 2015 2014 2013 20…" at bounding box center [217, 111] width 99 height 21
select select "18"
click at [168, 101] on select "Select 2026 2025 2024 2023 2022 2021 2020 2019 2018 2017 2016 2015 2014 2013 20…" at bounding box center [217, 111] width 99 height 21
click at [301, 110] on input "text" at bounding box center [328, 111] width 98 height 20
type input "Dodge"
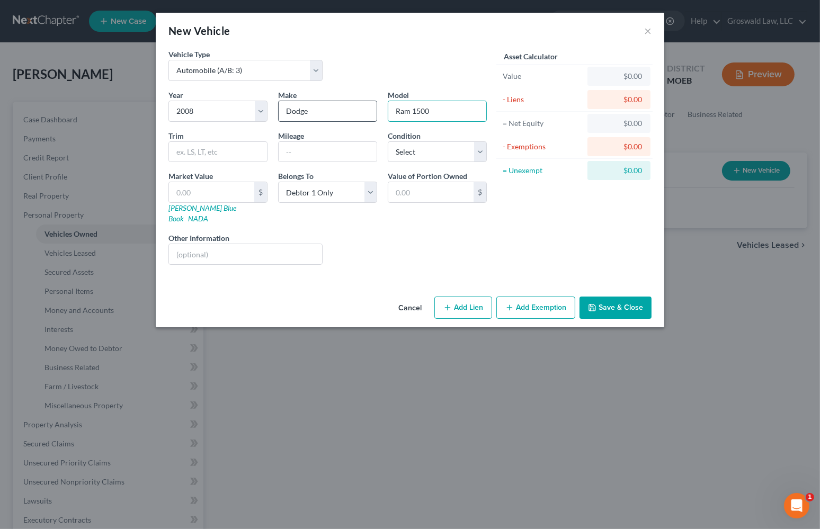
type input "Ram 1500"
type input "330,000"
click at [598, 298] on button "Save & Close" at bounding box center [615, 308] width 72 height 22
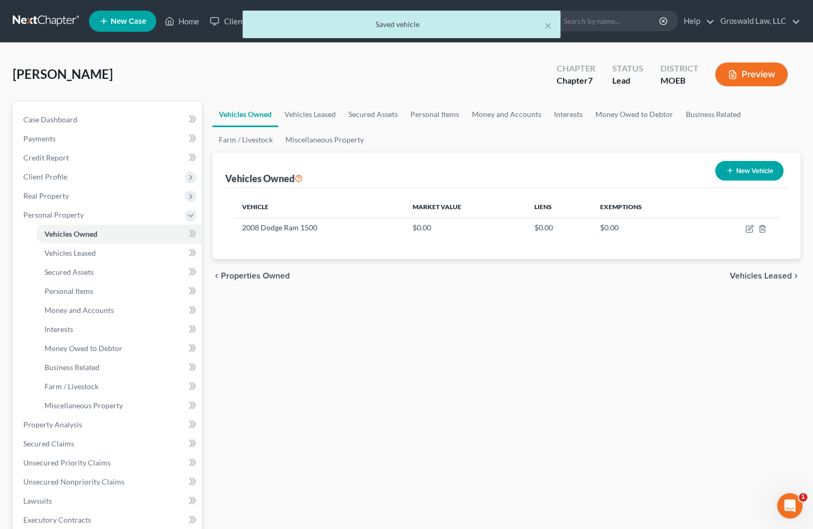
click at [738, 171] on button "New Vehicle" at bounding box center [749, 171] width 68 height 20
select select "0"
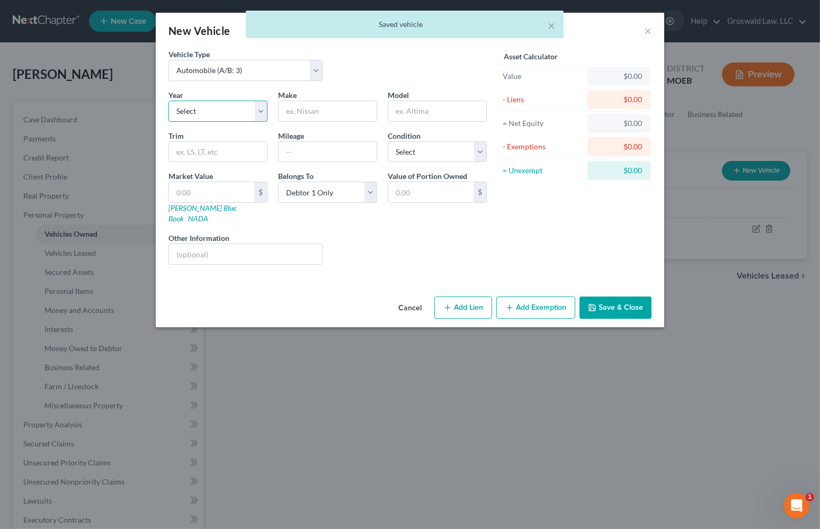
click at [205, 110] on select "Select 2026 2025 2024 2023 2022 2021 2020 2019 2018 2017 2016 2015 2014 2013 20…" at bounding box center [217, 111] width 99 height 21
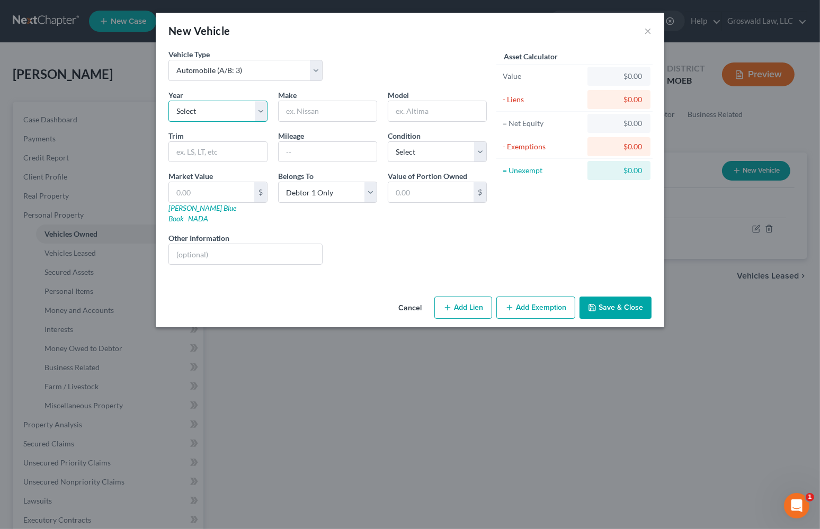
select select "13"
click at [168, 101] on select "Select 2026 2025 2024 2023 2022 2021 2020 2019 2018 2017 2016 2015 2014 2013 20…" at bounding box center [217, 111] width 99 height 21
click at [339, 113] on input "text" at bounding box center [328, 111] width 98 height 20
type input "Lincoln"
type input "MKZ"
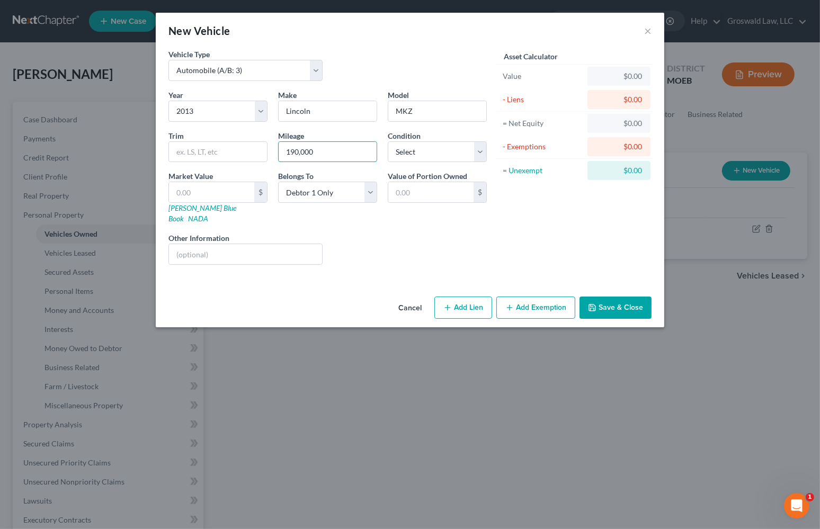
type input "190,000"
click at [610, 298] on button "Save & Close" at bounding box center [615, 308] width 72 height 22
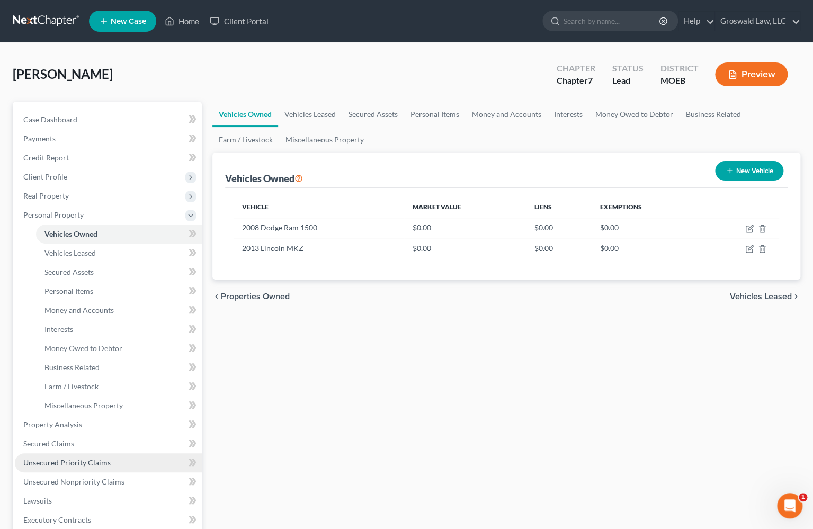
click at [74, 462] on span "Unsecured Priority Claims" at bounding box center [66, 462] width 87 height 9
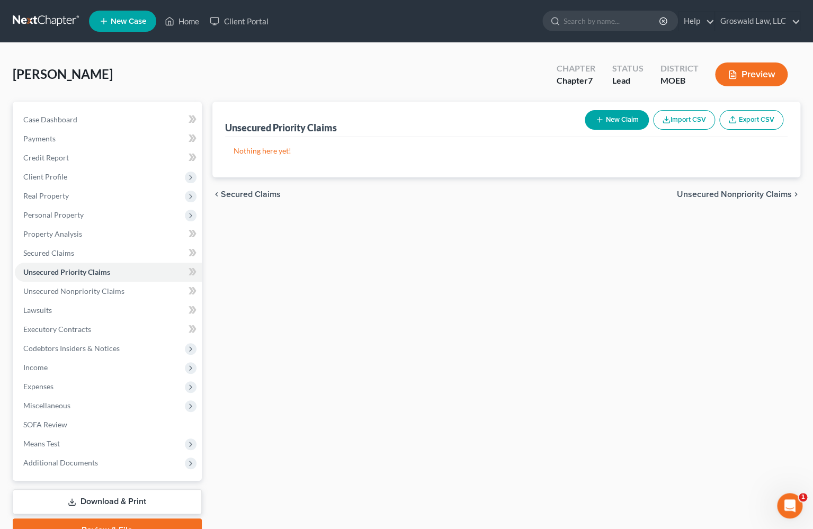
click at [607, 117] on button "New Claim" at bounding box center [617, 120] width 64 height 20
select select "0"
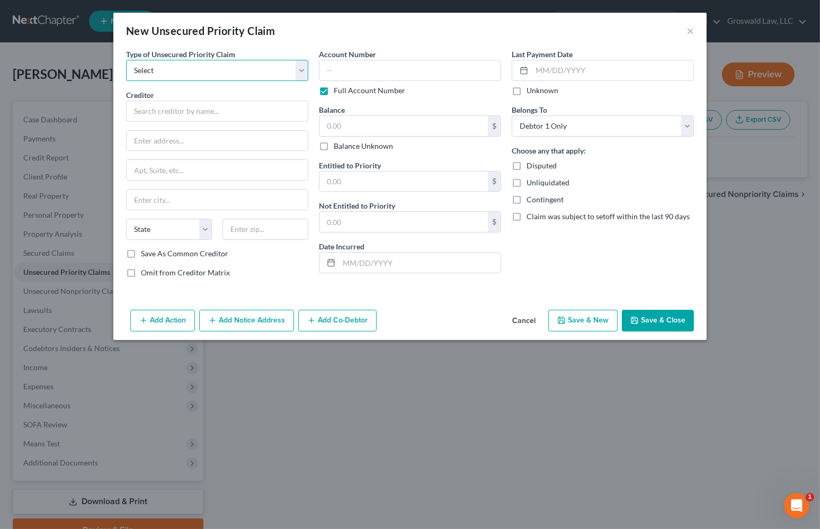
click at [226, 73] on select "Select Taxes & Other Government Units Domestic Support Obligations Extensions o…" at bounding box center [217, 70] width 182 height 21
select select "0"
click at [126, 60] on select "Select Taxes & Other Government Units Domestic Support Obligations Extensions o…" at bounding box center [217, 70] width 182 height 21
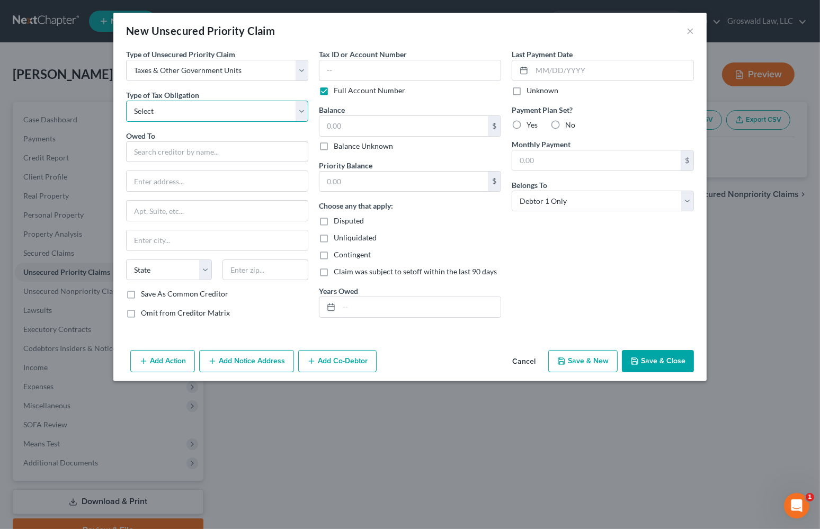
drag, startPoint x: 184, startPoint y: 113, endPoint x: 181, endPoint y: 120, distance: 7.6
click at [184, 113] on select "Select Federal City State Franchise Tax Board Other" at bounding box center [217, 111] width 182 height 21
select select "0"
click at [126, 101] on select "Select Federal City State Franchise Tax Board Other" at bounding box center [217, 111] width 182 height 21
drag, startPoint x: 172, startPoint y: 151, endPoint x: 213, endPoint y: 138, distance: 43.5
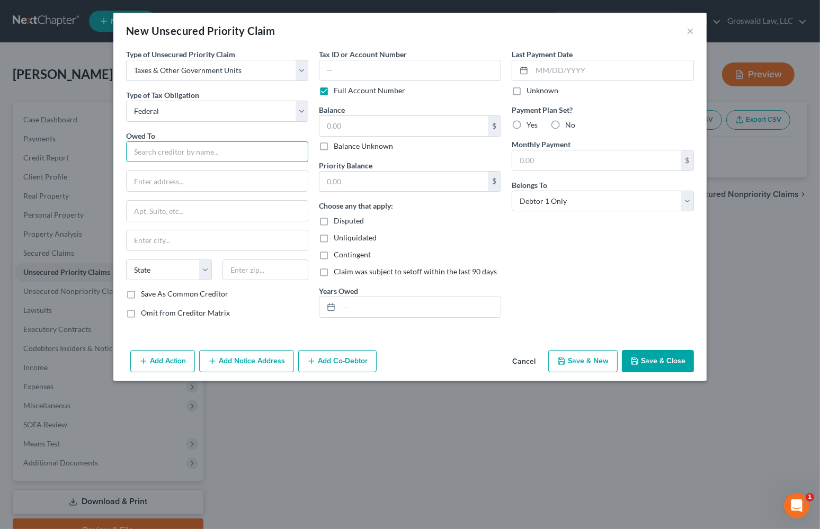
click at [194, 148] on input "text" at bounding box center [217, 151] width 182 height 21
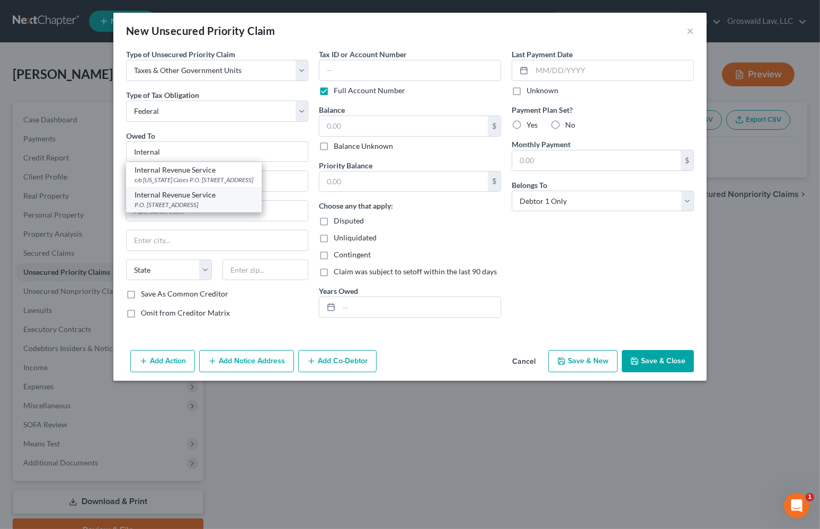
click at [190, 194] on div "Internal Revenue Service" at bounding box center [194, 195] width 119 height 11
type input "Internal Revenue Service"
type input "P.O. Box 7346"
type input "[GEOGRAPHIC_DATA]"
select select "39"
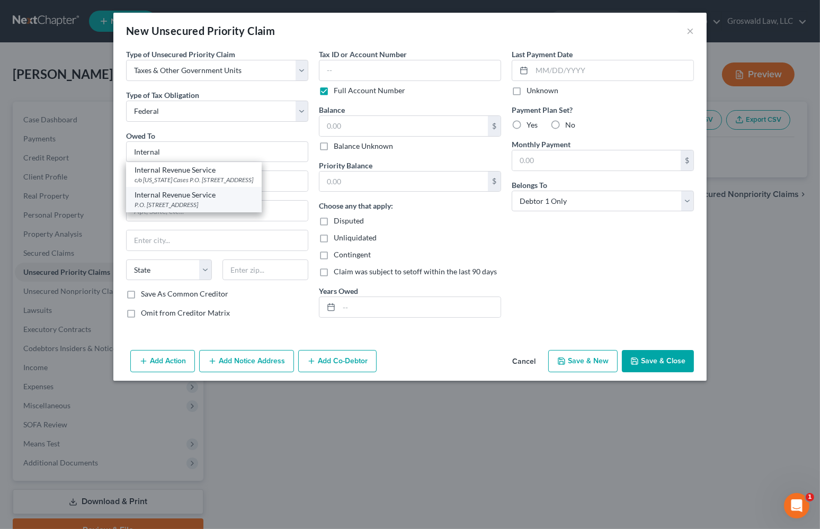
type input "19101"
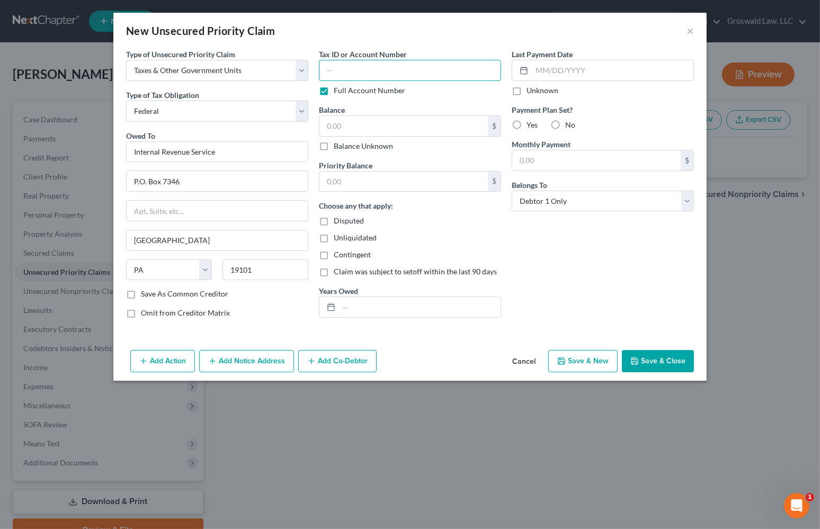
click at [375, 73] on input "text" at bounding box center [410, 70] width 182 height 21
type input "000"
type input "9,000"
click at [375, 73] on input "000" at bounding box center [410, 70] width 182 height 21
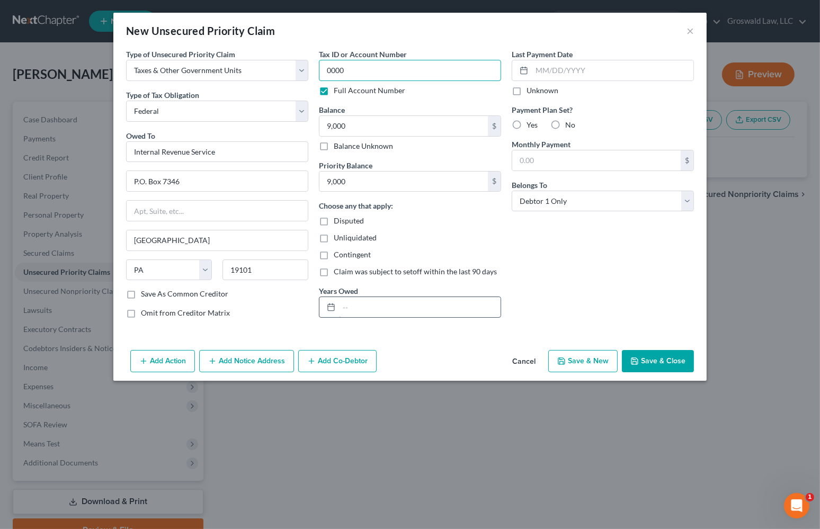
type input "0000"
drag, startPoint x: 418, startPoint y: 301, endPoint x: 424, endPoint y: 298, distance: 6.2
click at [419, 301] on input "text" at bounding box center [420, 307] width 162 height 20
type input "[DATE]-[DATE]"
click at [653, 362] on button "Save & Close" at bounding box center [658, 361] width 72 height 22
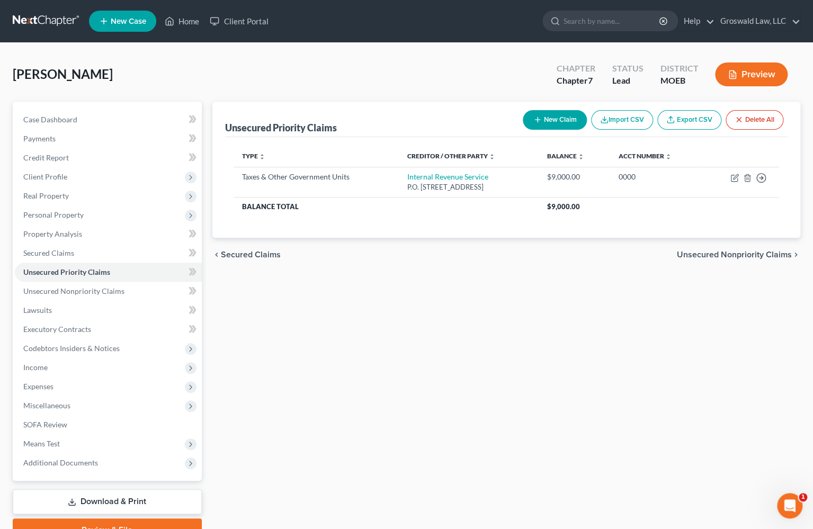
click at [640, 379] on div "Unsecured Priority Claims New Claim Import CSV Export CSV Delete All Type expan…" at bounding box center [506, 322] width 598 height 440
click at [49, 311] on span "Lawsuits" at bounding box center [37, 310] width 29 height 9
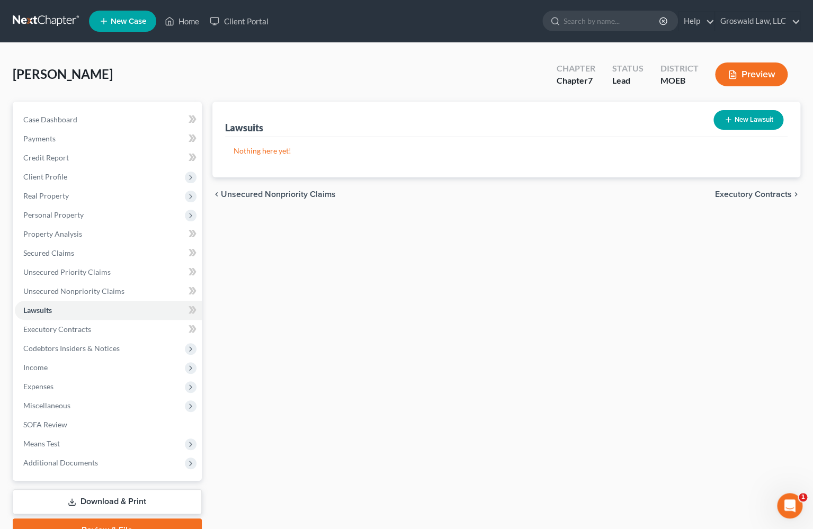
click at [747, 115] on button "New Lawsuit" at bounding box center [748, 120] width 70 height 20
select select "0"
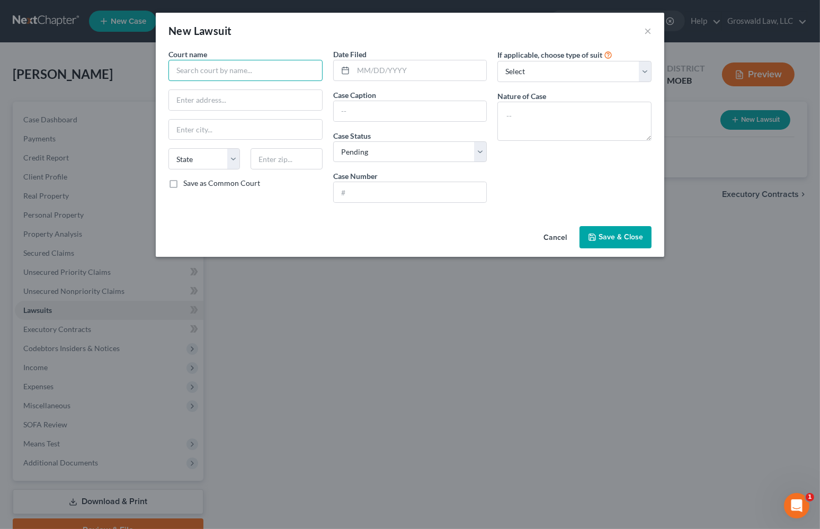
click at [247, 71] on input "text" at bounding box center [245, 70] width 154 height 21
click at [193, 92] on div "[GEOGRAPHIC_DATA]" at bounding box center [232, 89] width 110 height 11
type input "[GEOGRAPHIC_DATA]"
type input "[STREET_ADDRESS]"
type input "Union"
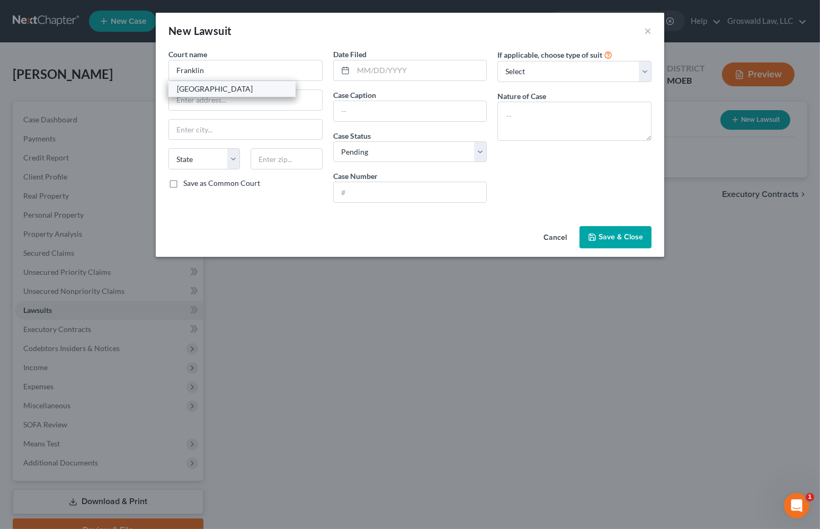
select select "26"
type input "63084"
click at [395, 71] on input "text" at bounding box center [419, 70] width 133 height 20
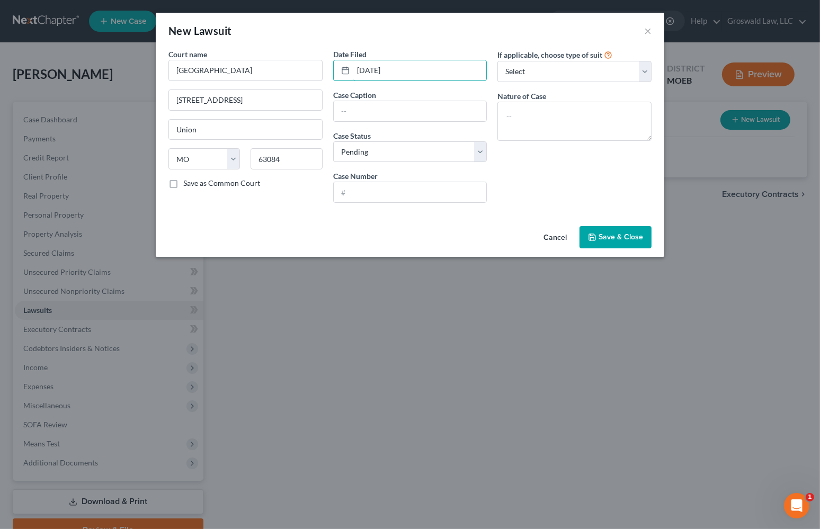
type input "[DATE]"
click at [641, 176] on div "If applicable, choose type of suit Select Repossession Garnishment Foreclosure …" at bounding box center [574, 130] width 165 height 163
click at [639, 159] on div "If applicable, choose type of suit Select Repossession Garnishment Foreclosure …" at bounding box center [574, 130] width 165 height 163
click at [376, 107] on input "text" at bounding box center [410, 111] width 153 height 20
paste input "25AB-AC01436"
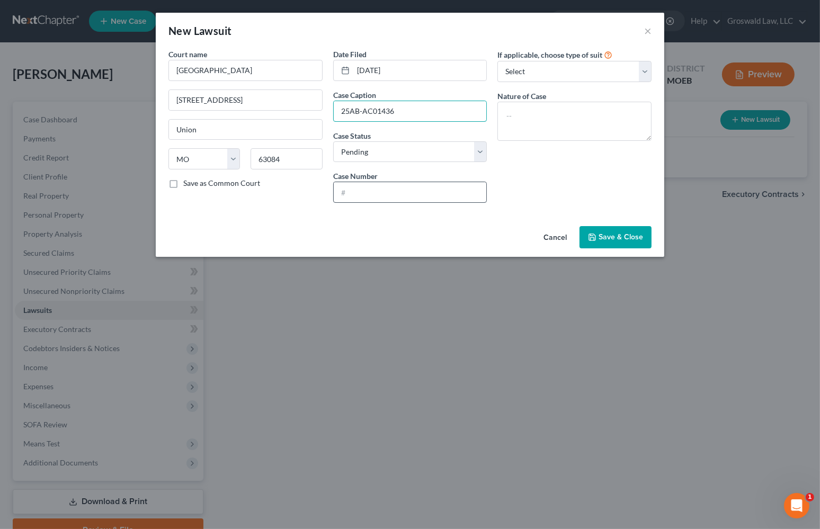
type input "25AB-AC01436"
click at [381, 195] on input "text" at bounding box center [410, 192] width 153 height 20
paste input "25AB-AC01436"
type input "25AB-AC01436"
drag, startPoint x: 612, startPoint y: 179, endPoint x: 592, endPoint y: 175, distance: 20.6
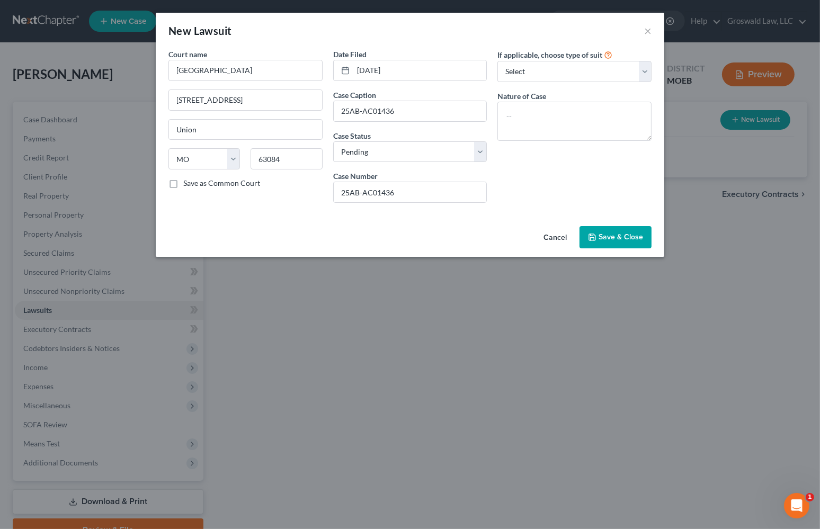
click at [612, 179] on div "If applicable, choose type of suit Select Repossession Garnishment Foreclosure …" at bounding box center [574, 130] width 165 height 163
drag, startPoint x: 399, startPoint y: 108, endPoint x: 254, endPoint y: 107, distance: 145.6
click at [254, 107] on div "Court name * [GEOGRAPHIC_DATA] [STREET_ADDRESS][GEOGRAPHIC_DATA] [US_STATE] AK …" at bounding box center [410, 130] width 494 height 163
paste input "CAPITAL ONE, N.A., SUCCESSOR BY ME V [PERSON_NAME]"
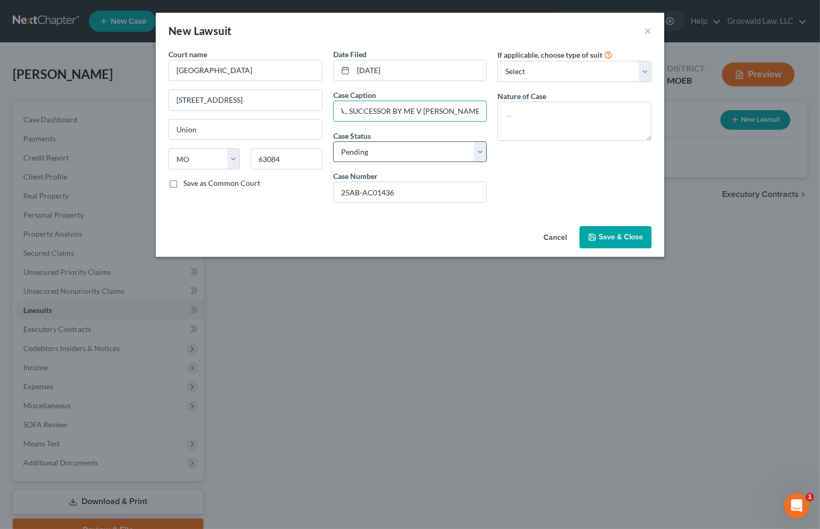
type input "CAPITAL ONE, N.A., SUCCESSOR BY ME V [PERSON_NAME]"
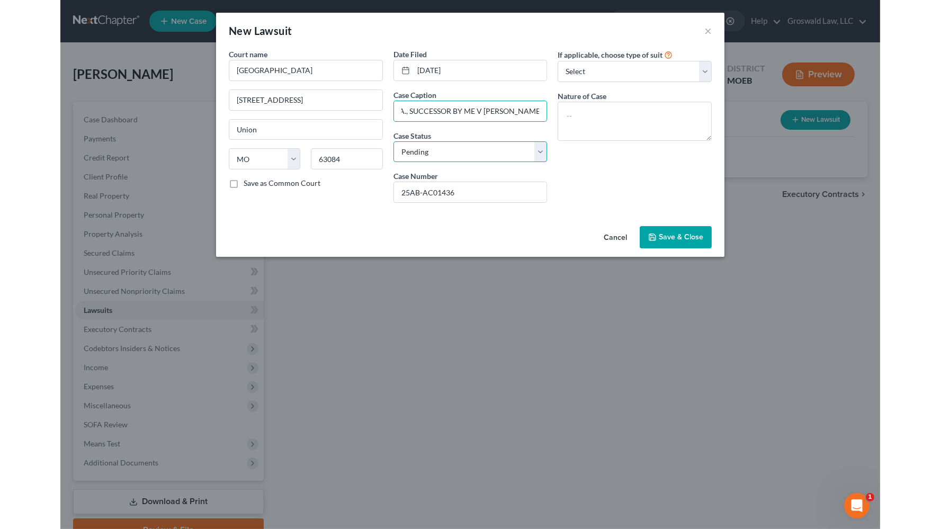
scroll to position [0, 0]
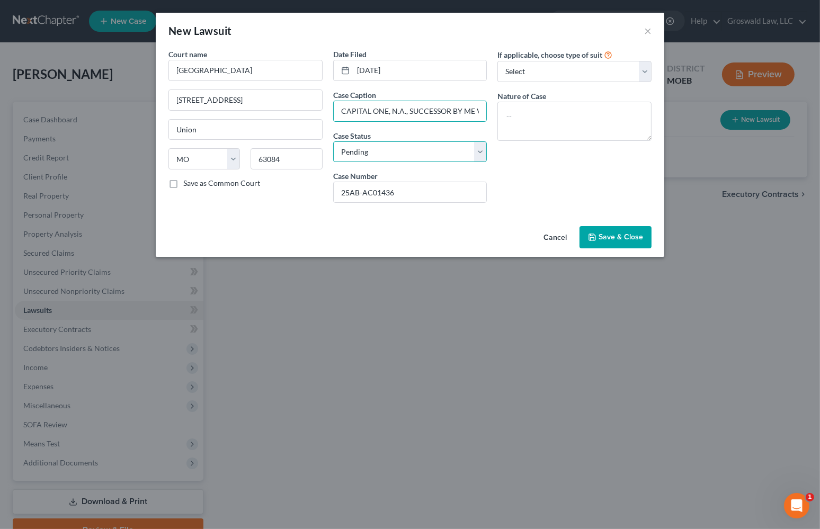
click at [405, 151] on select "Select Pending On Appeal Concluded" at bounding box center [410, 151] width 154 height 21
click at [562, 116] on textarea at bounding box center [574, 121] width 154 height 39
type textarea "suit on account"
click at [604, 241] on button "Save & Close" at bounding box center [615, 237] width 72 height 22
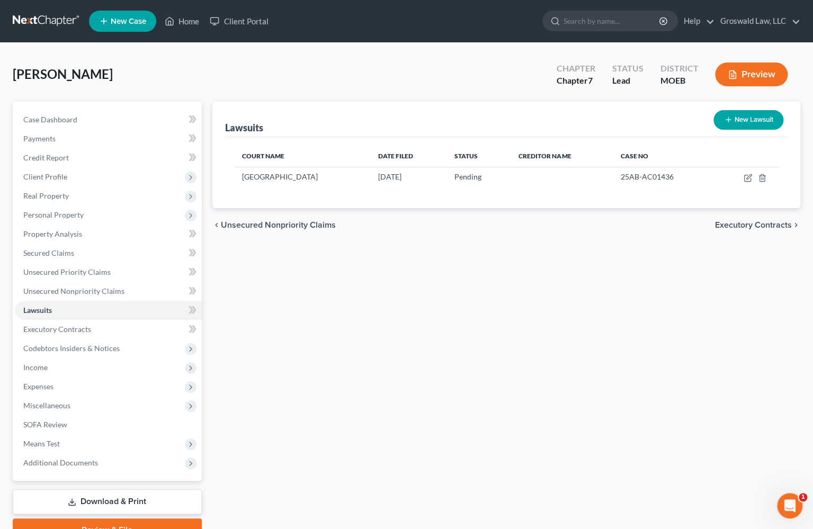
drag, startPoint x: 662, startPoint y: 289, endPoint x: 650, endPoint y: 252, distance: 39.7
click at [662, 289] on div "Lawsuits New Lawsuit Court Name Date Filed Status Creditor Name Case No [GEOGRA…" at bounding box center [506, 322] width 598 height 440
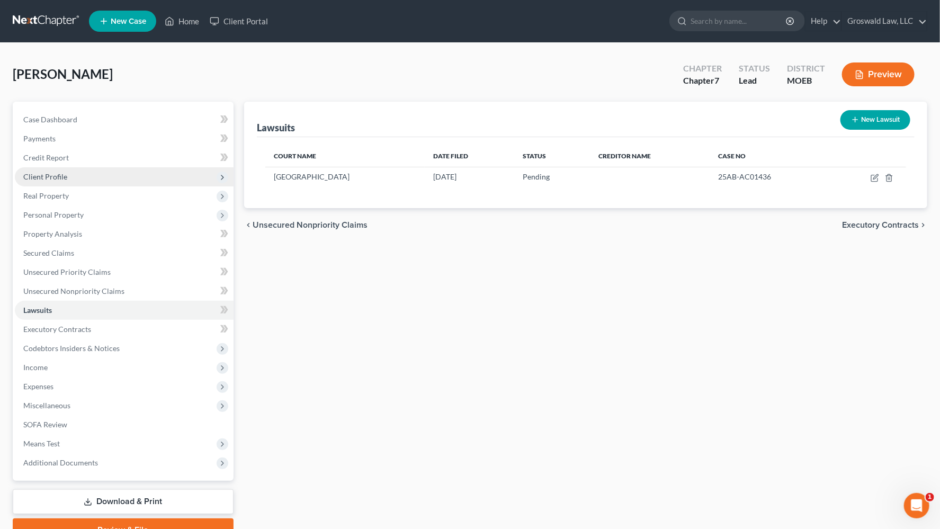
click at [76, 175] on span "Client Profile" at bounding box center [124, 176] width 219 height 19
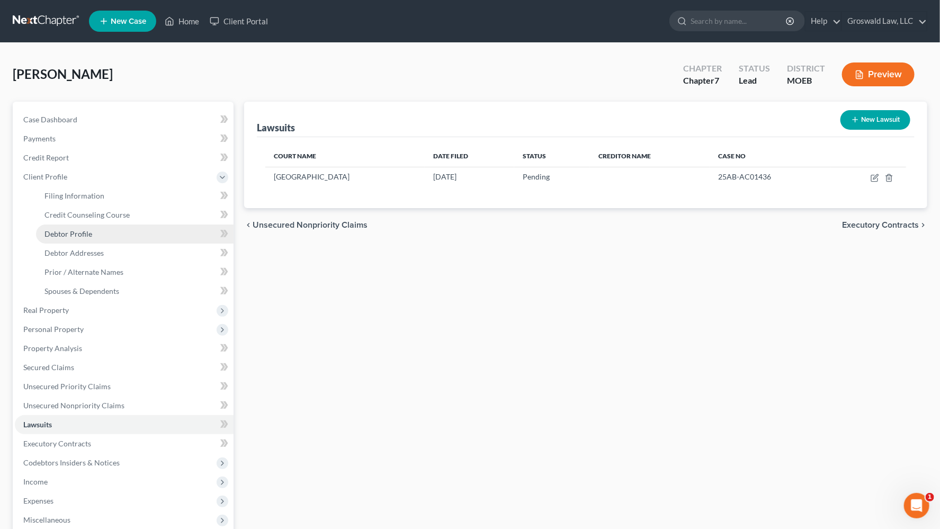
click at [88, 237] on span "Debtor Profile" at bounding box center [68, 233] width 48 height 9
select select "0"
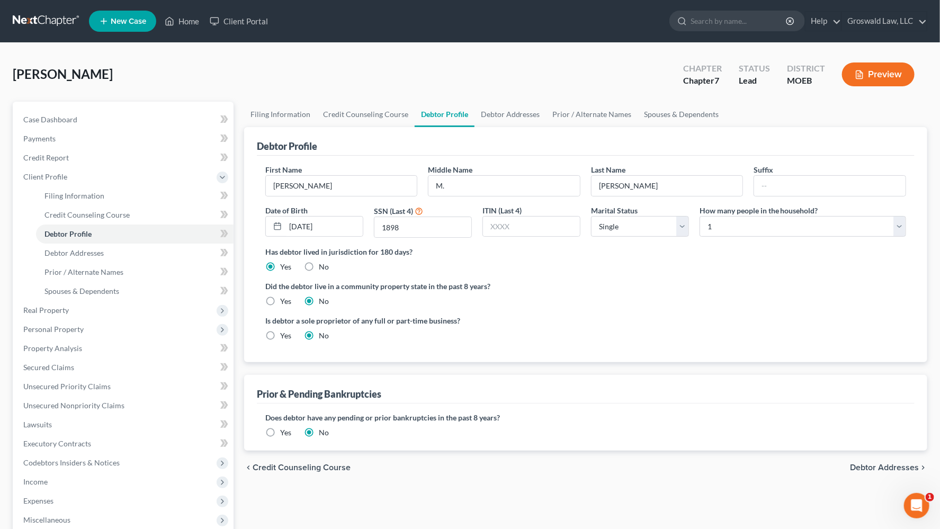
click at [662, 288] on label "Did the debtor live in a community property state in the past 8 years?" at bounding box center [585, 286] width 641 height 11
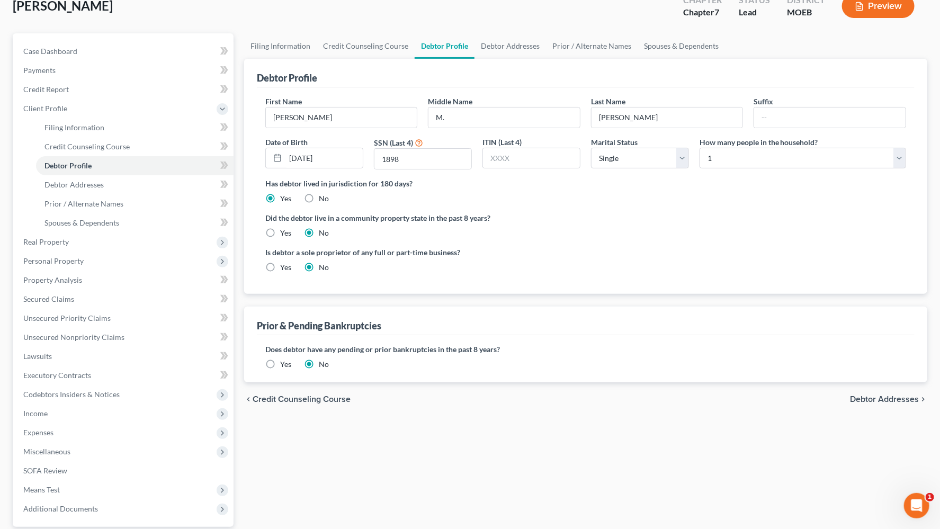
scroll to position [166, 0]
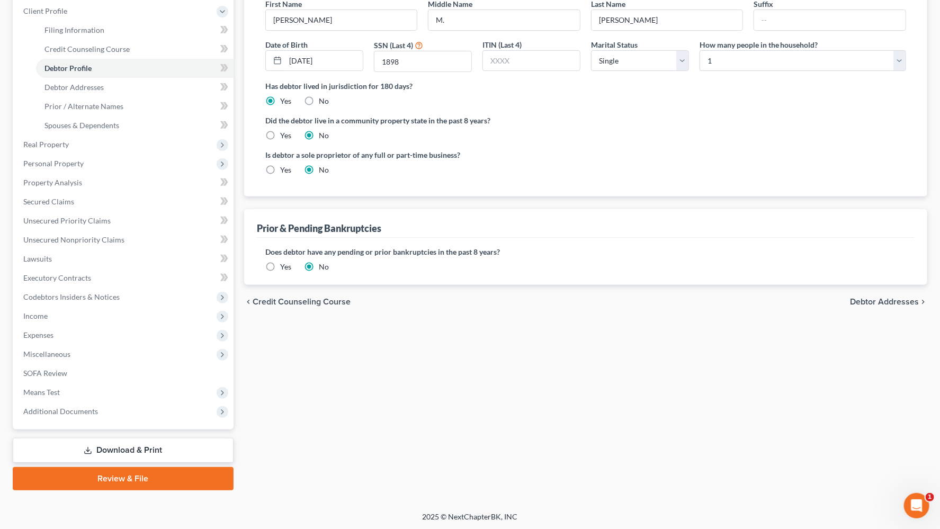
drag, startPoint x: 618, startPoint y: 165, endPoint x: 634, endPoint y: 158, distance: 17.3
click at [632, 159] on div "Is debtor a sole proprietor of any full or part-time business? Yes No" at bounding box center [585, 166] width 651 height 34
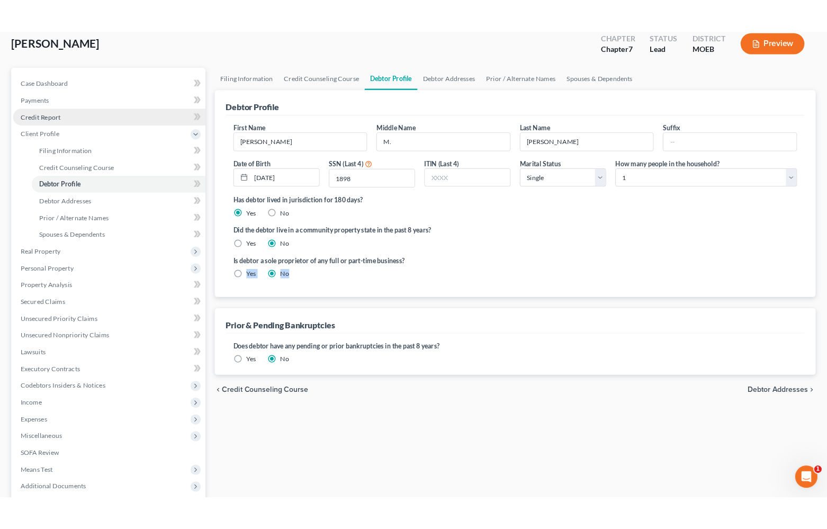
scroll to position [0, 0]
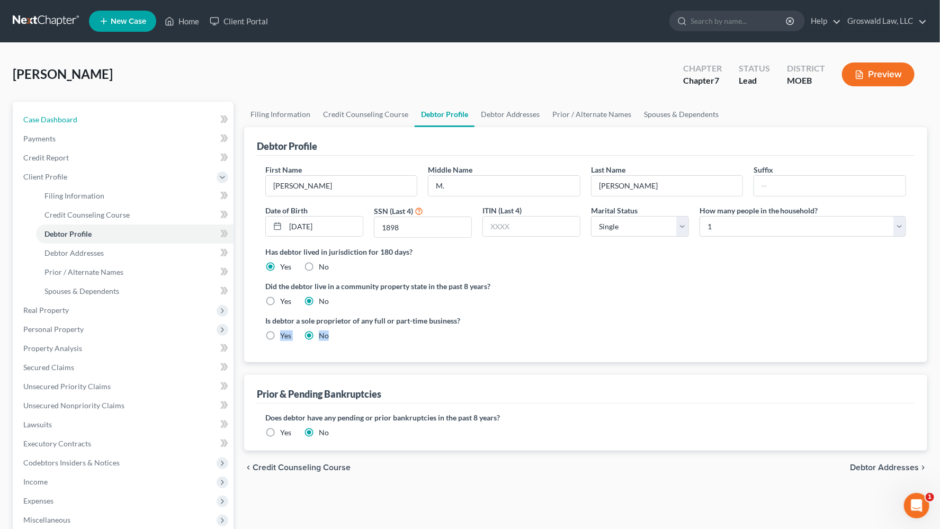
drag, startPoint x: 53, startPoint y: 121, endPoint x: 1, endPoint y: 141, distance: 56.2
click at [53, 121] on span "Case Dashboard" at bounding box center [50, 119] width 54 height 9
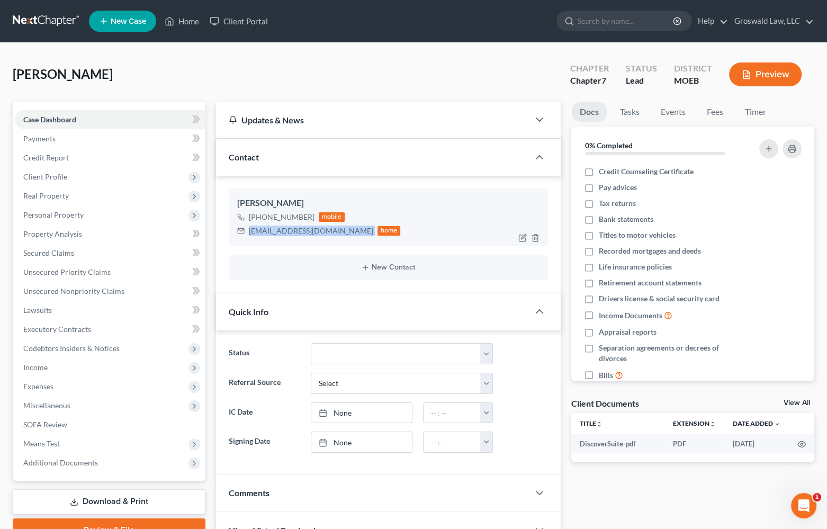
drag, startPoint x: 298, startPoint y: 231, endPoint x: 245, endPoint y: 238, distance: 53.9
click at [245, 238] on div "[PERSON_NAME] [PHONE_NUMBER] mobile [EMAIL_ADDRESS][DOMAIN_NAME] home" at bounding box center [388, 217] width 319 height 57
copy div "[EMAIL_ADDRESS][DOMAIN_NAME]"
drag, startPoint x: 489, startPoint y: 109, endPoint x: 471, endPoint y: 106, distance: 18.2
click at [489, 109] on div "Updates & News" at bounding box center [372, 120] width 313 height 37
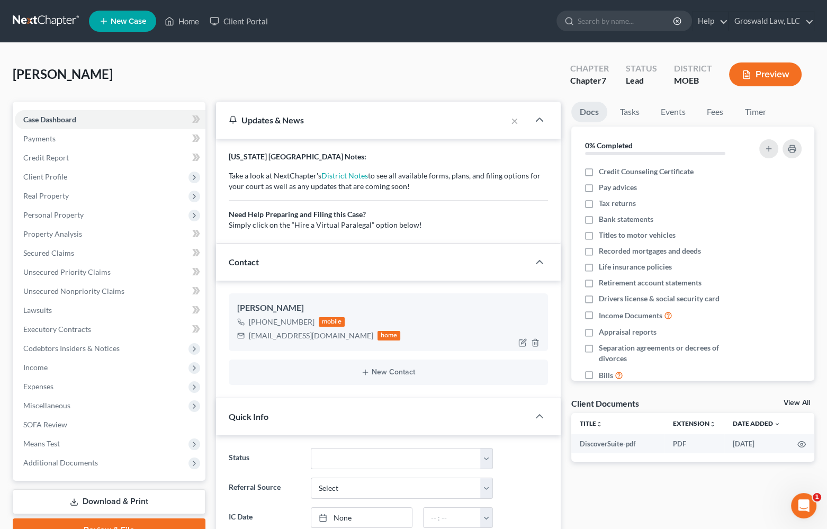
drag, startPoint x: 309, startPoint y: 322, endPoint x: 279, endPoint y: 325, distance: 30.3
click at [279, 325] on div "[PHONE_NUMBER]" at bounding box center [282, 322] width 66 height 11
copy div "432-6436"
click at [443, 85] on div "[PERSON_NAME] Upgraded Chapter Chapter 7 Status Lead District MOEB Preview" at bounding box center [414, 79] width 802 height 46
drag, startPoint x: 525, startPoint y: 74, endPoint x: 497, endPoint y: 79, distance: 29.1
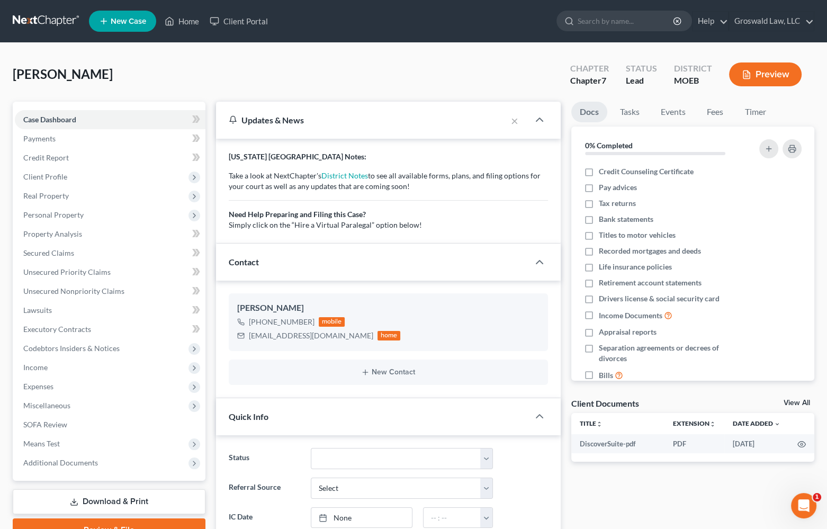
click at [525, 74] on div "[PERSON_NAME] Upgraded Chapter Chapter 7 Status Lead District MOEB Preview" at bounding box center [414, 79] width 802 height 46
drag, startPoint x: 60, startPoint y: 217, endPoint x: 66, endPoint y: 221, distance: 7.4
click at [60, 217] on span "Personal Property" at bounding box center [53, 214] width 60 height 9
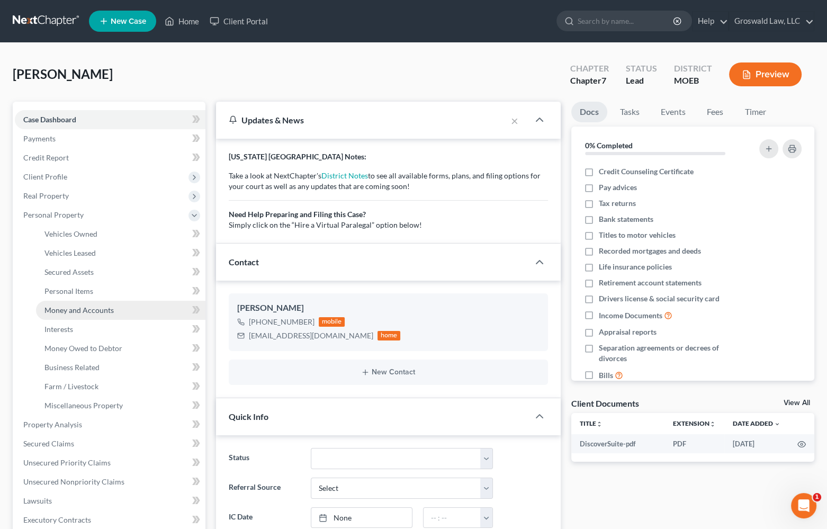
click at [98, 306] on span "Money and Accounts" at bounding box center [78, 310] width 69 height 9
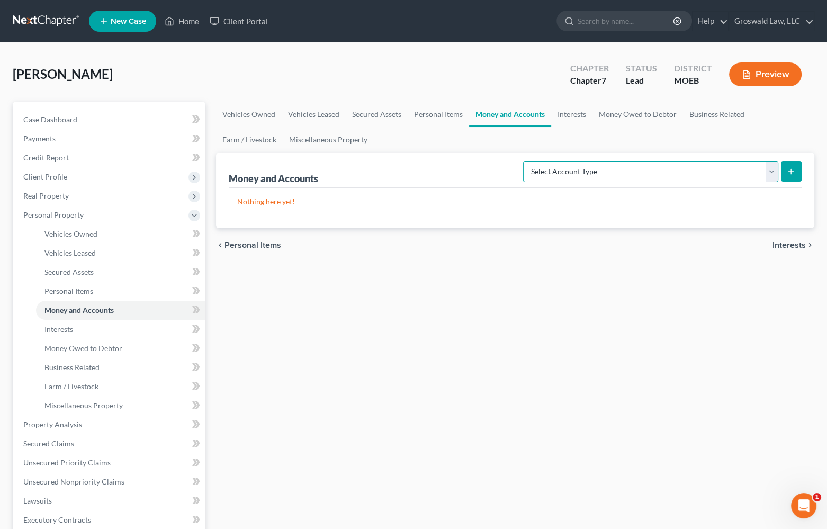
click at [592, 173] on select "Select Account Type Brokerage (A/B: 18, SOFA: 20) Cash on Hand (A/B: 16) Certif…" at bounding box center [650, 171] width 255 height 21
select select "checking"
click at [526, 161] on select "Select Account Type Brokerage (A/B: 18, SOFA: 20) Cash on Hand (A/B: 16) Certif…" at bounding box center [650, 171] width 255 height 21
click at [786, 179] on button "submit" at bounding box center [791, 171] width 21 height 21
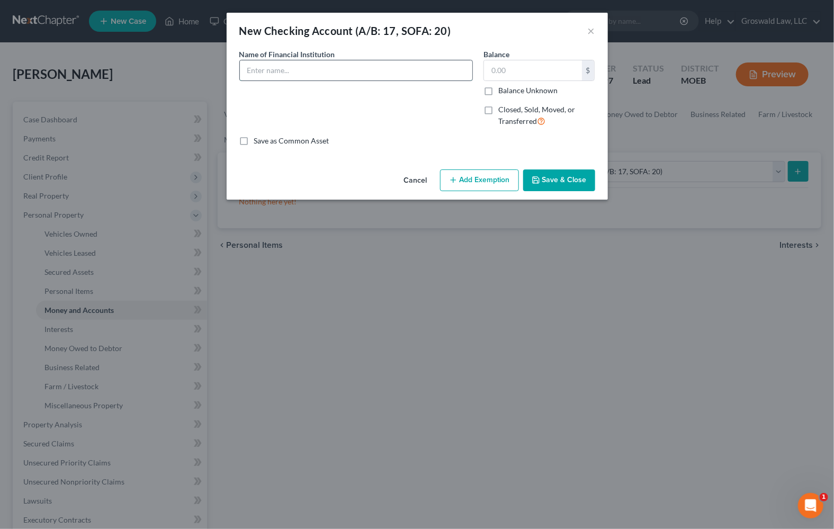
click at [330, 74] on input "text" at bounding box center [356, 70] width 232 height 20
type input "Bank Star"
type input "1,100"
click at [562, 172] on button "Save & Close" at bounding box center [559, 180] width 72 height 22
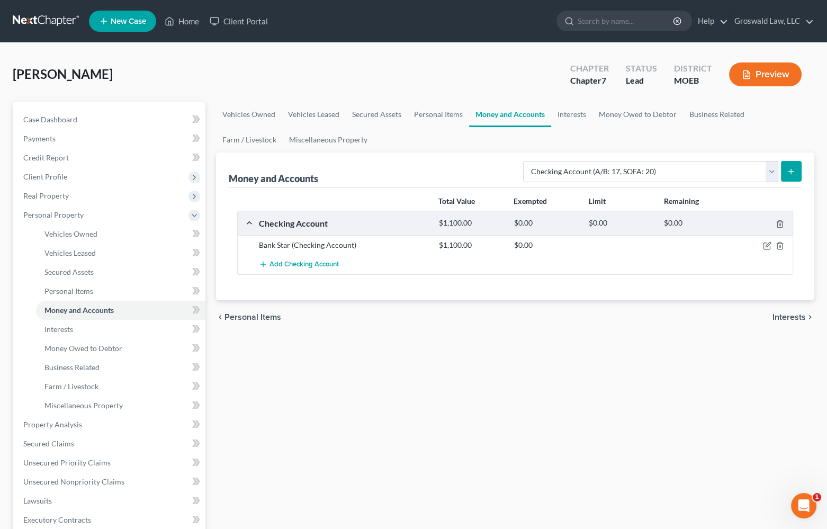
click at [471, 68] on div "[PERSON_NAME] Upgraded Chapter Chapter 7 Status Lead District MOEB Preview" at bounding box center [414, 79] width 802 height 46
click at [46, 181] on span "Client Profile" at bounding box center [110, 176] width 191 height 19
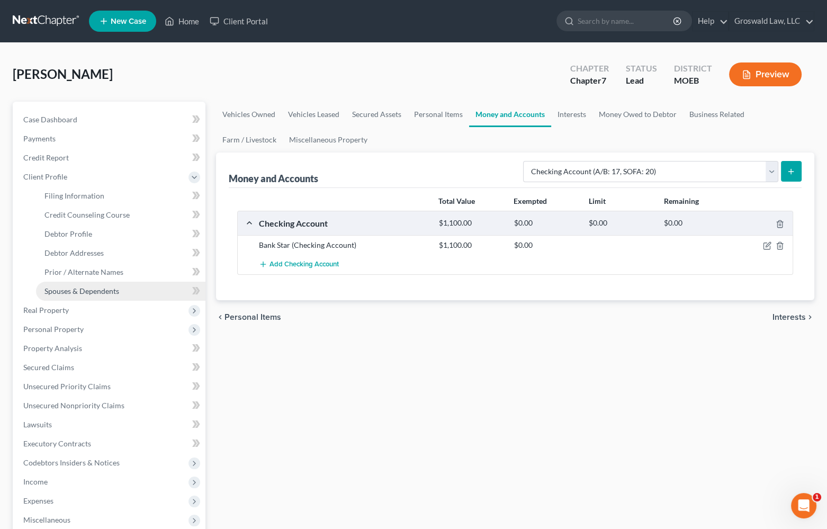
click at [88, 285] on link "Spouses & Dependents" at bounding box center [120, 291] width 169 height 19
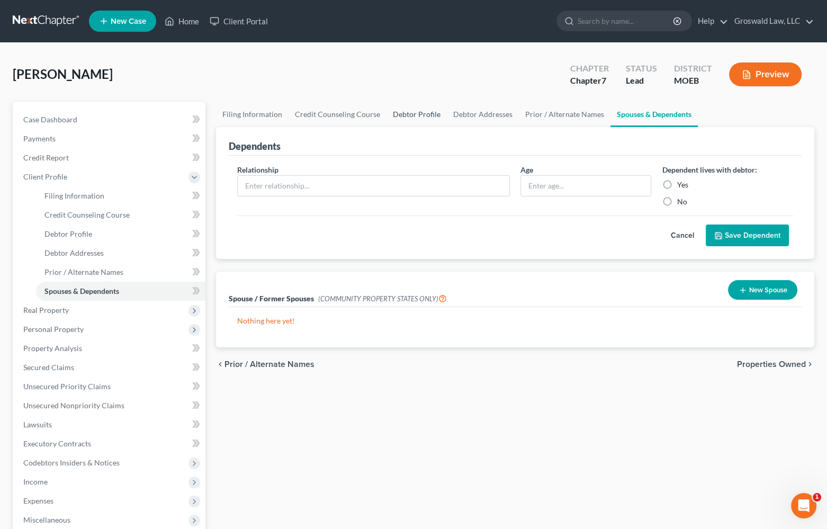
click at [420, 110] on link "Debtor Profile" at bounding box center [417, 114] width 60 height 25
select select "0"
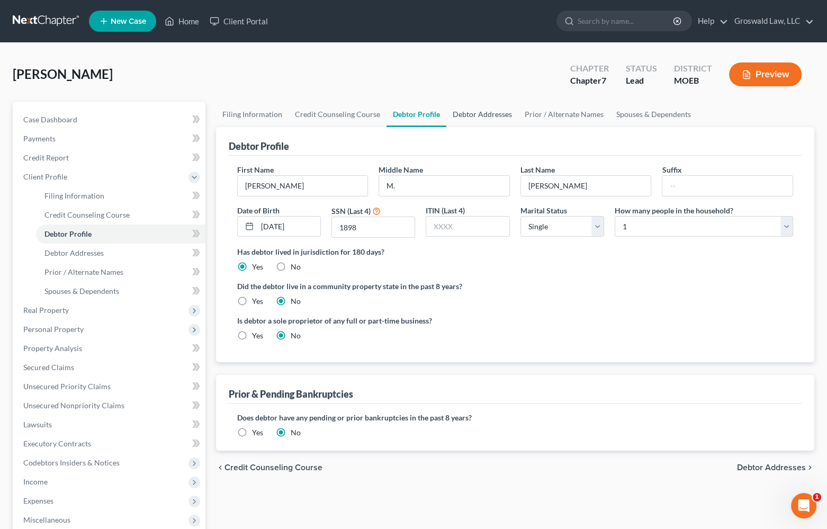
click at [472, 110] on link "Debtor Addresses" at bounding box center [482, 114] width 72 height 25
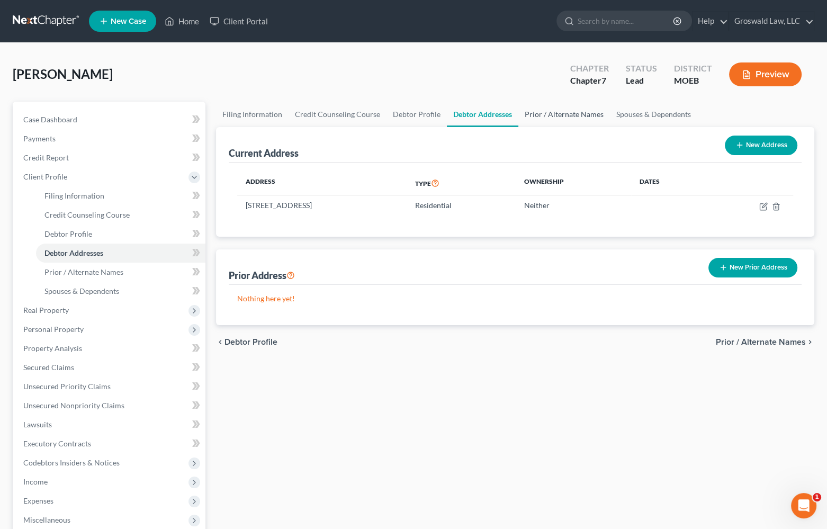
click at [534, 113] on link "Prior / Alternate Names" at bounding box center [564, 114] width 92 height 25
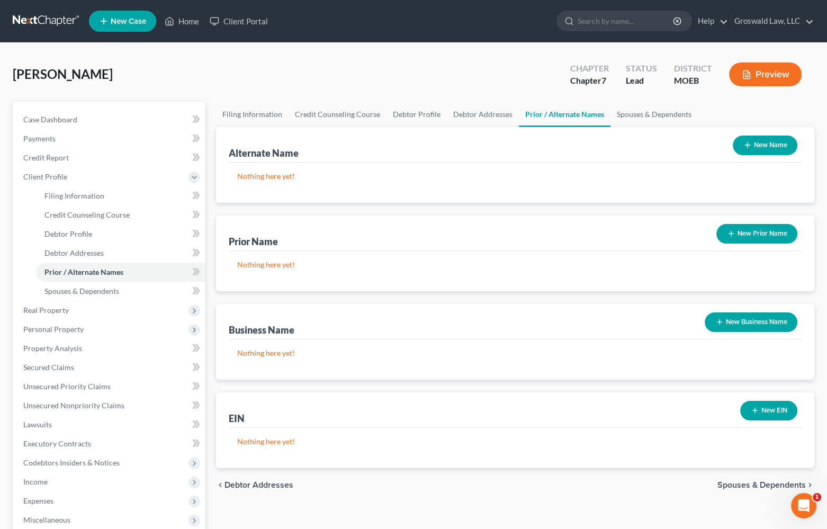
click at [771, 316] on button "New Business Name" at bounding box center [751, 322] width 93 height 20
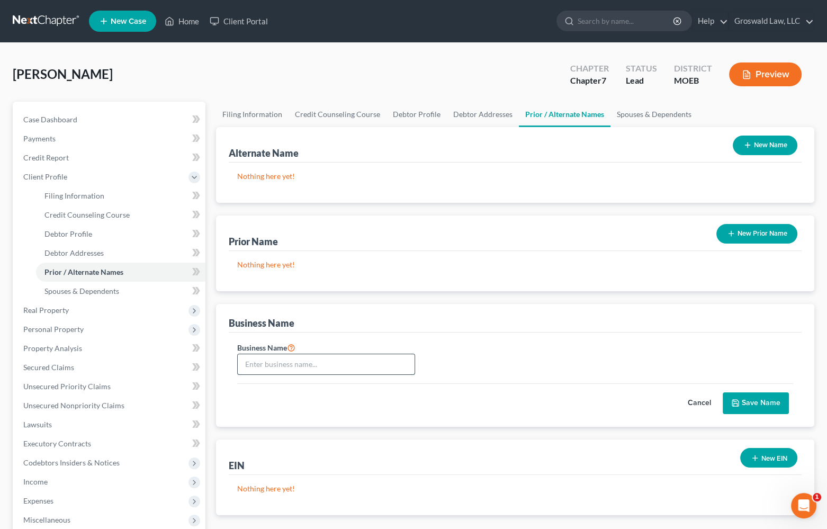
drag, startPoint x: 302, startPoint y: 368, endPoint x: 306, endPoint y: 362, distance: 6.9
click at [304, 365] on input "text" at bounding box center [326, 364] width 177 height 20
drag, startPoint x: 306, startPoint y: 363, endPoint x: 1, endPoint y: 365, distance: 305.6
click at [1, 366] on div "[PERSON_NAME] Upgraded Chapter Chapter 7 Status Lead District MOEB Preview Peti…" at bounding box center [413, 360] width 827 height 634
type input "[PERSON_NAME] LPC"
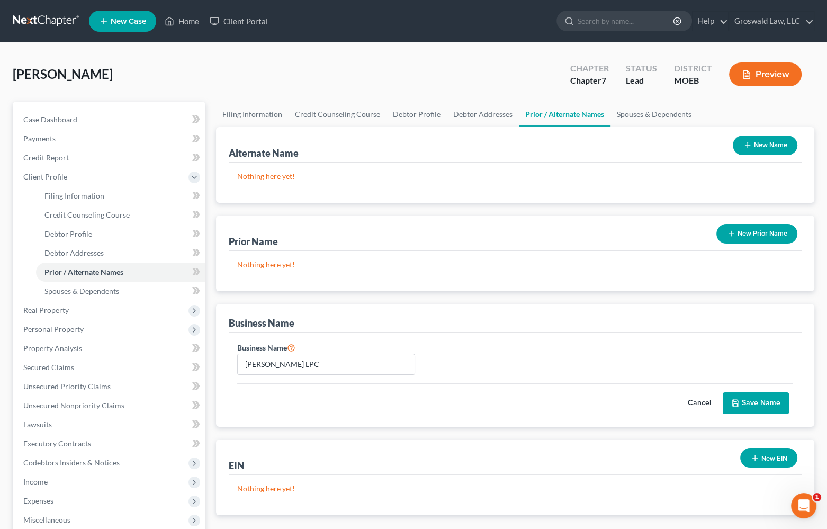
click at [773, 405] on button "Save Name" at bounding box center [756, 403] width 66 height 22
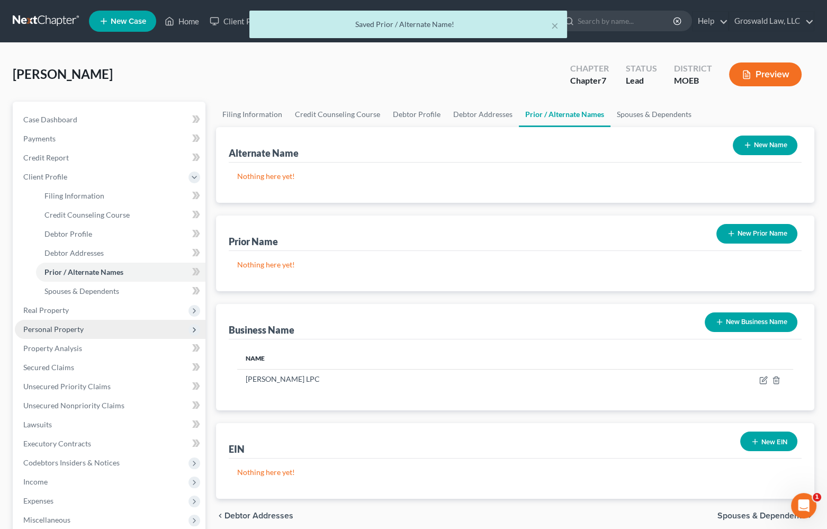
click at [58, 325] on span "Personal Property" at bounding box center [53, 329] width 60 height 9
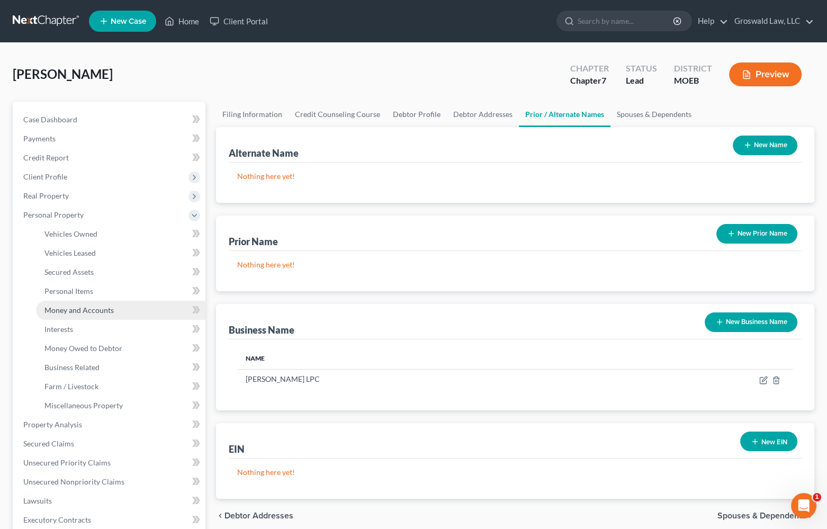
click at [86, 310] on span "Money and Accounts" at bounding box center [78, 310] width 69 height 9
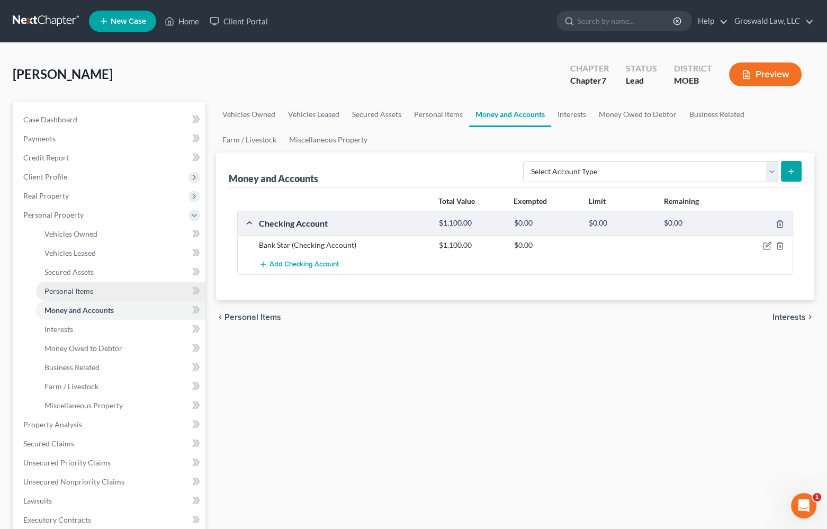
click at [87, 287] on span "Personal Items" at bounding box center [68, 290] width 49 height 9
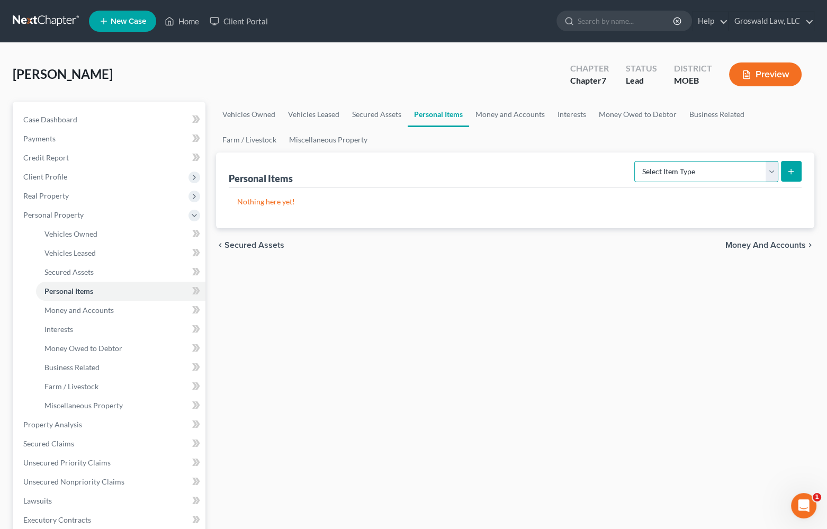
click at [687, 167] on select "Select Item Type Clothing (A/B: 11) Collectibles Of Value (A/B: 8) Electronics …" at bounding box center [706, 171] width 144 height 21
click at [505, 115] on link "Money and Accounts" at bounding box center [510, 114] width 82 height 25
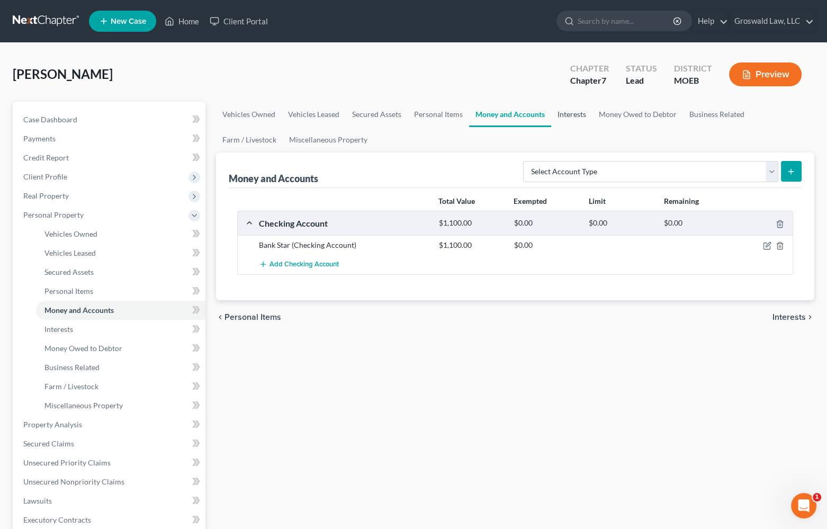
click at [583, 116] on link "Interests" at bounding box center [571, 114] width 41 height 25
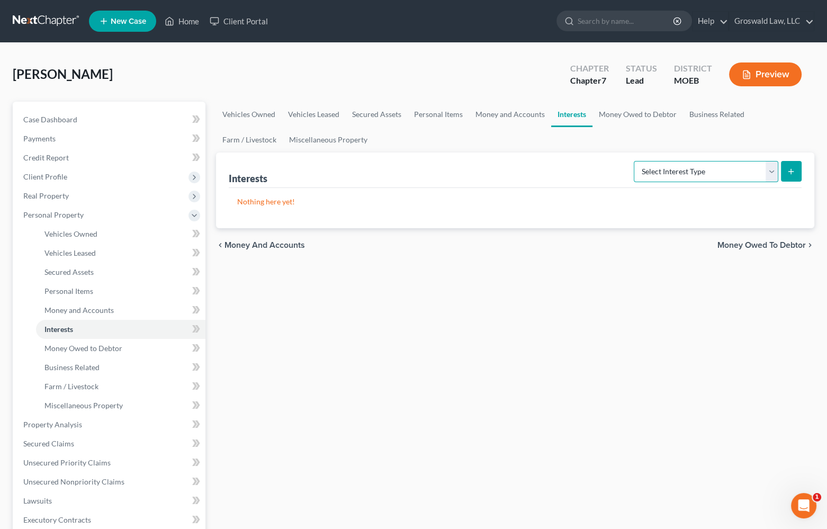
click at [682, 174] on select "Select Interest Type 401K (A/B: 21) Annuity (A/B: 23) Bond (A/B: 18) Education …" at bounding box center [706, 171] width 145 height 21
drag, startPoint x: 653, startPoint y: 118, endPoint x: 704, endPoint y: 118, distance: 50.8
click at [653, 118] on link "Money Owed to Debtor" at bounding box center [638, 114] width 91 height 25
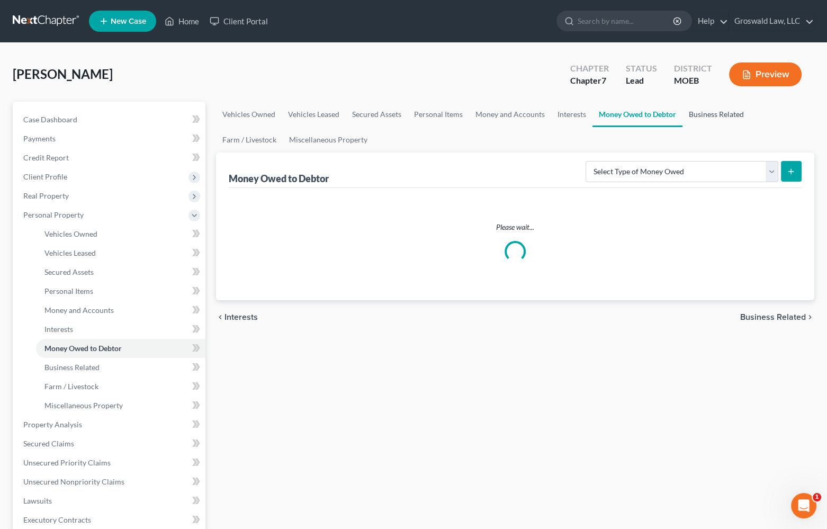
click at [713, 116] on link "Business Related" at bounding box center [717, 114] width 68 height 25
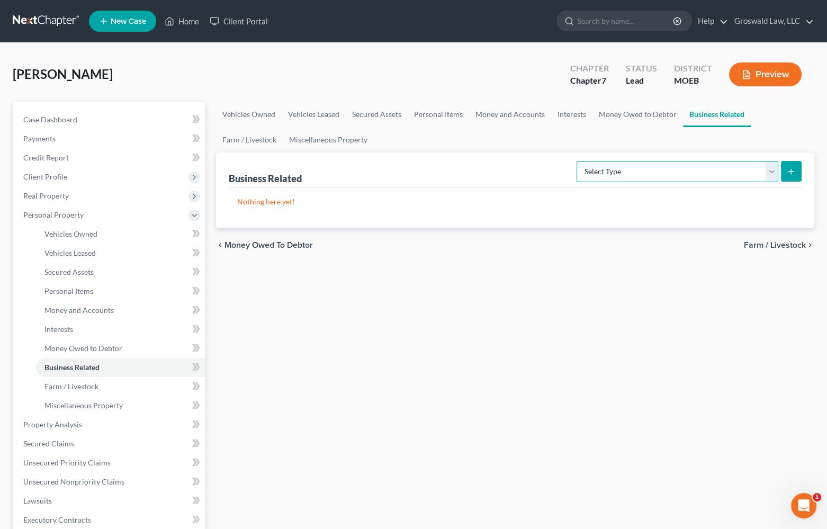
click at [695, 168] on select "Select Type Customer Lists (A/B: 43) Franchises (A/B: 27) Inventory (A/B: 41) L…" at bounding box center [678, 171] width 202 height 21
click at [442, 112] on link "Personal Items" at bounding box center [438, 114] width 61 height 25
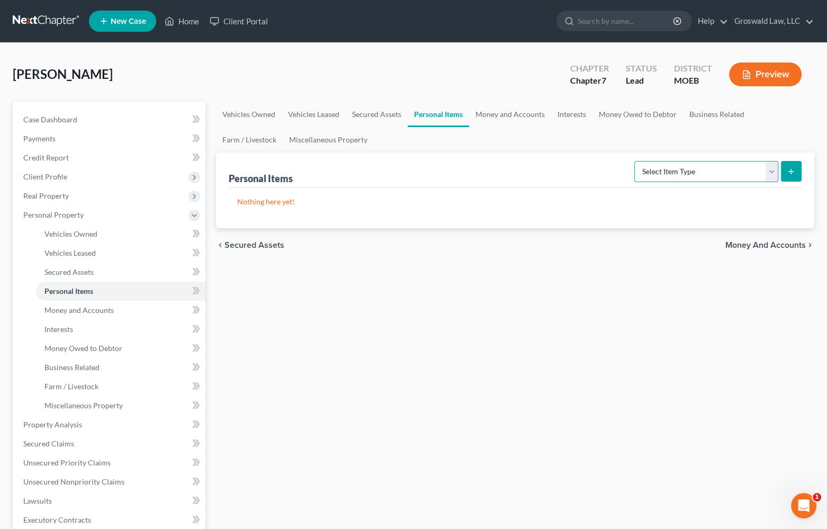
click at [709, 176] on select "Select Item Type Clothing (A/B: 11) Collectibles Of Value (A/B: 8) Electronics …" at bounding box center [706, 171] width 144 height 21
click at [561, 114] on link "Interests" at bounding box center [571, 114] width 41 height 25
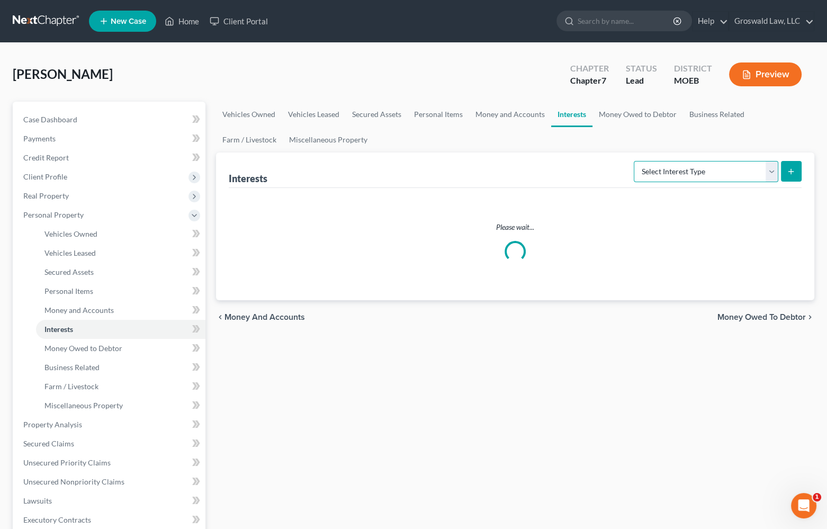
click at [687, 173] on select "Select Interest Type 401K (A/B: 21) Annuity (A/B: 23) Bond (A/B: 18) Education …" at bounding box center [706, 171] width 145 height 21
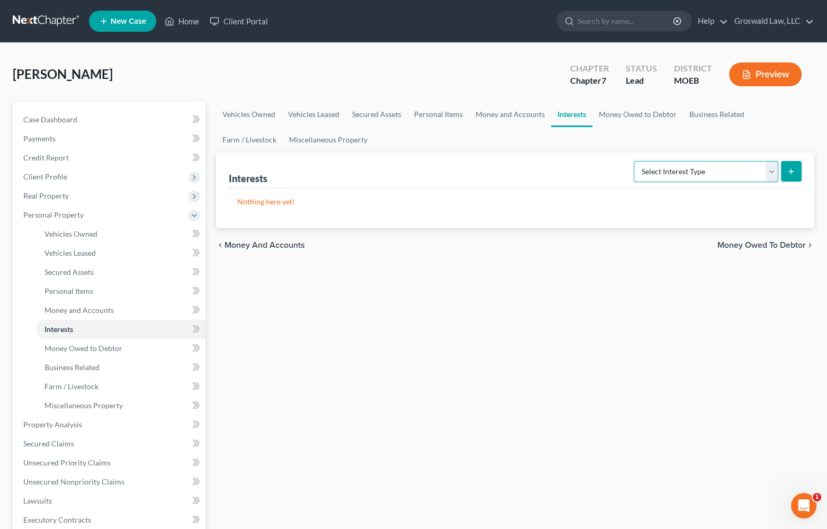
select select "incorporated_business"
click at [635, 161] on select "Select Interest Type 401K (A/B: 21) Annuity (A/B: 23) Bond (A/B: 18) Education …" at bounding box center [706, 171] width 145 height 21
click at [787, 167] on icon "submit" at bounding box center [791, 171] width 8 height 8
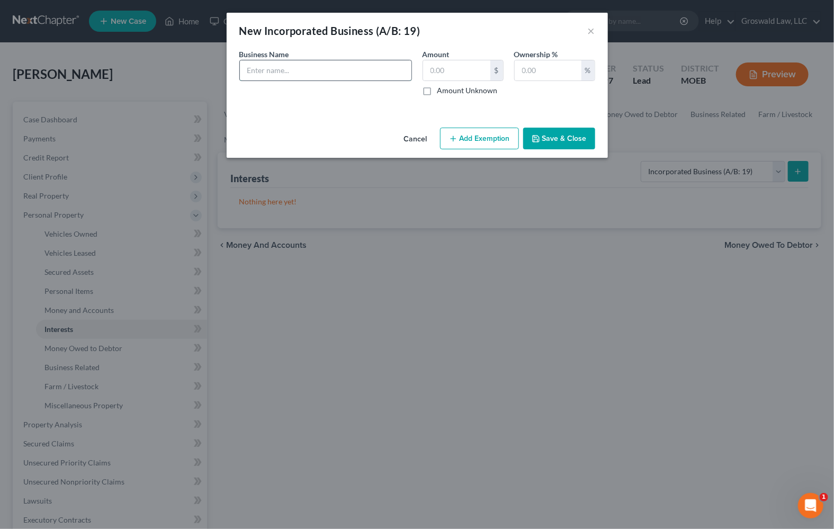
click at [355, 69] on input "text" at bounding box center [326, 70] width 172 height 20
paste input "[PERSON_NAME] LPC"
type input "[PERSON_NAME] LPC - sole proprietorship licensed counseling business. Nominal a…"
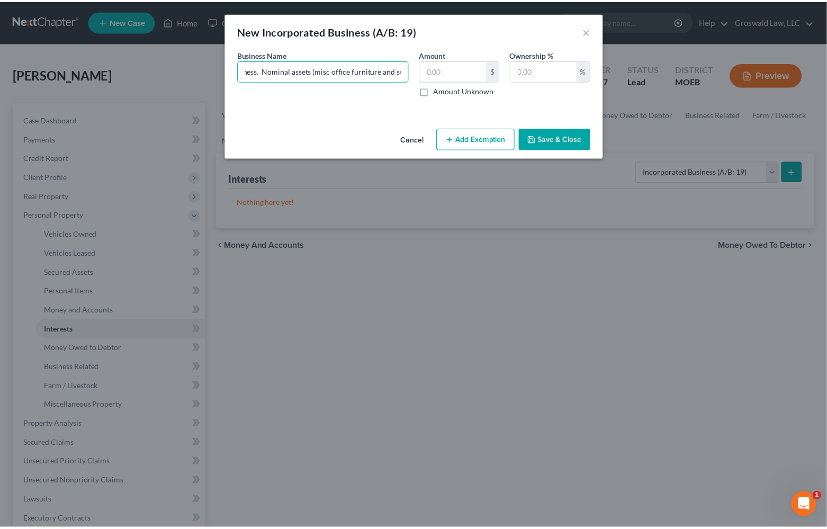
scroll to position [0, 0]
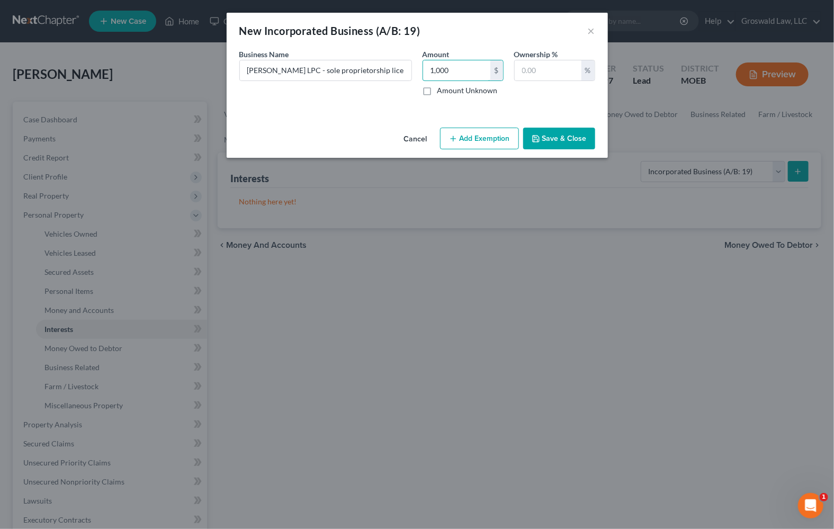
type input "1,000"
click at [563, 144] on button "Save & Close" at bounding box center [559, 139] width 72 height 22
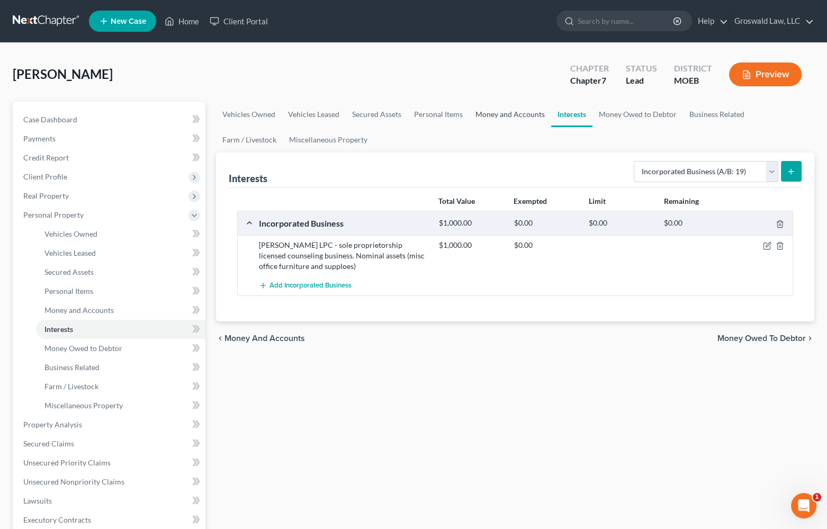
drag, startPoint x: 537, startPoint y: 131, endPoint x: 490, endPoint y: 115, distance: 49.9
click at [531, 130] on ul "Vehicles Owned Vehicles Leased Secured Assets Personal Items Money and Accounts…" at bounding box center [515, 127] width 599 height 51
click at [496, 114] on link "Money and Accounts" at bounding box center [510, 114] width 82 height 25
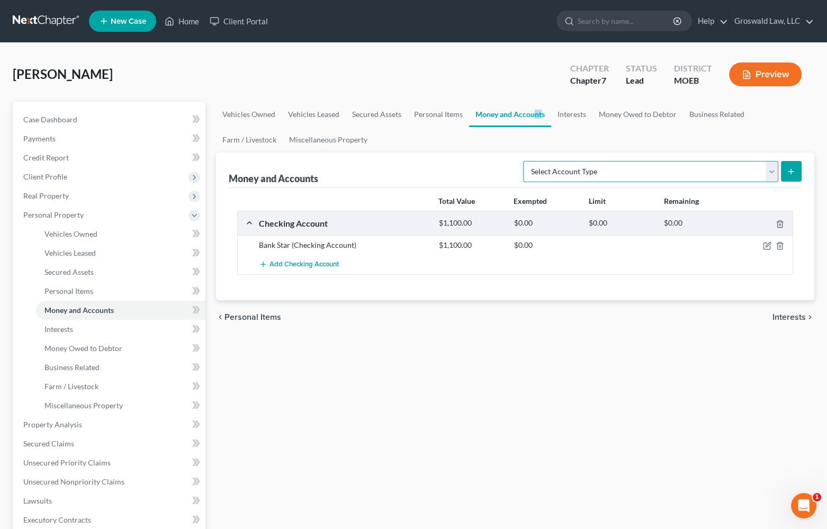
click at [701, 175] on select "Select Account Type Brokerage (A/B: 18, SOFA: 20) Cash on Hand (A/B: 16) Certif…" at bounding box center [650, 171] width 255 height 21
select select "checking"
click at [526, 161] on select "Select Account Type Brokerage (A/B: 18, SOFA: 20) Cash on Hand (A/B: 16) Certif…" at bounding box center [650, 171] width 255 height 21
click at [793, 167] on icon "submit" at bounding box center [791, 171] width 8 height 8
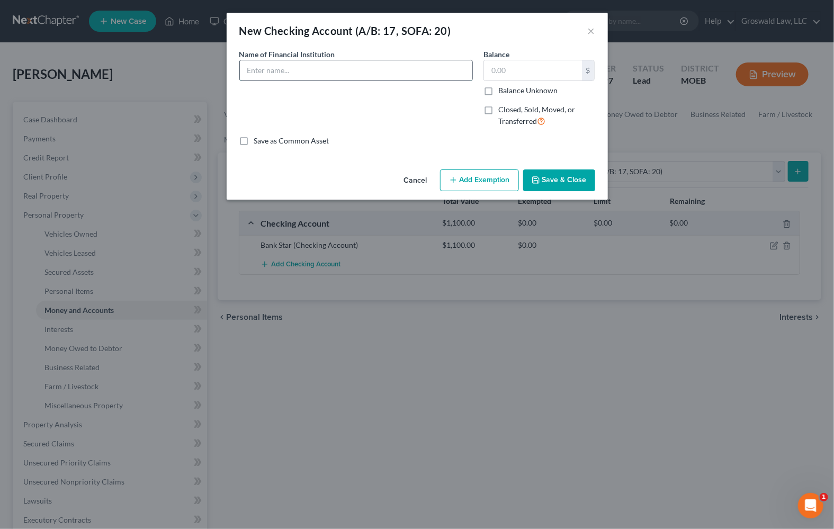
click at [391, 66] on input "text" at bounding box center [356, 70] width 232 height 20
type input "Bankstar (business checking)"
type input "500"
click at [539, 183] on icon "button" at bounding box center [536, 180] width 6 height 6
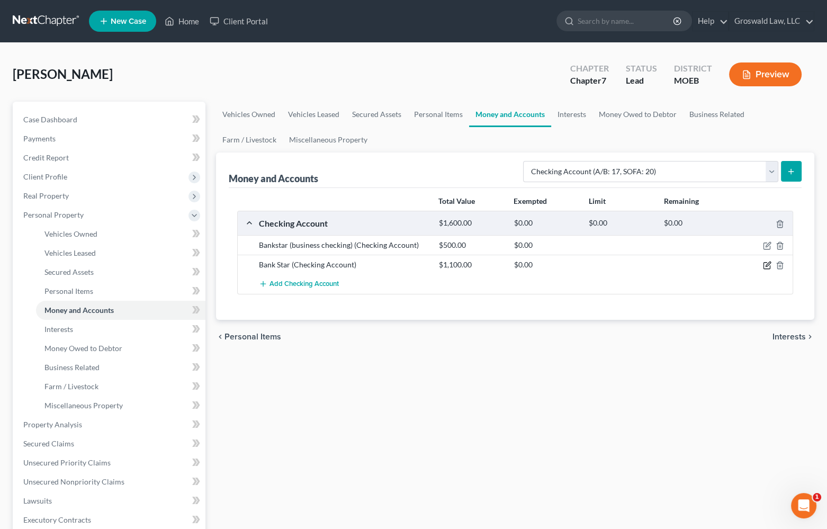
drag, startPoint x: 766, startPoint y: 262, endPoint x: 593, endPoint y: 235, distance: 175.3
click at [765, 263] on icon "button" at bounding box center [767, 266] width 6 height 6
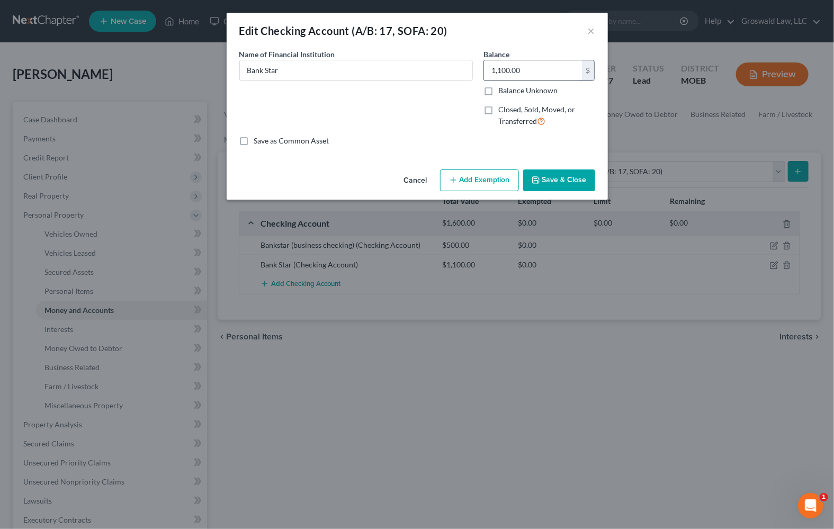
click at [528, 73] on input "1,100.00" at bounding box center [533, 70] width 98 height 20
type input "500"
click at [566, 180] on button "Save & Close" at bounding box center [559, 180] width 72 height 22
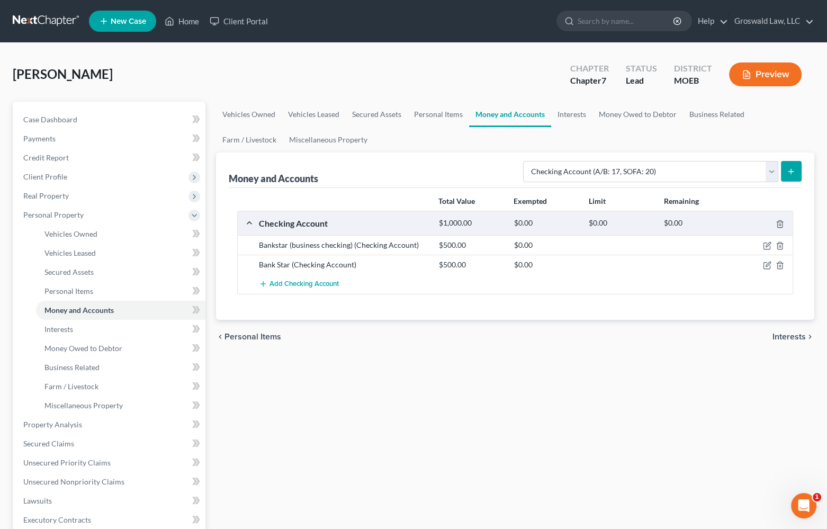
drag, startPoint x: 503, startPoint y: 364, endPoint x: 482, endPoint y: 344, distance: 28.5
click at [503, 364] on div "Vehicles Owned Vehicles Leased Secured Assets Personal Items Money and Accounts…" at bounding box center [516, 417] width 610 height 631
click at [359, 86] on div "[PERSON_NAME] Upgraded Chapter Chapter 7 Status Lead District MOEB Preview" at bounding box center [414, 79] width 802 height 46
click at [87, 115] on link "Case Dashboard" at bounding box center [110, 119] width 191 height 19
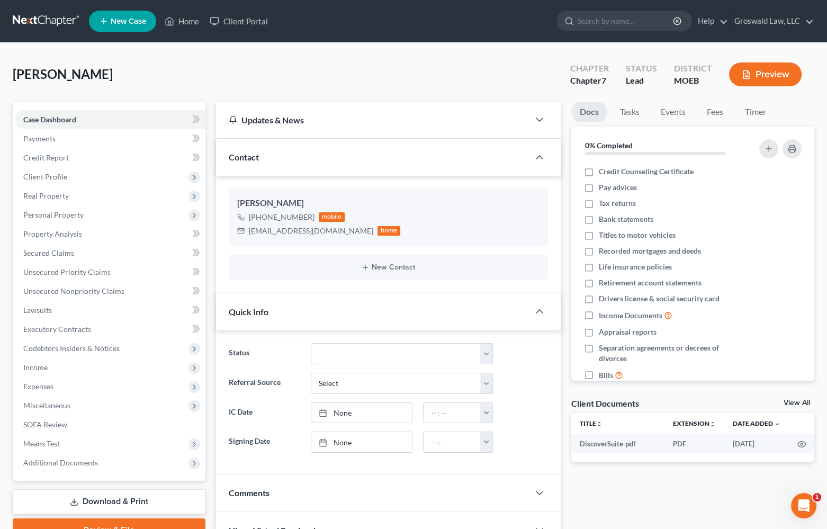
click at [462, 75] on div "[PERSON_NAME] Upgraded Chapter Chapter 7 Status Lead District MOEB Preview" at bounding box center [414, 79] width 802 height 46
drag, startPoint x: 42, startPoint y: 176, endPoint x: 71, endPoint y: 178, distance: 29.2
click at [42, 176] on span "Client Profile" at bounding box center [45, 176] width 44 height 9
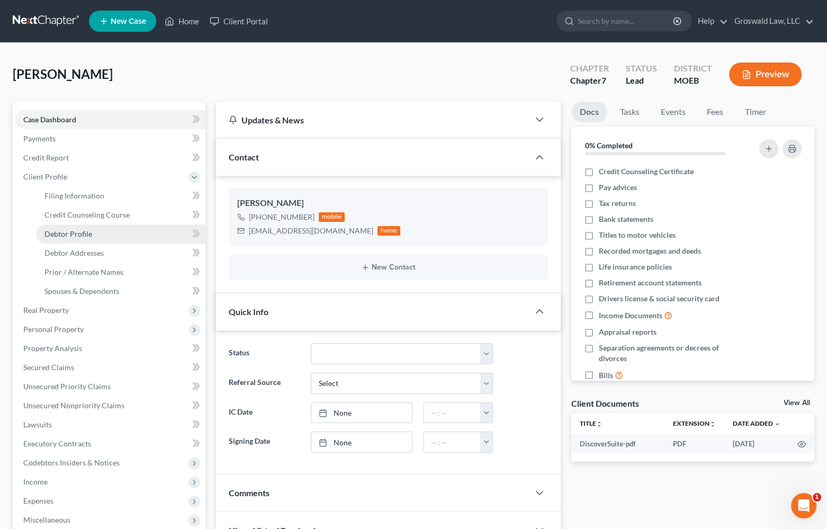
click at [74, 238] on link "Debtor Profile" at bounding box center [120, 234] width 169 height 19
select select "0"
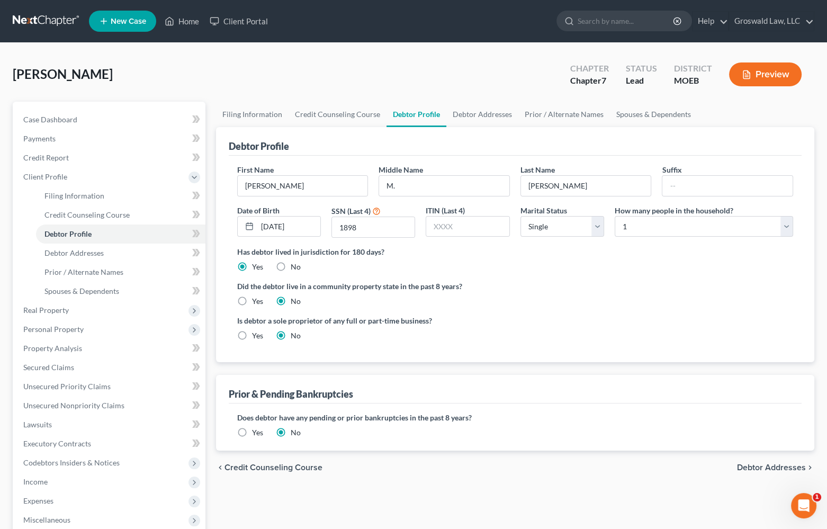
drag, startPoint x: 423, startPoint y: 60, endPoint x: 460, endPoint y: 102, distance: 55.9
click at [423, 61] on div "[PERSON_NAME] Upgraded Chapter Chapter 7 Status Lead District MOEB Preview" at bounding box center [414, 79] width 802 height 46
click at [476, 115] on link "Debtor Addresses" at bounding box center [482, 114] width 72 height 25
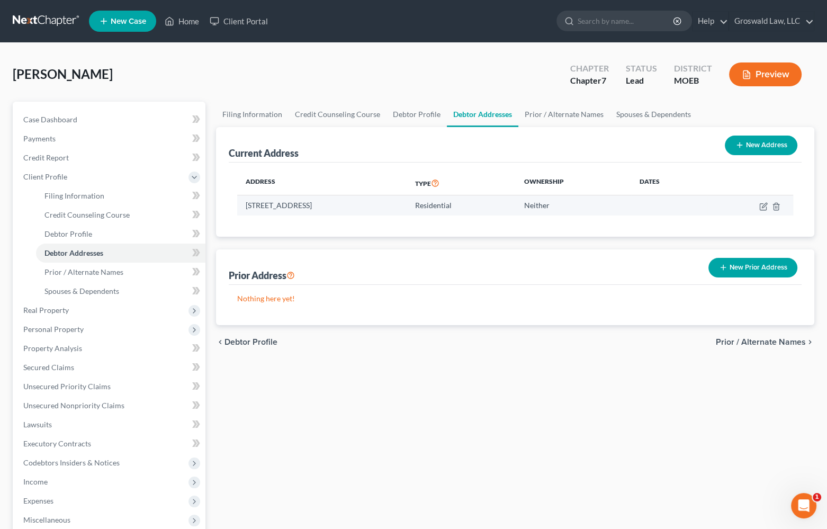
drag, startPoint x: 314, startPoint y: 207, endPoint x: 242, endPoint y: 195, distance: 73.0
click at [241, 210] on td "[STREET_ADDRESS]" at bounding box center [321, 205] width 169 height 20
copy td "1934 Dandelion Driv"
drag, startPoint x: 217, startPoint y: 80, endPoint x: 162, endPoint y: 107, distance: 60.9
click at [213, 82] on div "[PERSON_NAME] Upgraded Chapter Chapter 7 Status Lead District MOEB Preview" at bounding box center [414, 79] width 802 height 46
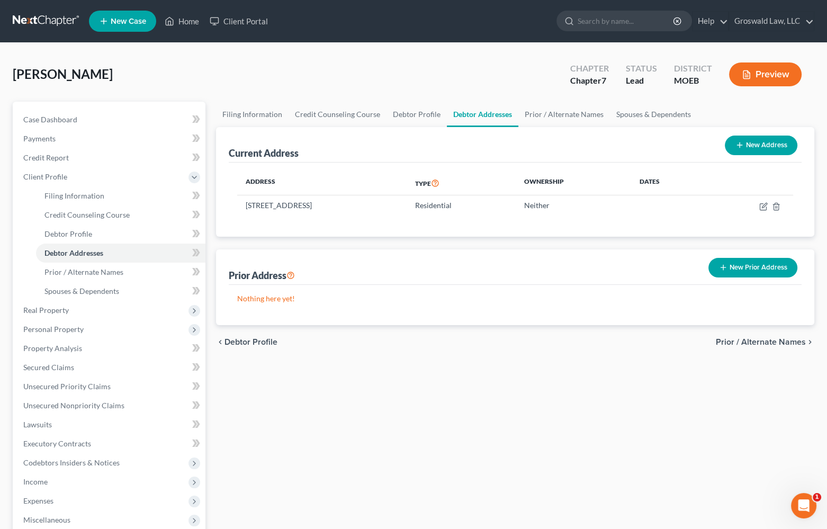
click at [162, 108] on div "Case Dashboard Payments Invoices Payments Payments Credit Report Client Profile…" at bounding box center [109, 349] width 193 height 494
click at [102, 122] on link "Case Dashboard" at bounding box center [110, 119] width 191 height 19
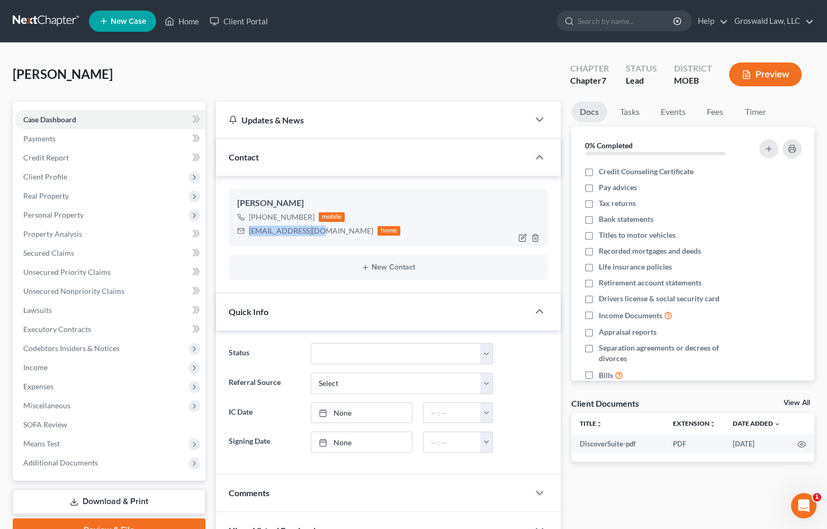
drag, startPoint x: 319, startPoint y: 231, endPoint x: 230, endPoint y: 231, distance: 89.0
click at [230, 231] on div "[PERSON_NAME] [PHONE_NUMBER] mobile [EMAIL_ADDRESS][DOMAIN_NAME] home" at bounding box center [388, 217] width 319 height 57
drag, startPoint x: 622, startPoint y: 473, endPoint x: 340, endPoint y: 378, distance: 297.2
click at [622, 472] on div "Docs Tasks Events Fees Timer 0% Completed Nothing here yet! Credit Counseling C…" at bounding box center [693, 363] width 254 height 522
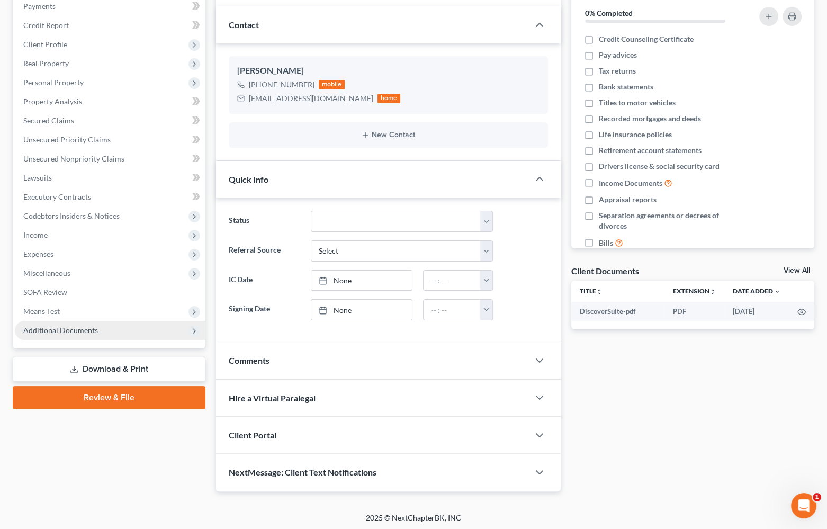
click at [101, 323] on span "Additional Documents" at bounding box center [110, 330] width 191 height 19
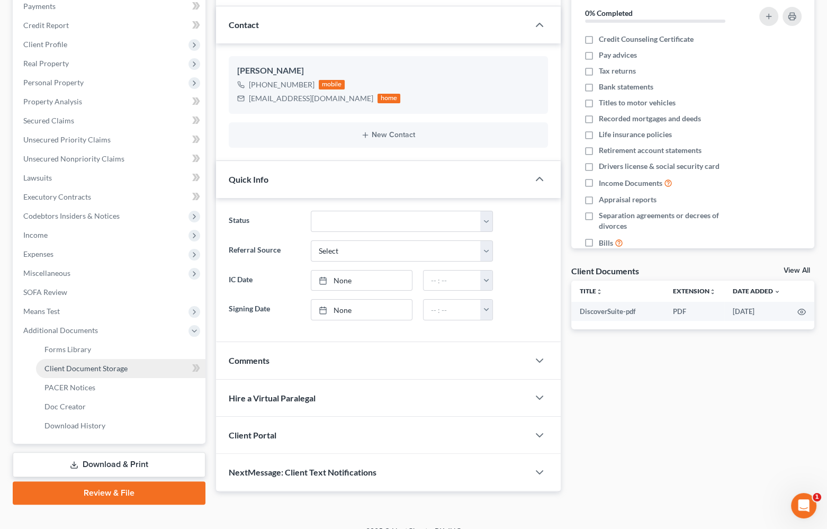
drag, startPoint x: 94, startPoint y: 364, endPoint x: 10, endPoint y: 366, distance: 84.2
click at [94, 364] on span "Client Document Storage" at bounding box center [85, 368] width 83 height 9
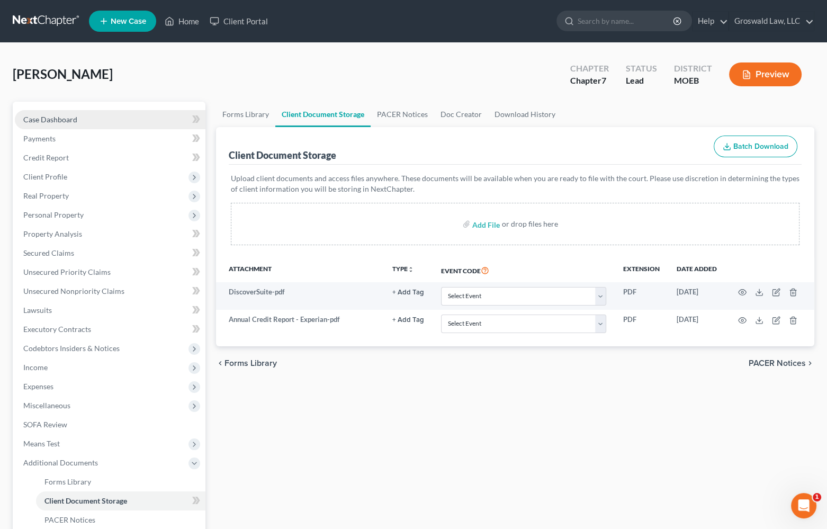
click at [70, 123] on link "Case Dashboard" at bounding box center [110, 119] width 191 height 19
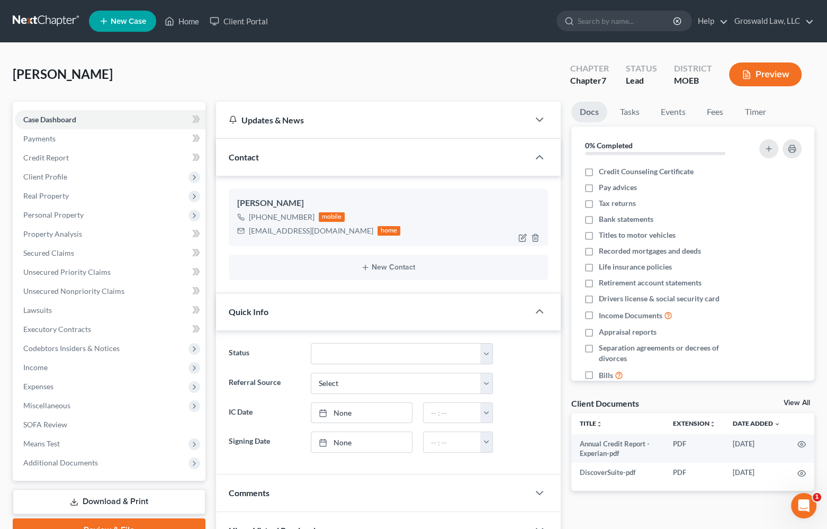
drag, startPoint x: 311, startPoint y: 217, endPoint x: 279, endPoint y: 218, distance: 32.8
click at [279, 218] on div "[PHONE_NUMBER] mobile" at bounding box center [319, 217] width 164 height 14
copy div "432-6436"
click at [566, 362] on div "Docs Tasks Events Fees Timer 0% Completed Nothing here yet! Credit Counseling C…" at bounding box center [693, 363] width 254 height 522
drag, startPoint x: 594, startPoint y: 508, endPoint x: 137, endPoint y: 447, distance: 461.0
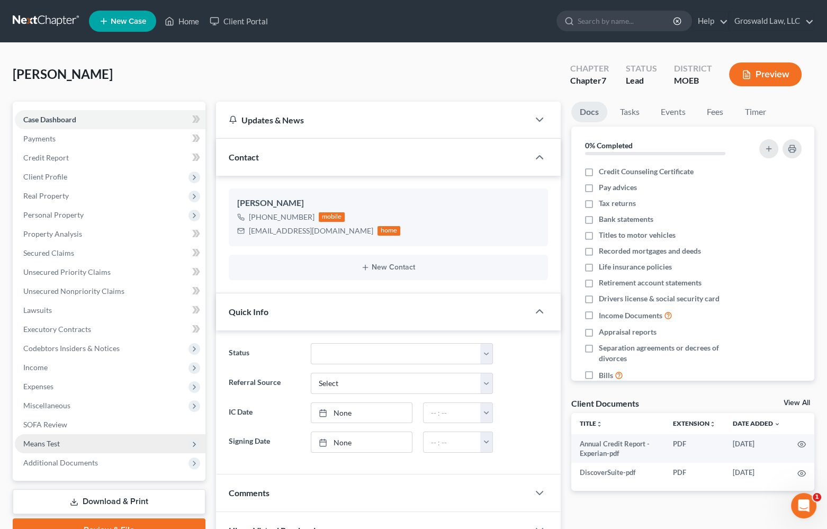
click at [590, 507] on div "Docs Tasks Events Fees Timer 0% Completed Nothing here yet! Credit Counseling C…" at bounding box center [693, 363] width 254 height 522
drag, startPoint x: 92, startPoint y: 467, endPoint x: 90, endPoint y: 456, distance: 10.3
click at [92, 466] on span "Additional Documents" at bounding box center [110, 462] width 191 height 19
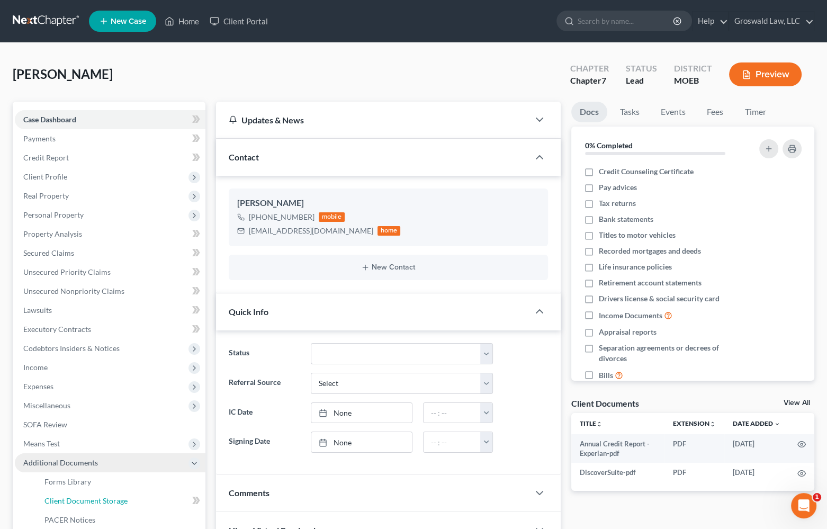
drag, startPoint x: 64, startPoint y: 498, endPoint x: 77, endPoint y: 468, distance: 32.5
click at [64, 498] on span "Client Document Storage" at bounding box center [85, 500] width 83 height 9
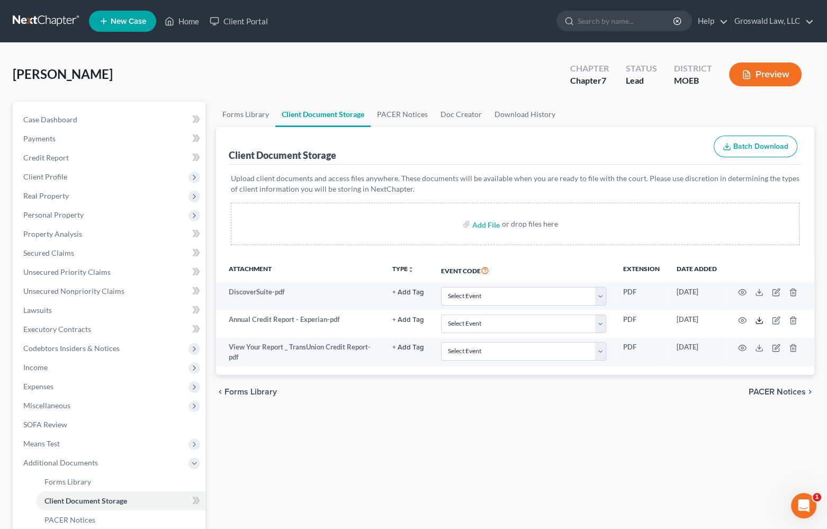
click at [759, 323] on icon at bounding box center [759, 320] width 8 height 8
click at [57, 122] on span "Case Dashboard" at bounding box center [50, 119] width 54 height 9
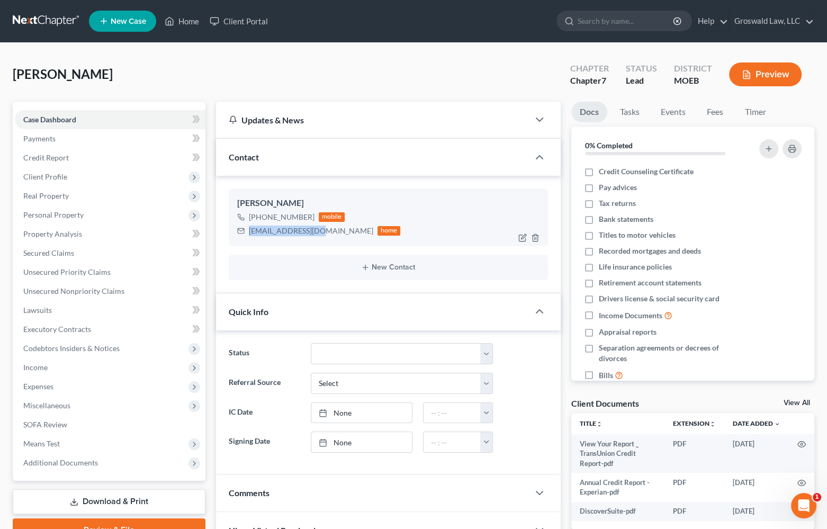
drag, startPoint x: 322, startPoint y: 231, endPoint x: 249, endPoint y: 232, distance: 73.1
click at [249, 232] on div "[EMAIL_ADDRESS][DOMAIN_NAME] home" at bounding box center [319, 231] width 164 height 14
copy div "[EMAIL_ADDRESS][DOMAIN_NAME]"
drag, startPoint x: 566, startPoint y: 413, endPoint x: 334, endPoint y: 343, distance: 242.1
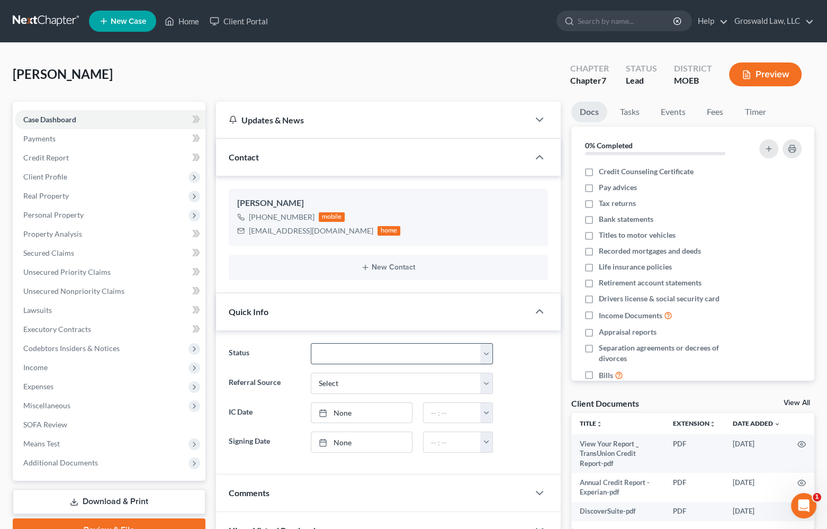
click at [566, 411] on div "Docs Tasks Events Fees Timer 0% Completed Nothing here yet! Credit Counseling C…" at bounding box center [693, 363] width 254 height 522
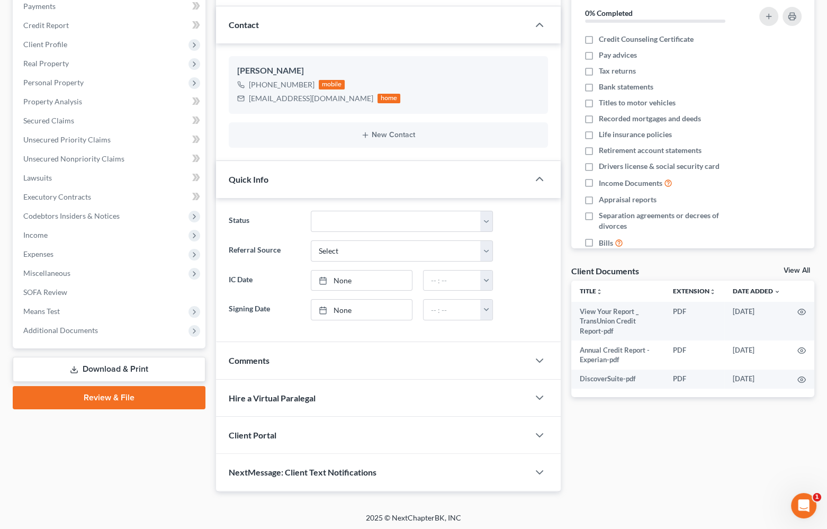
click at [265, 360] on span "Comments" at bounding box center [249, 360] width 41 height 10
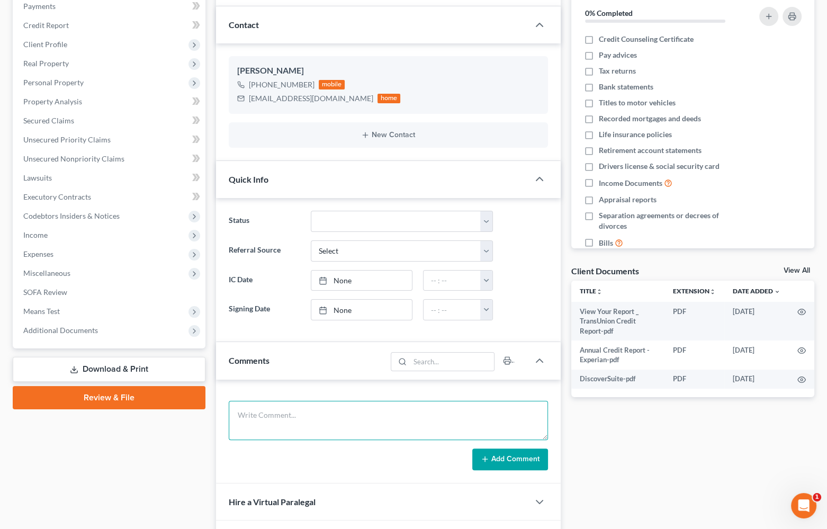
click at [289, 405] on textarea at bounding box center [388, 420] width 319 height 39
paste textarea "1. ID and SS card 2. Tax returns (state and fed) for 2023 and 2024 3. Any bills…"
type textarea "1. ID and SS card 2. Tax returns (state and fed) for 2023 and 2024 3. Any bills…"
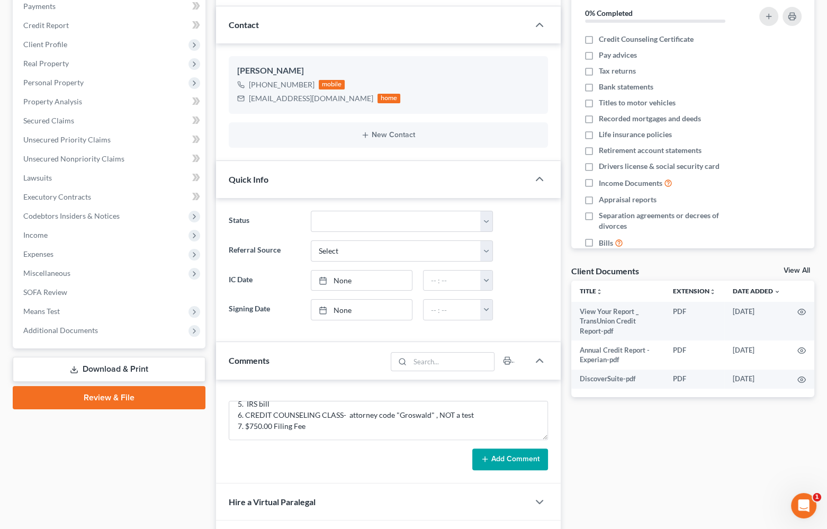
click at [492, 460] on button "Add Comment" at bounding box center [510, 460] width 76 height 22
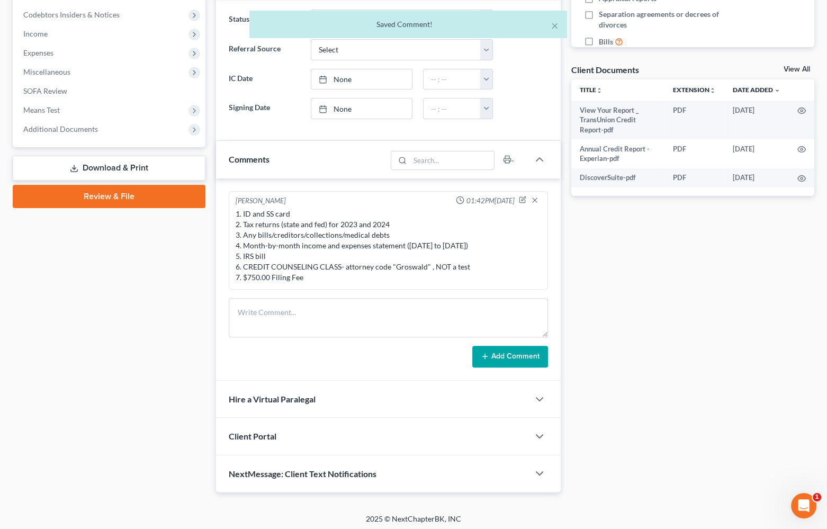
scroll to position [335, 0]
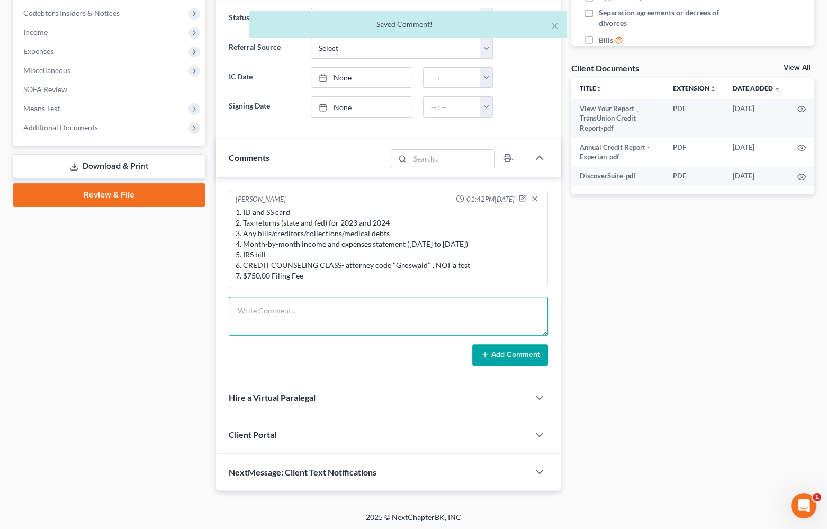
click at [284, 318] on textarea at bounding box center [388, 316] width 319 height 39
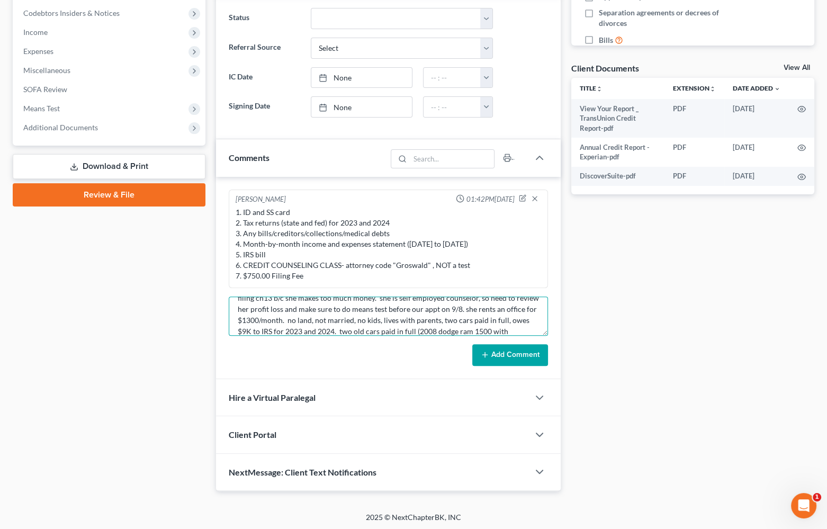
scroll to position [35, 0]
type textarea "[DATE]- Partial intake via phone, final sigs set via phone 9/8, got two free CR…"
click at [506, 352] on button "Add Comment" at bounding box center [510, 355] width 76 height 22
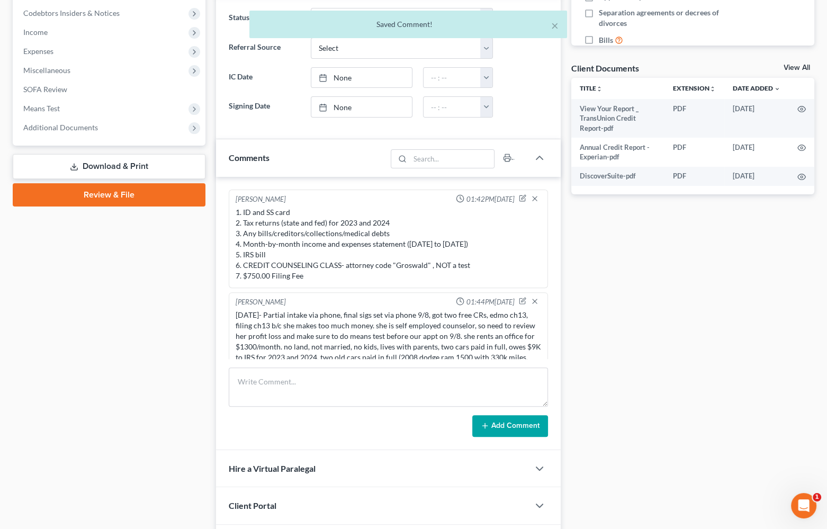
scroll to position [21, 0]
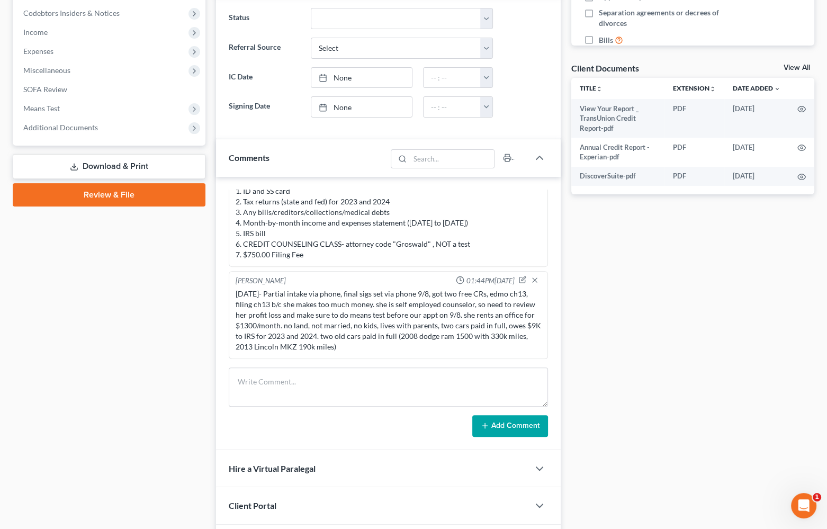
drag, startPoint x: 76, startPoint y: 129, endPoint x: 90, endPoint y: 154, distance: 28.4
click at [76, 129] on span "Additional Documents" at bounding box center [60, 127] width 75 height 9
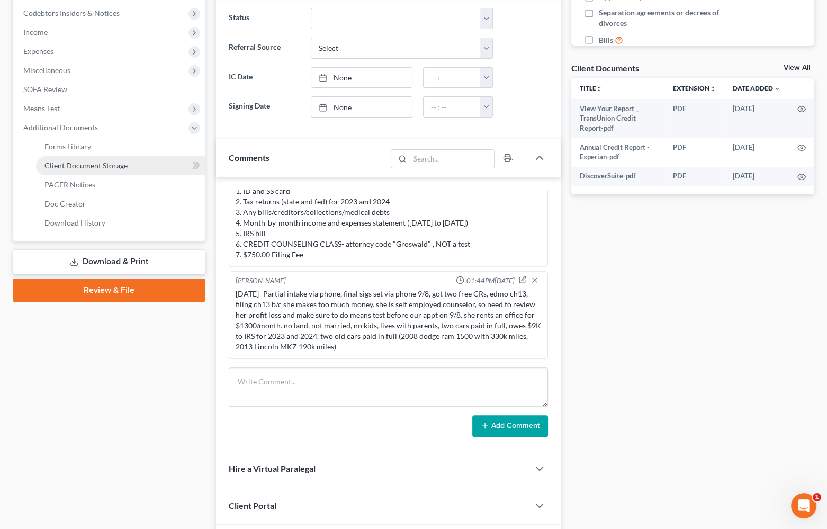
click at [100, 165] on span "Client Document Storage" at bounding box center [85, 165] width 83 height 9
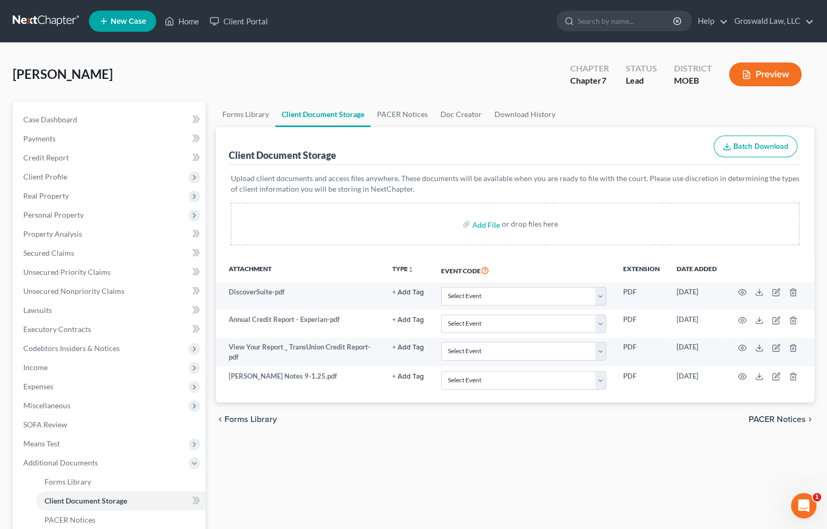
drag, startPoint x: 336, startPoint y: 69, endPoint x: 453, endPoint y: 0, distance: 135.6
click at [339, 66] on div "[PERSON_NAME] Upgraded Chapter Chapter 7 Status Lead District MOEB Preview" at bounding box center [414, 79] width 802 height 46
